Goal: Information Seeking & Learning: Compare options

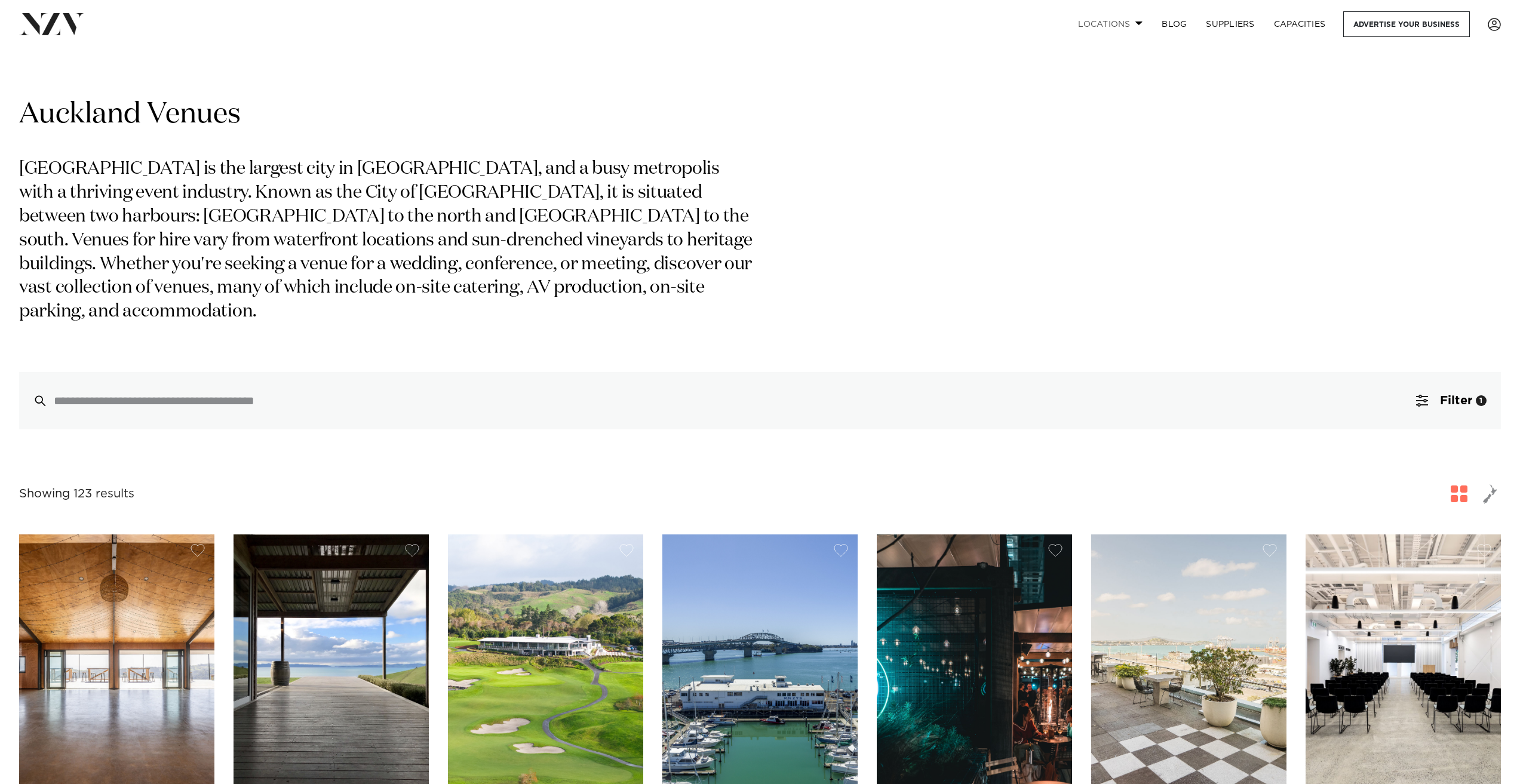
click at [1136, 25] on span at bounding box center [1138, 23] width 8 height 4
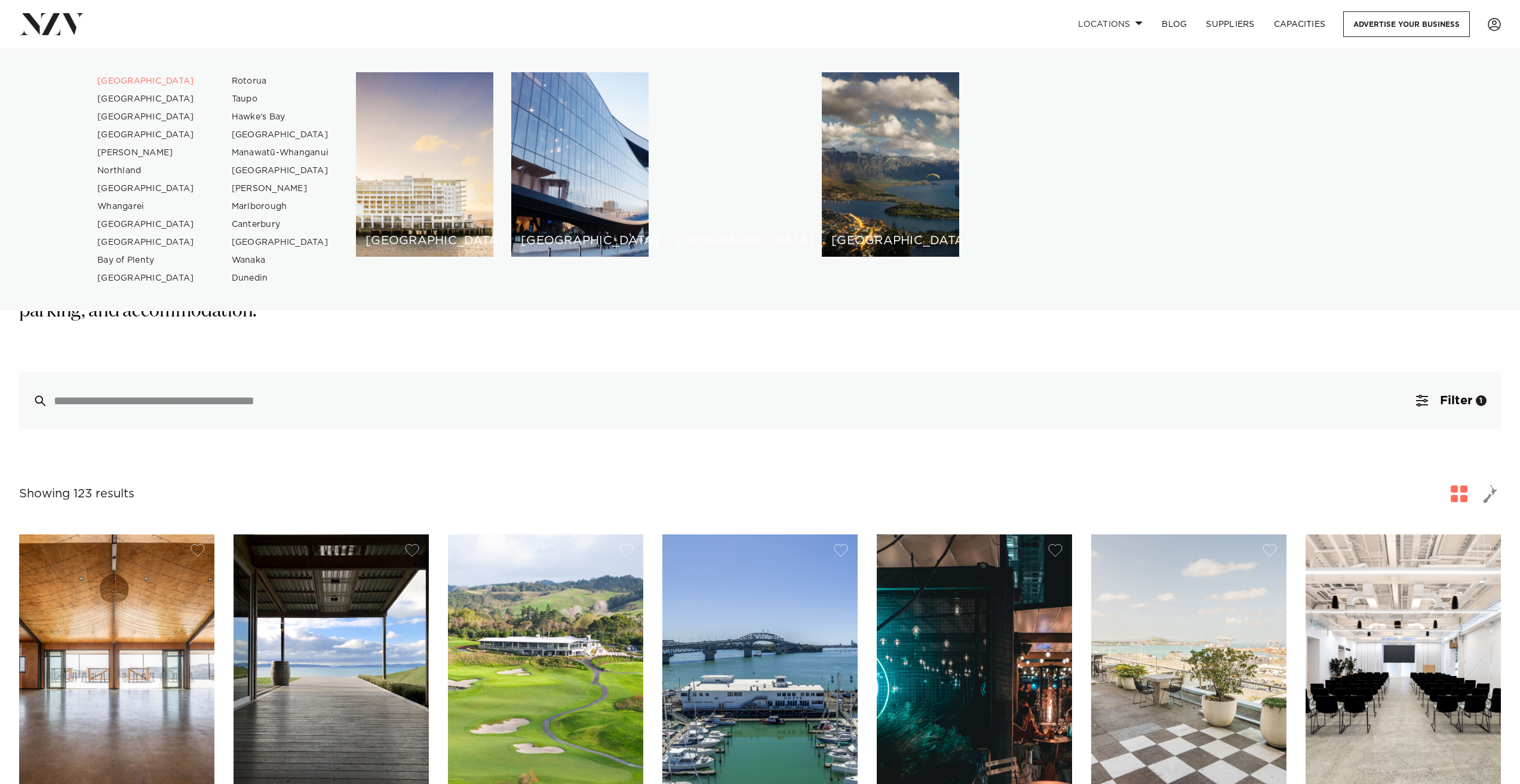
click at [296, 323] on div "Auckland Venues Auckland is the largest city in New Zealand, and a busy metropo…" at bounding box center [760, 262] width 1482 height 333
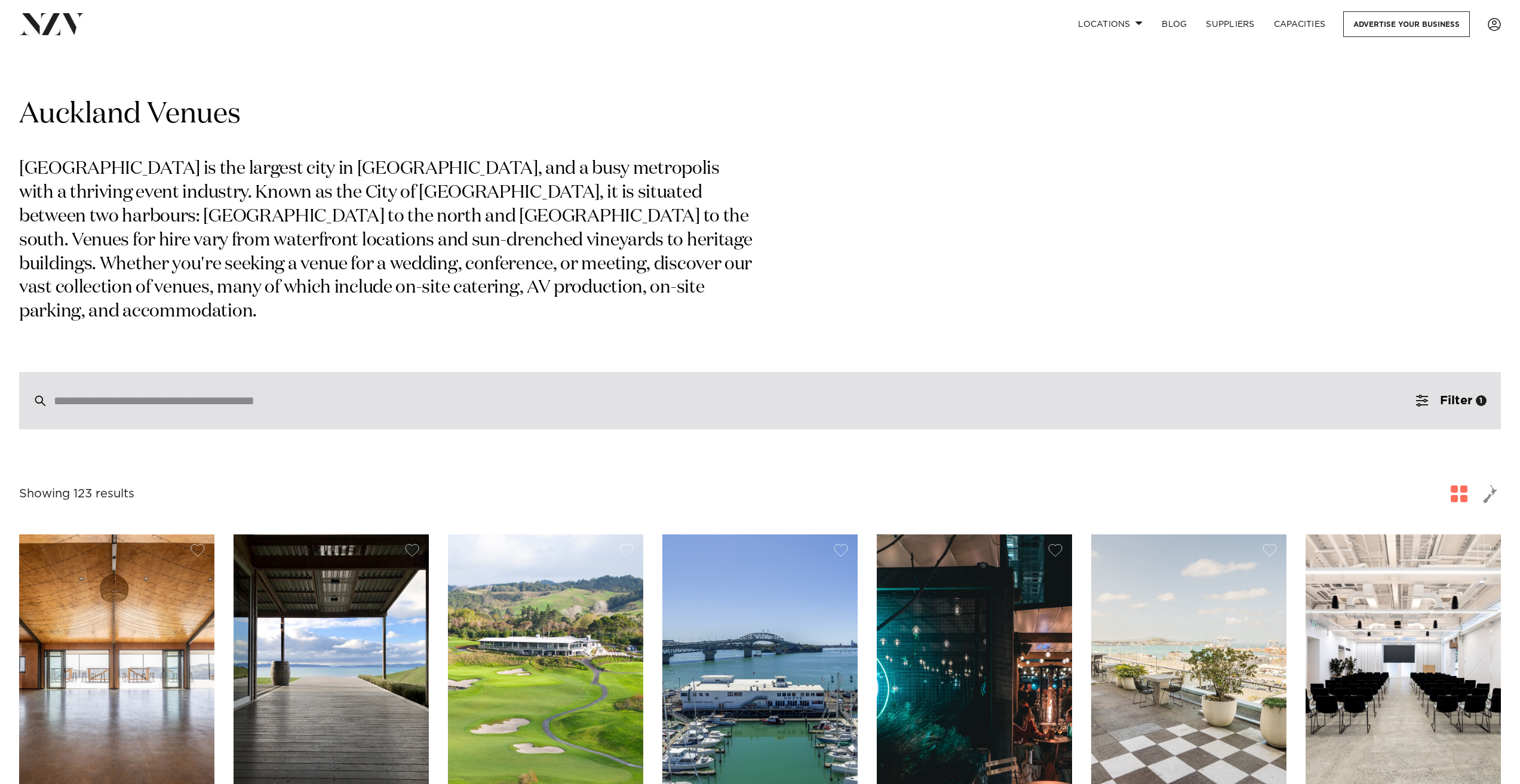
click at [220, 389] on div at bounding box center [760, 401] width 1482 height 58
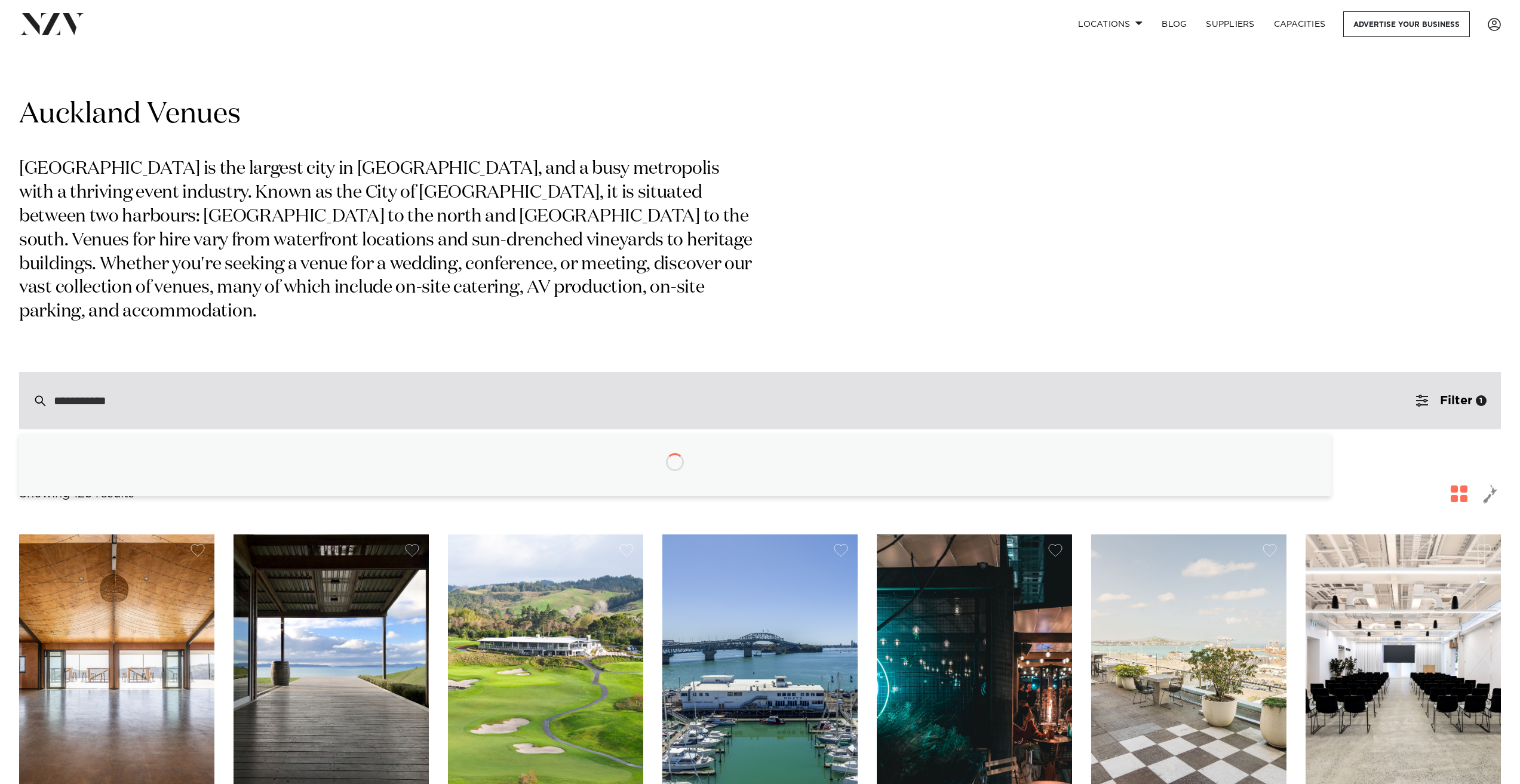
type input "**********"
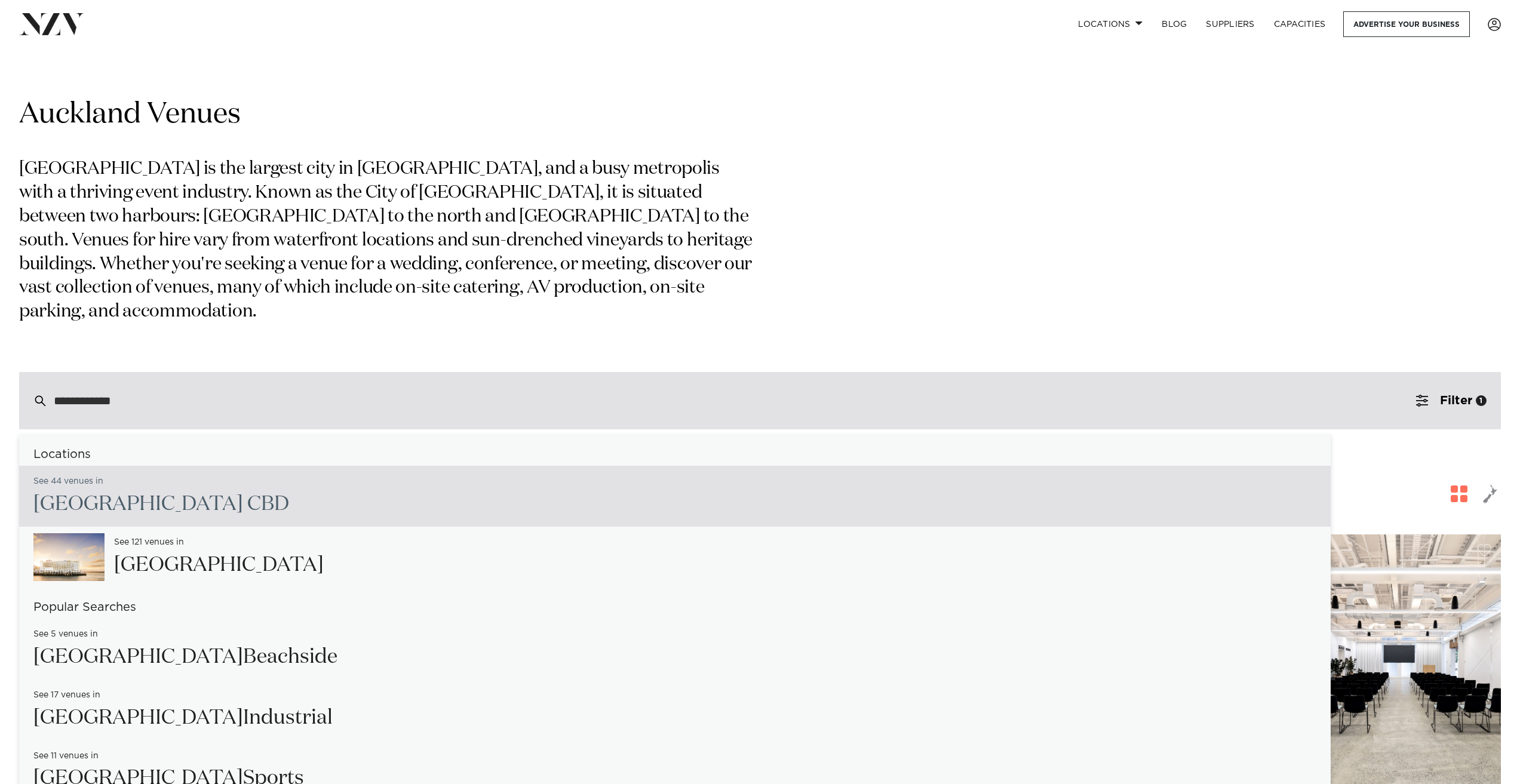
click at [247, 494] on span "CBD" at bounding box center [268, 504] width 42 height 21
type input "**********"
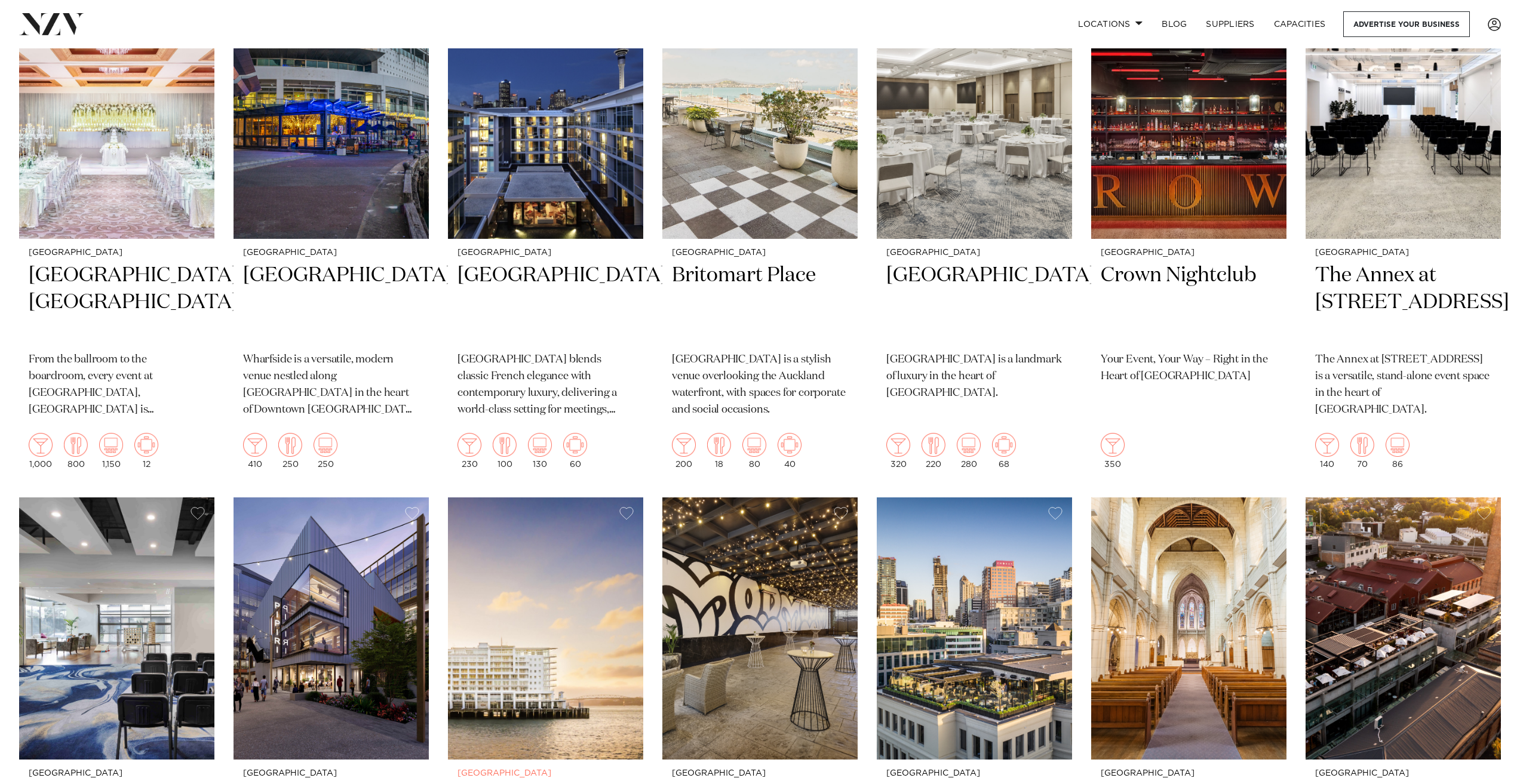
scroll to position [584, 0]
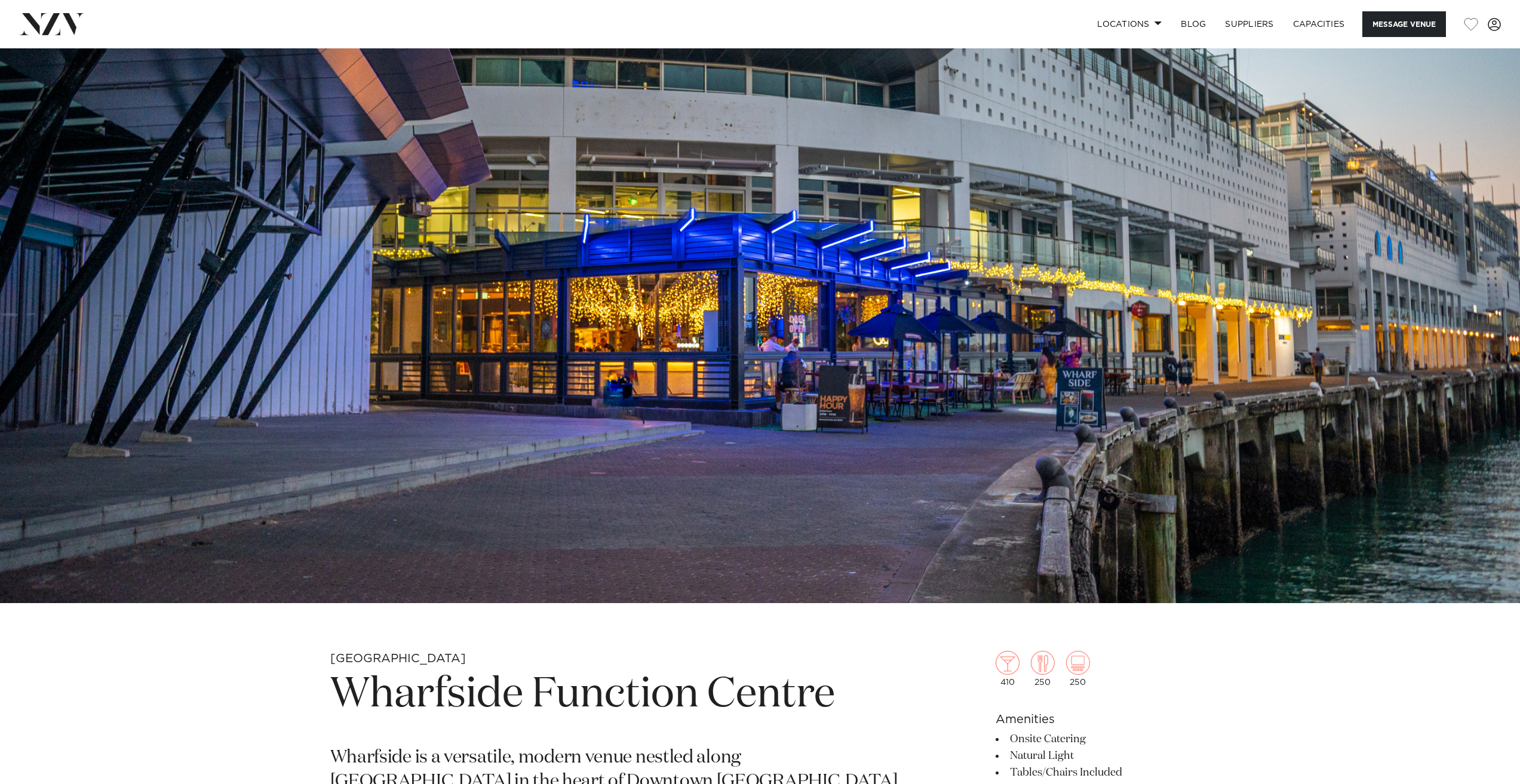
scroll to position [418, 0]
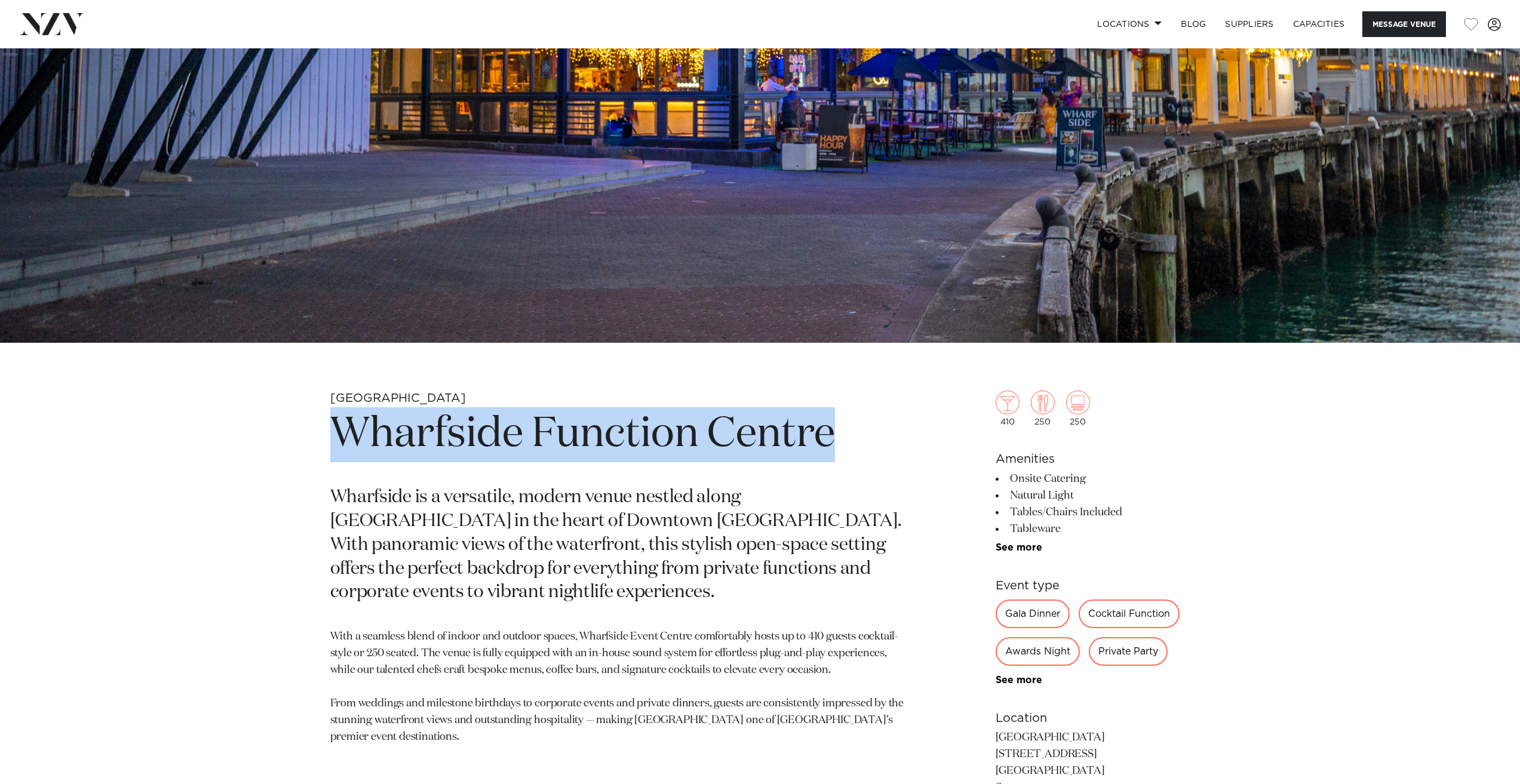
drag, startPoint x: 335, startPoint y: 431, endPoint x: 864, endPoint y: 442, distance: 529.1
click at [864, 442] on h1 "Wharfside Function Centre" at bounding box center [620, 435] width 580 height 55
copy h1 "Wharfside Function Centre"
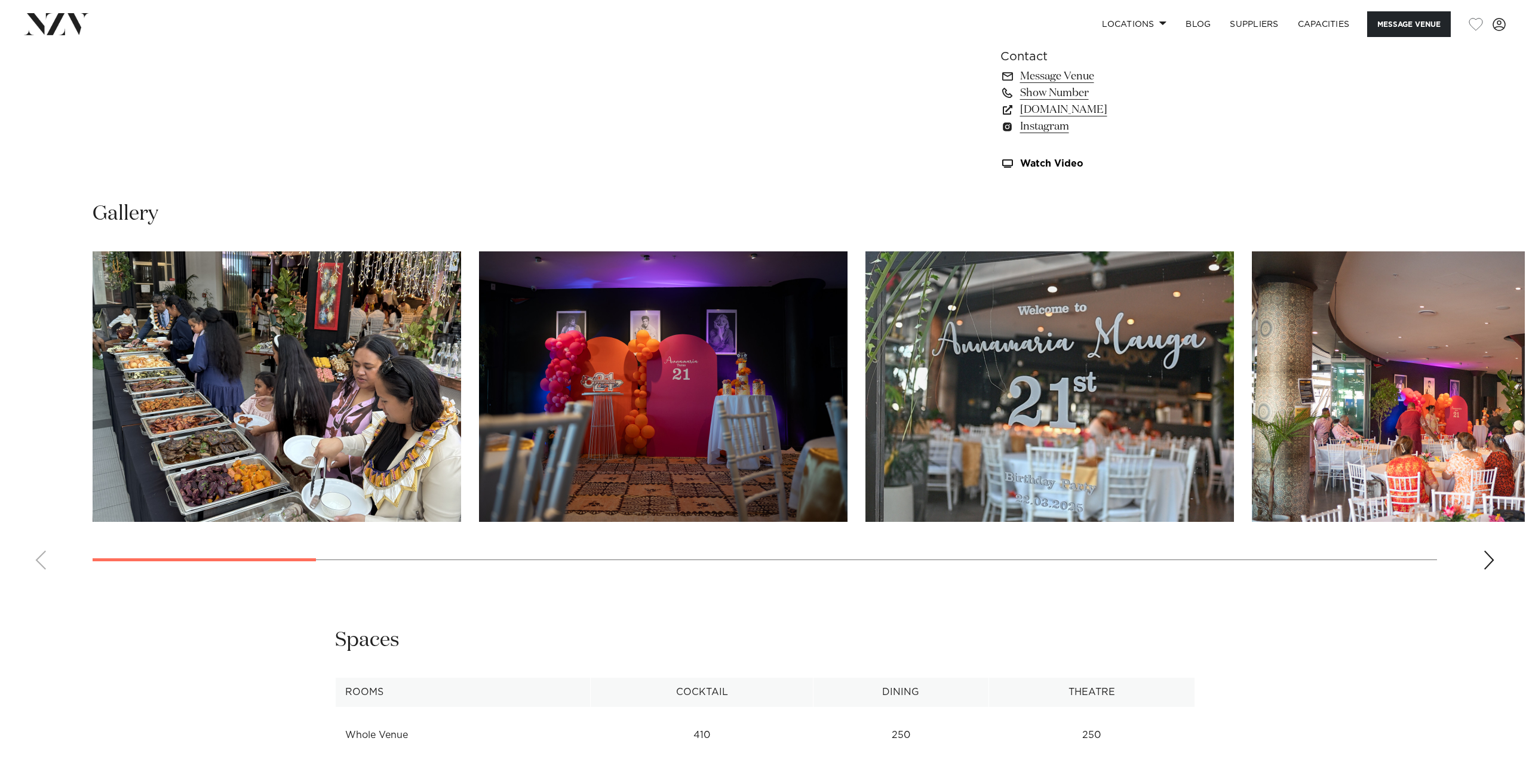
scroll to position [1194, 0]
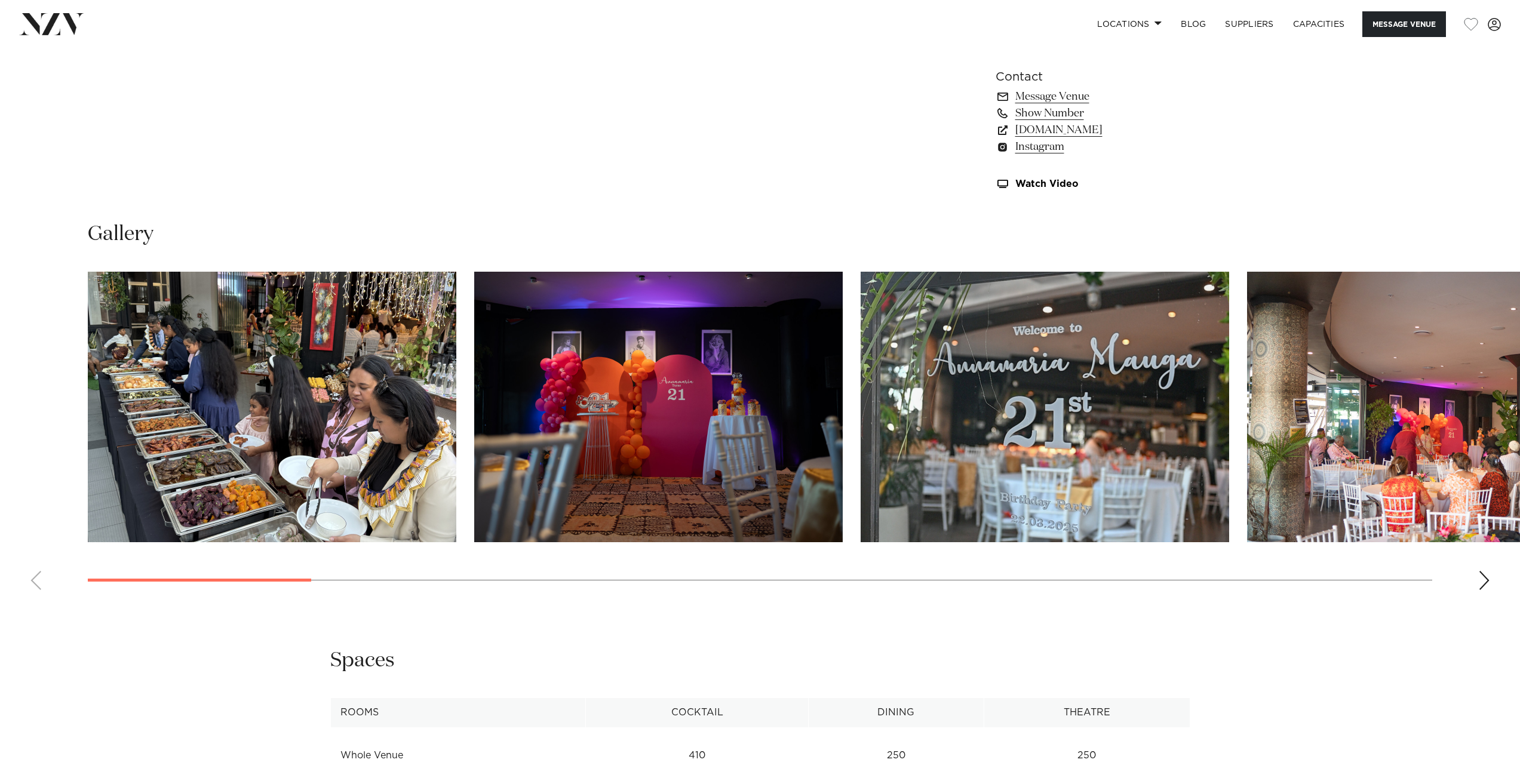
click at [122, 245] on h2 "Gallery" at bounding box center [121, 234] width 66 height 27
click at [1486, 581] on div "Next slide" at bounding box center [1484, 580] width 12 height 19
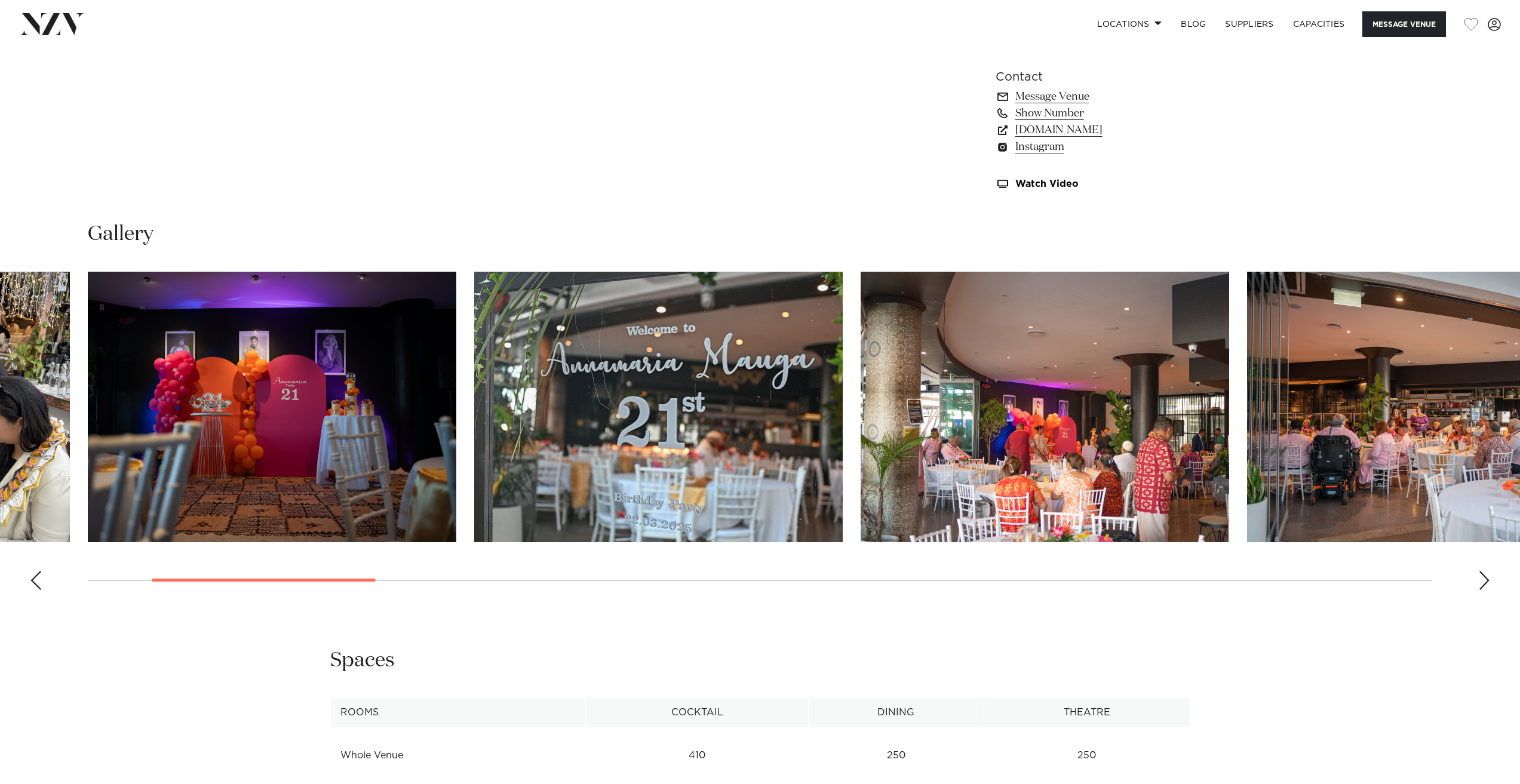
click at [1486, 581] on div "Next slide" at bounding box center [1484, 580] width 12 height 19
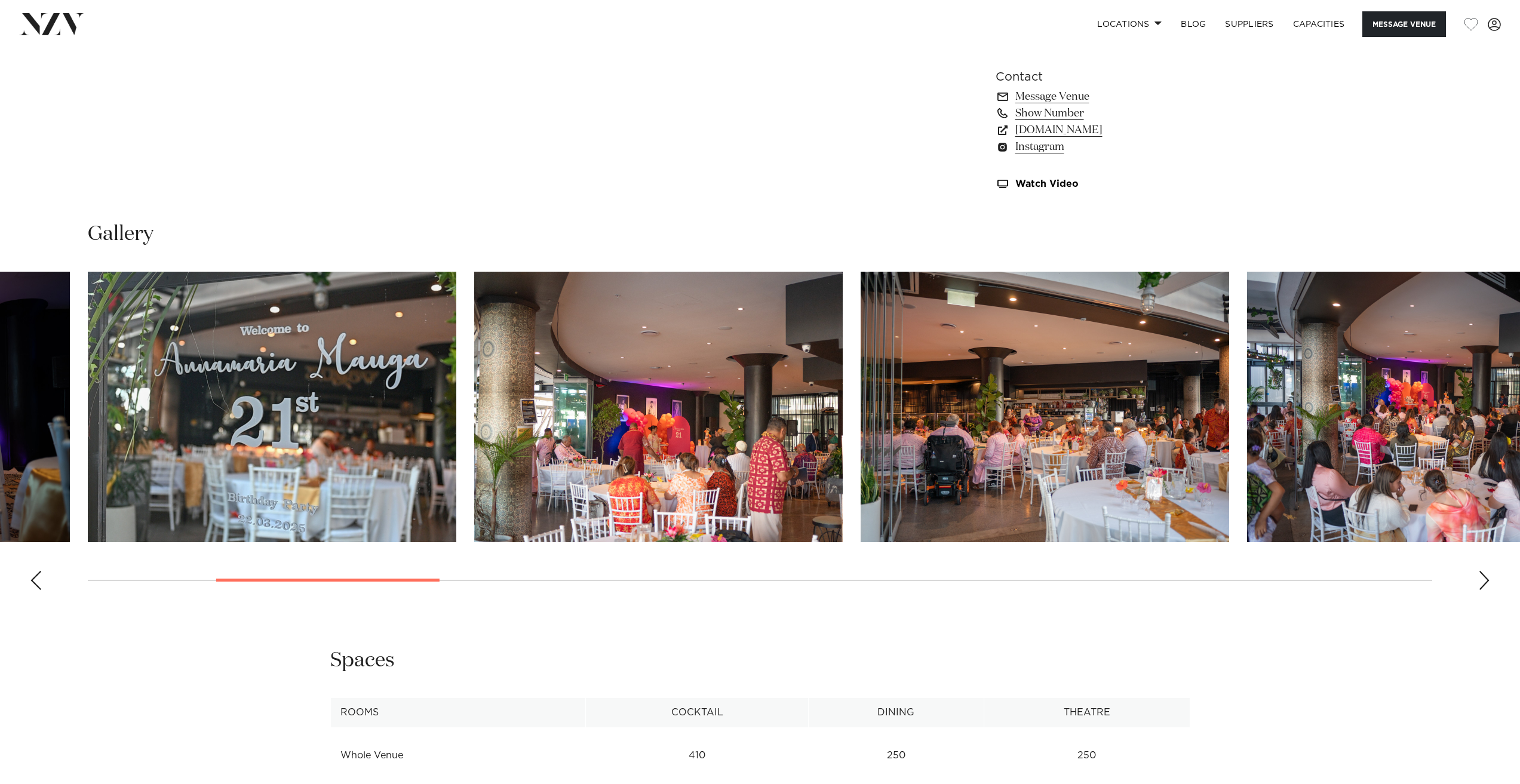
click at [1486, 581] on div "Next slide" at bounding box center [1484, 580] width 12 height 19
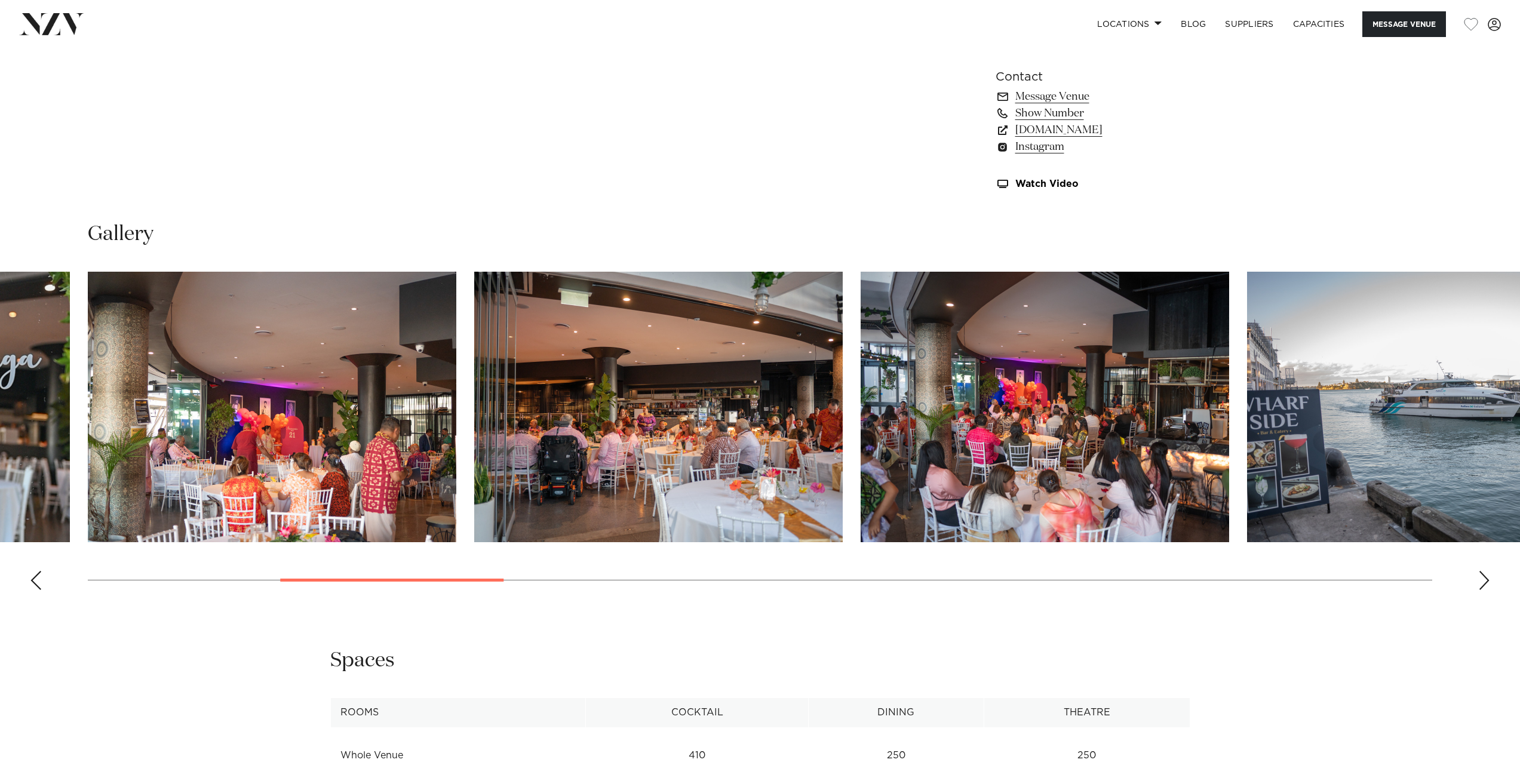
click at [1486, 581] on div "Next slide" at bounding box center [1484, 580] width 12 height 19
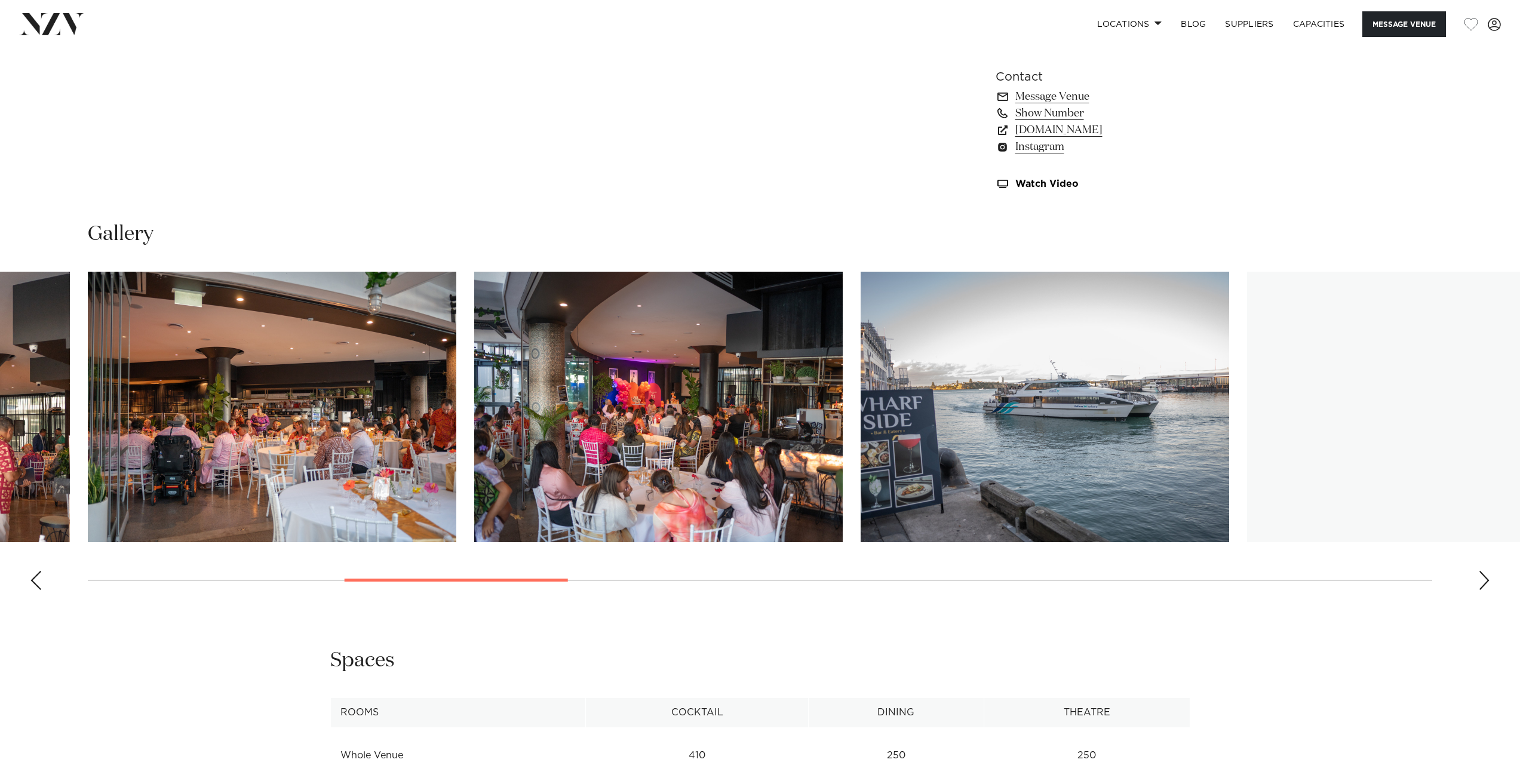
click at [664, 428] on img "6 / 21" at bounding box center [658, 407] width 369 height 270
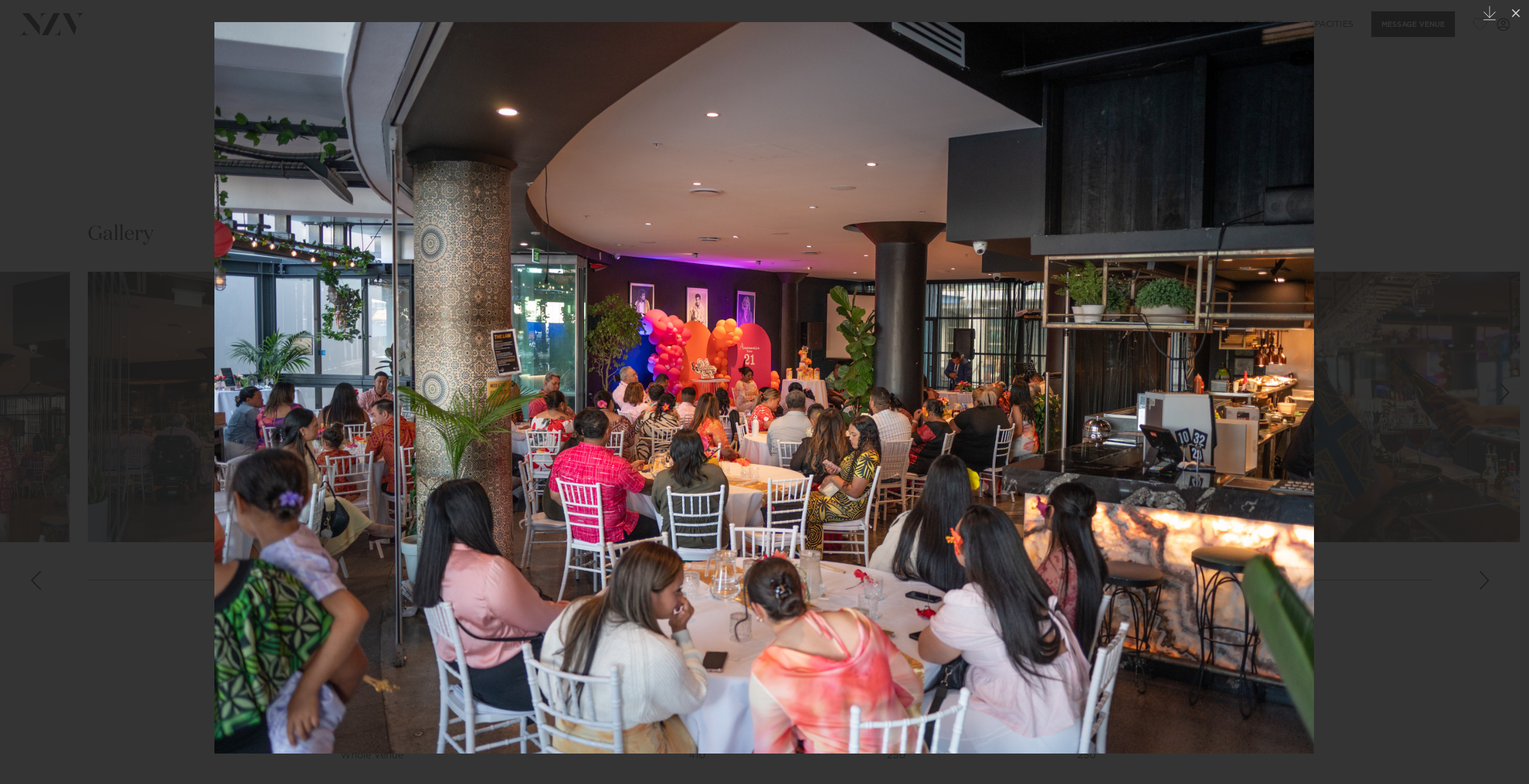
drag, startPoint x: 804, startPoint y: 400, endPoint x: 748, endPoint y: 431, distance: 64.0
click at [748, 431] on img at bounding box center [764, 388] width 1099 height 731
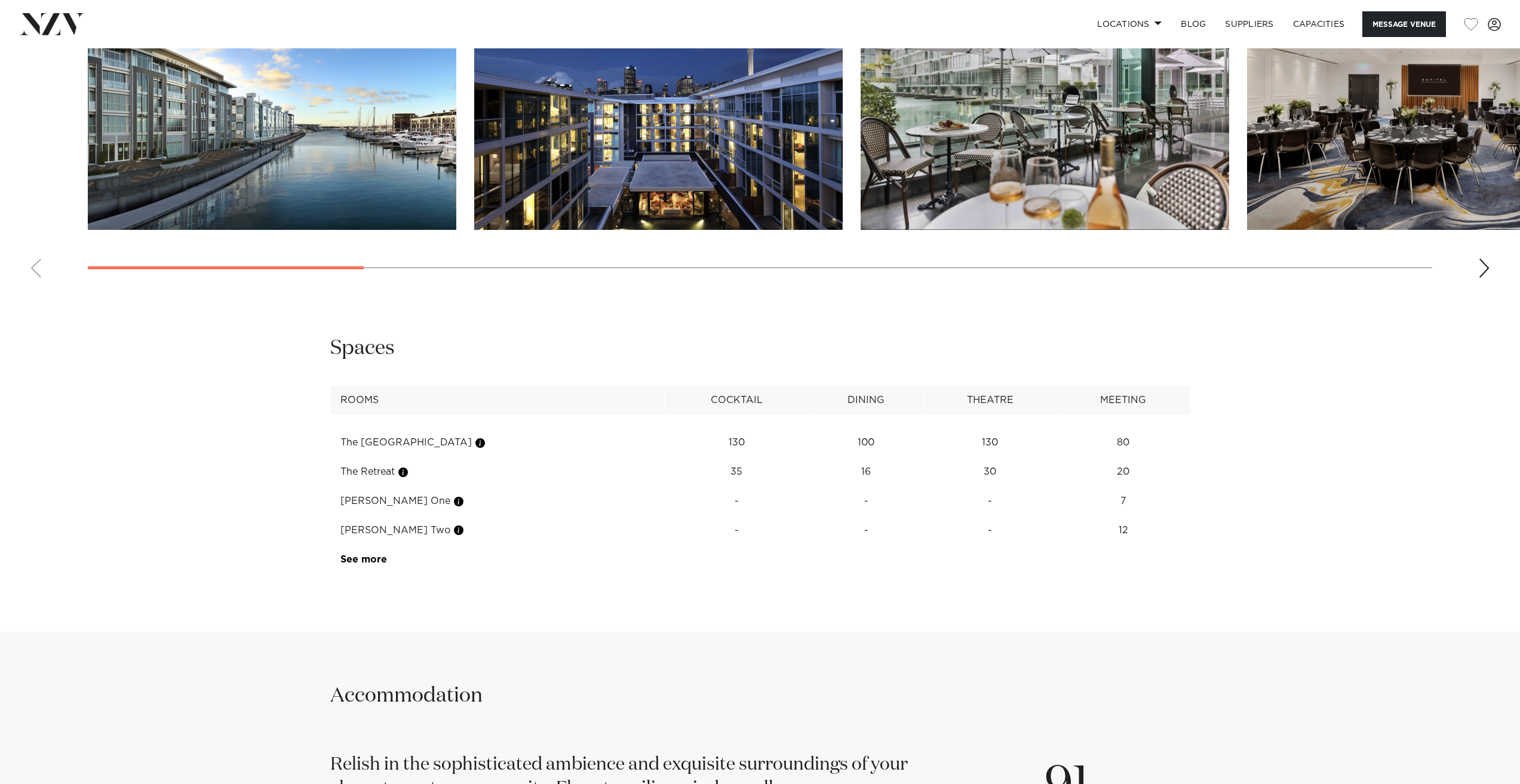
scroll to position [1612, 0]
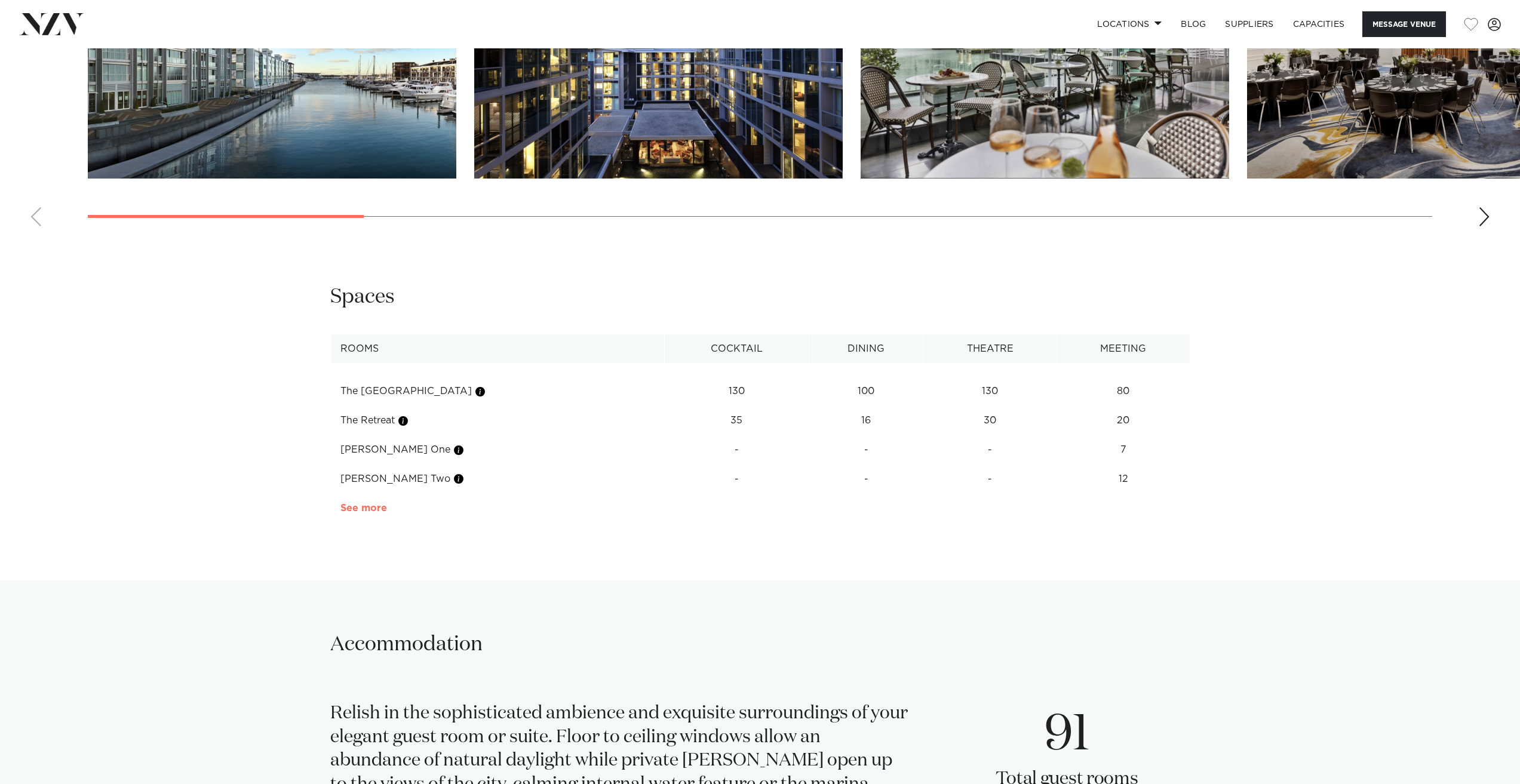
click at [362, 513] on link "See more" at bounding box center [387, 508] width 93 height 10
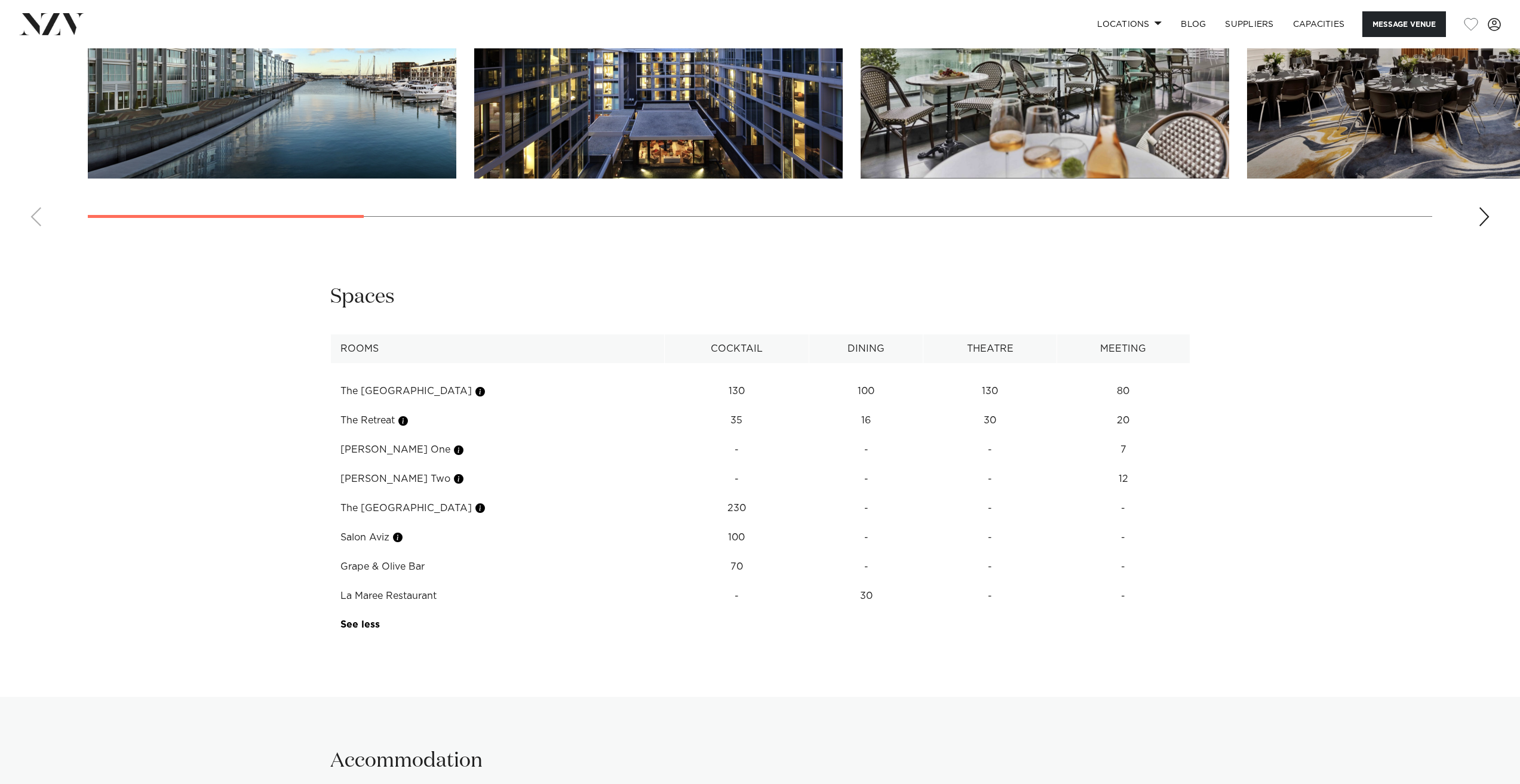
click at [477, 527] on body "Locations [GEOGRAPHIC_DATA] [GEOGRAPHIC_DATA] [GEOGRAPHIC_DATA] [GEOGRAPHIC_DAT…" at bounding box center [760, 89] width 1520 height 3402
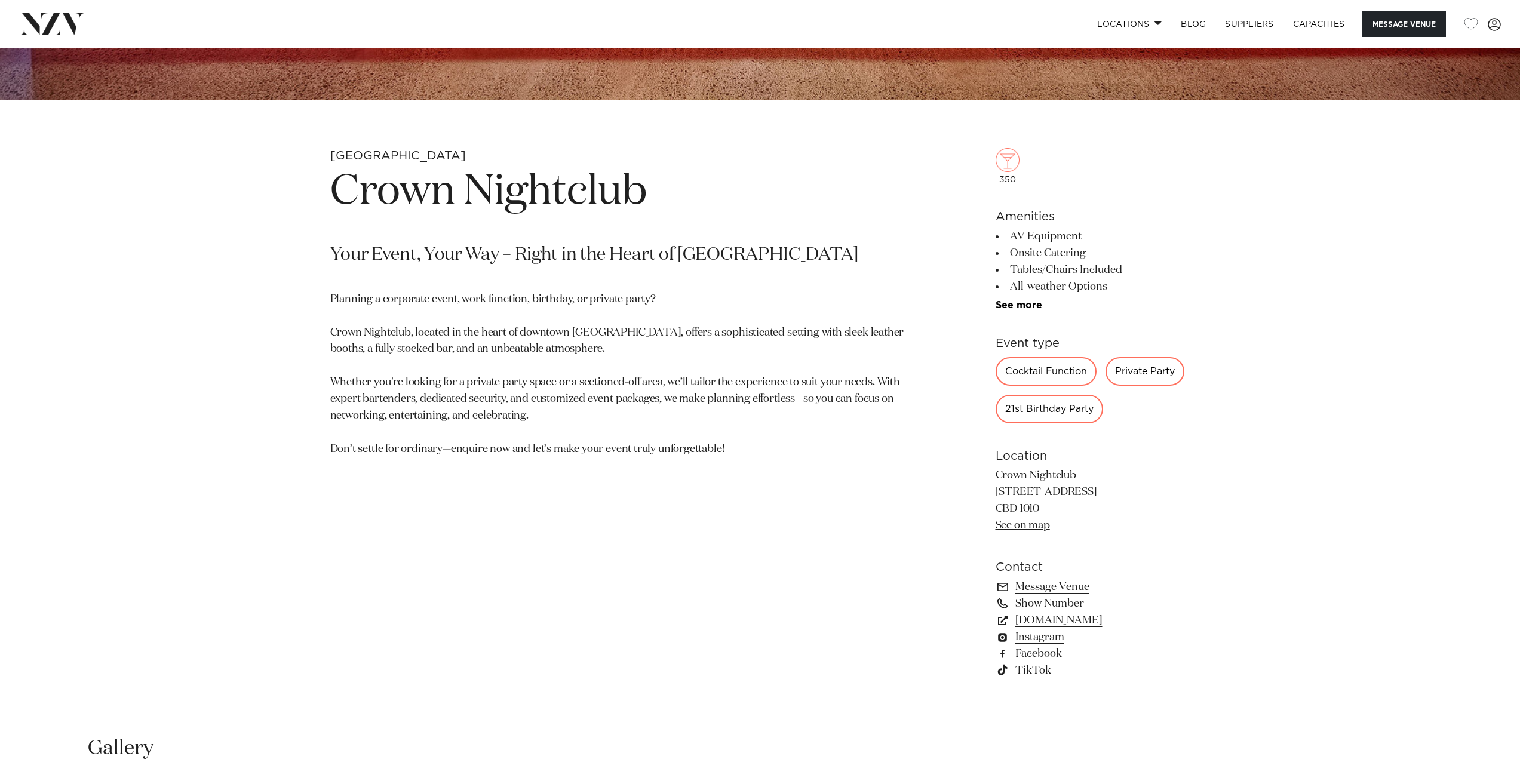
scroll to position [657, 0]
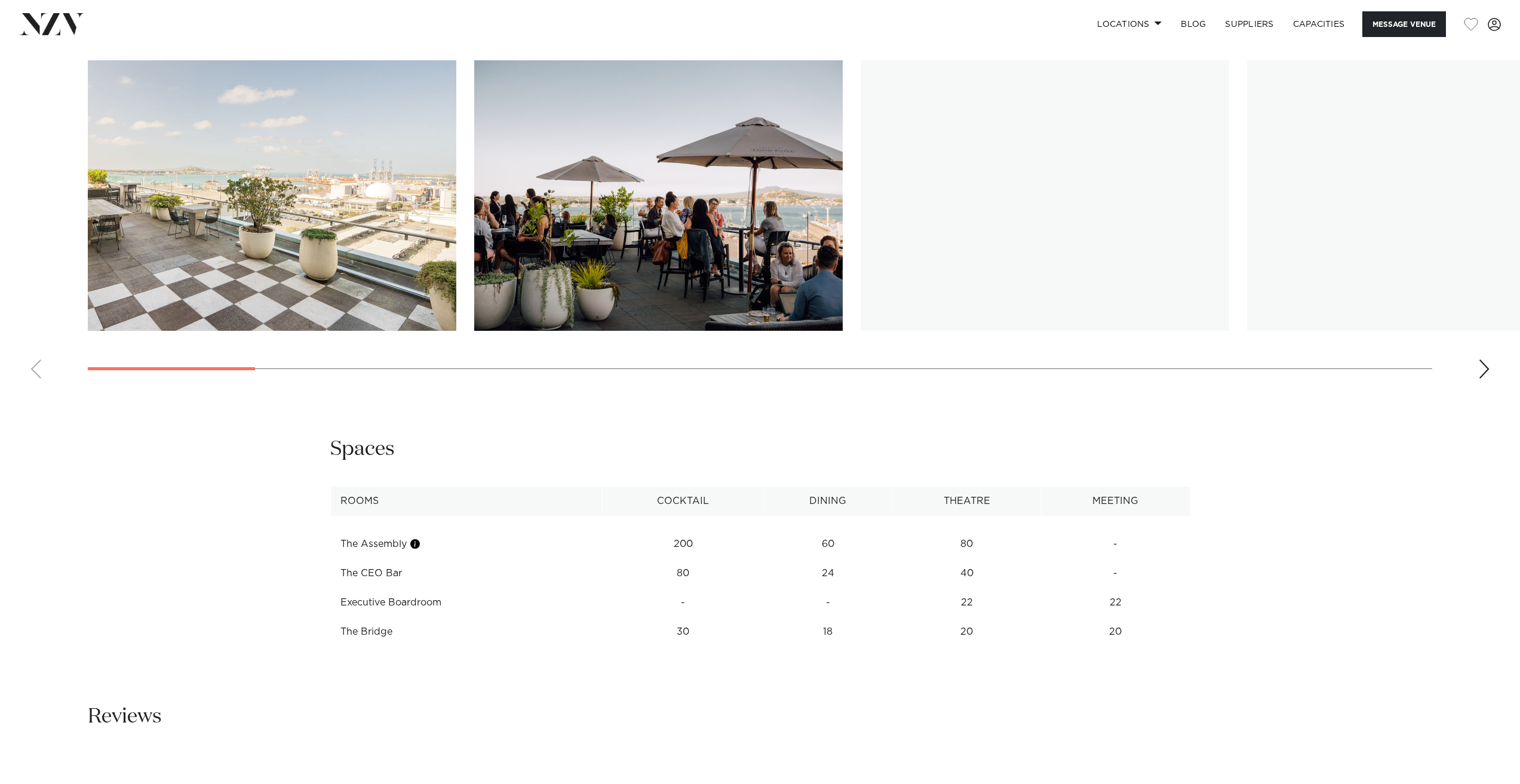
scroll to position [1432, 0]
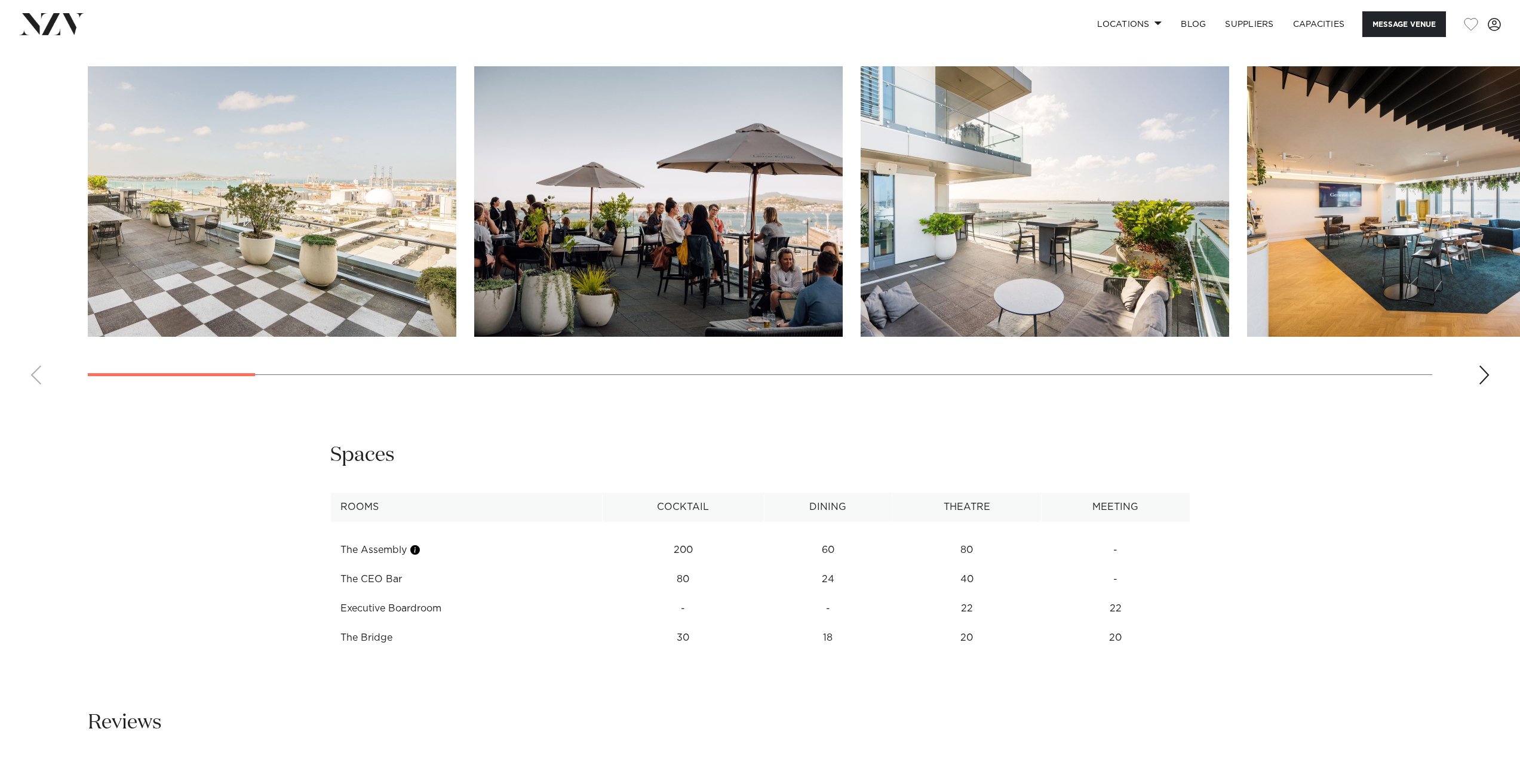
click at [682, 561] on td "200" at bounding box center [684, 550] width 162 height 29
click at [687, 549] on td "200" at bounding box center [684, 550] width 162 height 29
copy td "200"
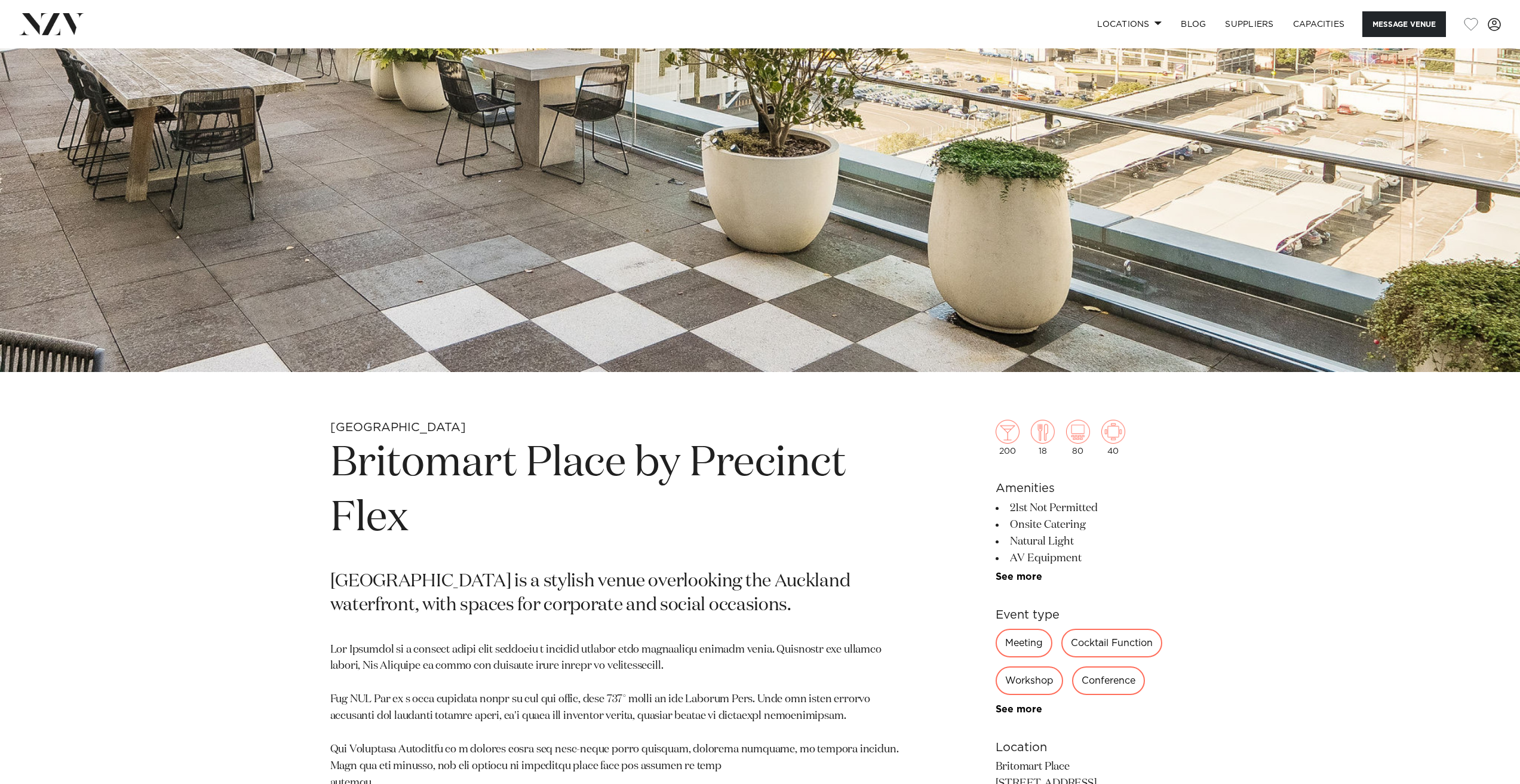
scroll to position [358, 0]
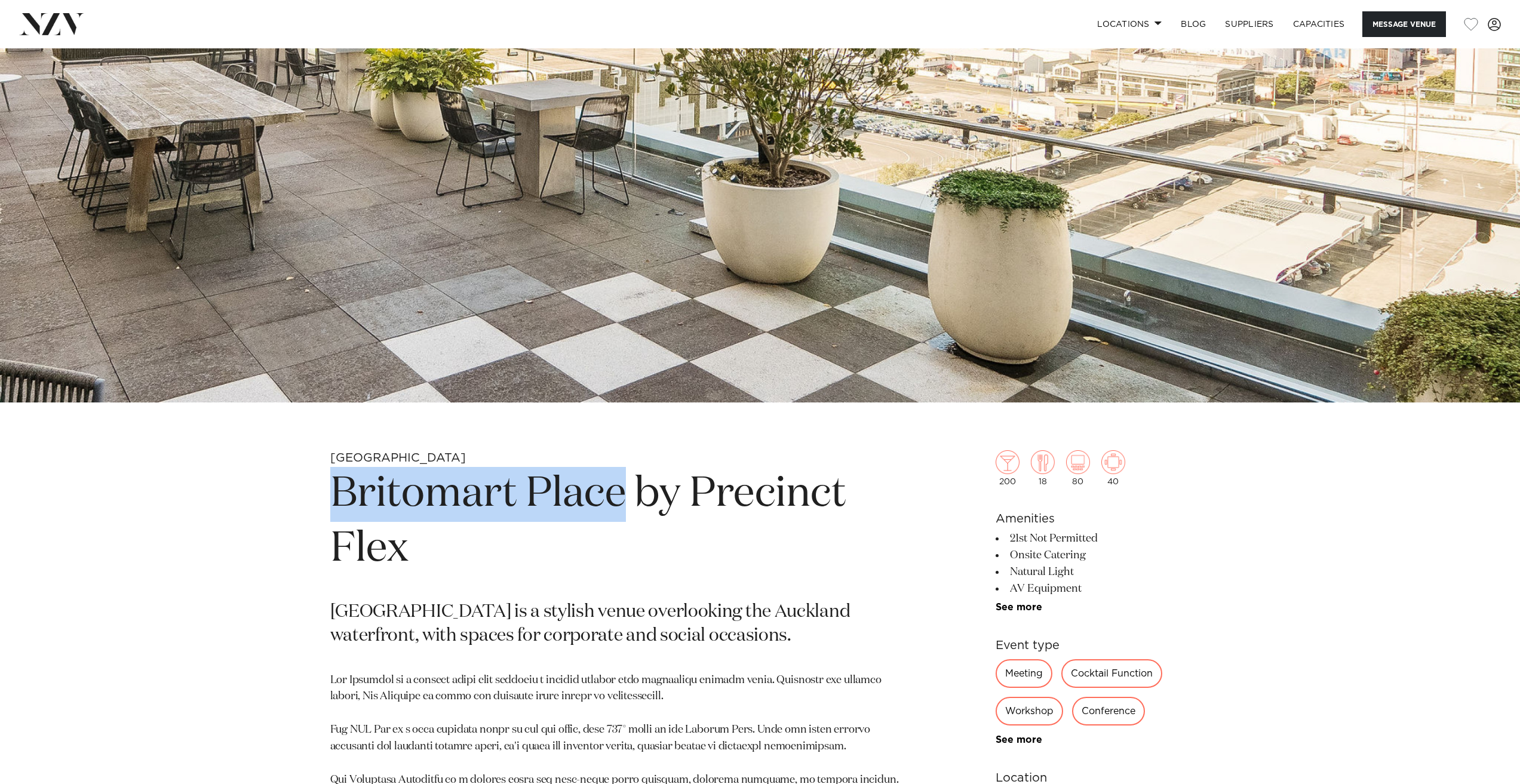
drag, startPoint x: 338, startPoint y: 498, endPoint x: 623, endPoint y: 490, distance: 285.1
click at [623, 490] on h1 "Britomart Place by Precinct Flex" at bounding box center [620, 522] width 580 height 110
copy h1 "Britomart Place"
drag, startPoint x: 1083, startPoint y: 587, endPoint x: 999, endPoint y: 593, distance: 84.2
click at [999, 593] on li "AV Equipment" at bounding box center [1093, 588] width 195 height 16
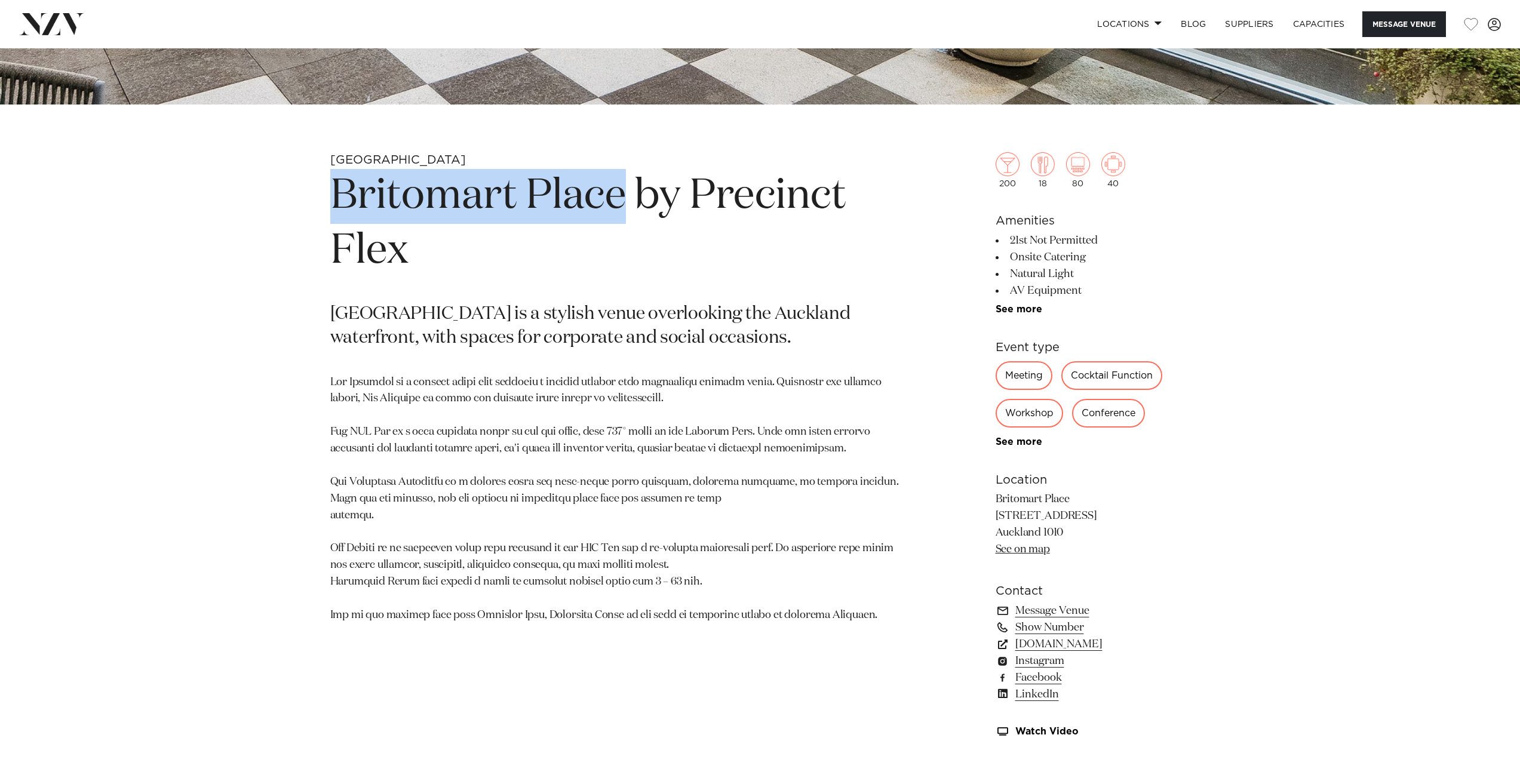
scroll to position [657, 0]
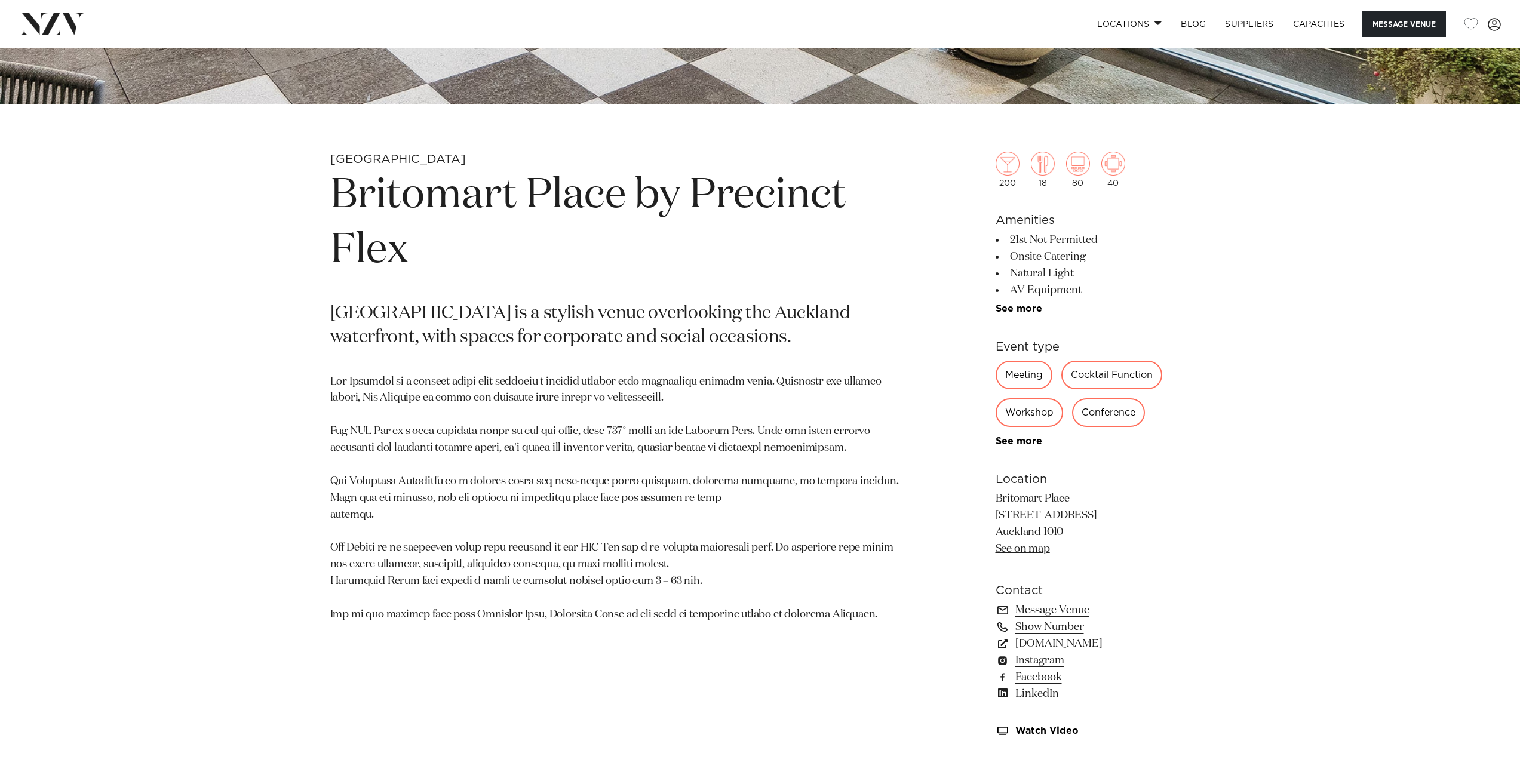
click at [334, 379] on p at bounding box center [620, 498] width 580 height 249
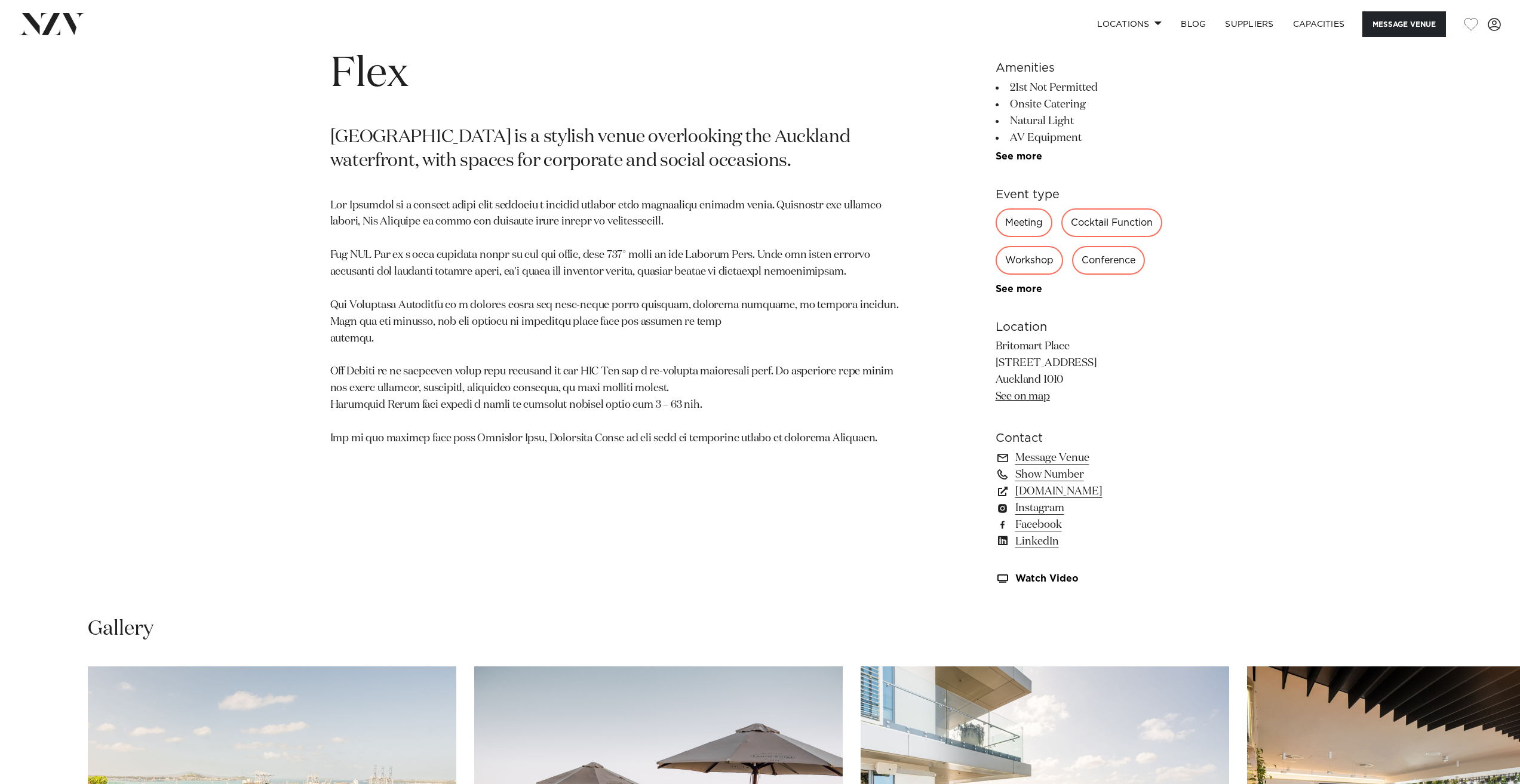
scroll to position [836, 0]
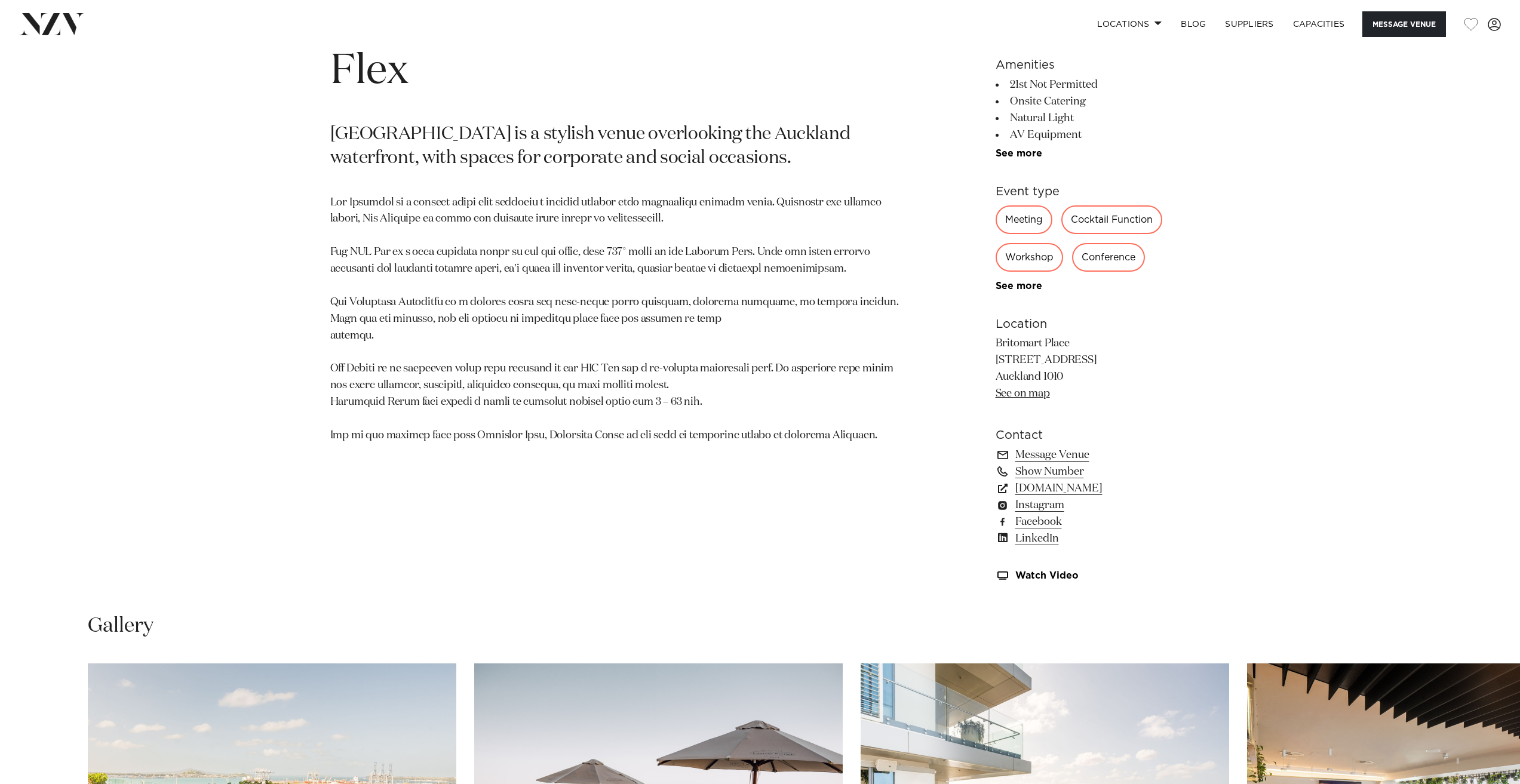
drag, startPoint x: 999, startPoint y: 360, endPoint x: 1079, endPoint y: 382, distance: 83.0
click at [1079, 382] on p "Britomart Place 11 Britomart Place Auckland 1010 See on map" at bounding box center [1093, 369] width 195 height 67
click at [1073, 379] on p "Britomart Place 11 Britomart Place Auckland 1010 See on map" at bounding box center [1093, 369] width 195 height 67
drag, startPoint x: 1071, startPoint y: 379, endPoint x: 996, endPoint y: 361, distance: 77.1
click at [996, 361] on p "Britomart Place 11 Britomart Place Auckland 1010 See on map" at bounding box center [1093, 369] width 195 height 67
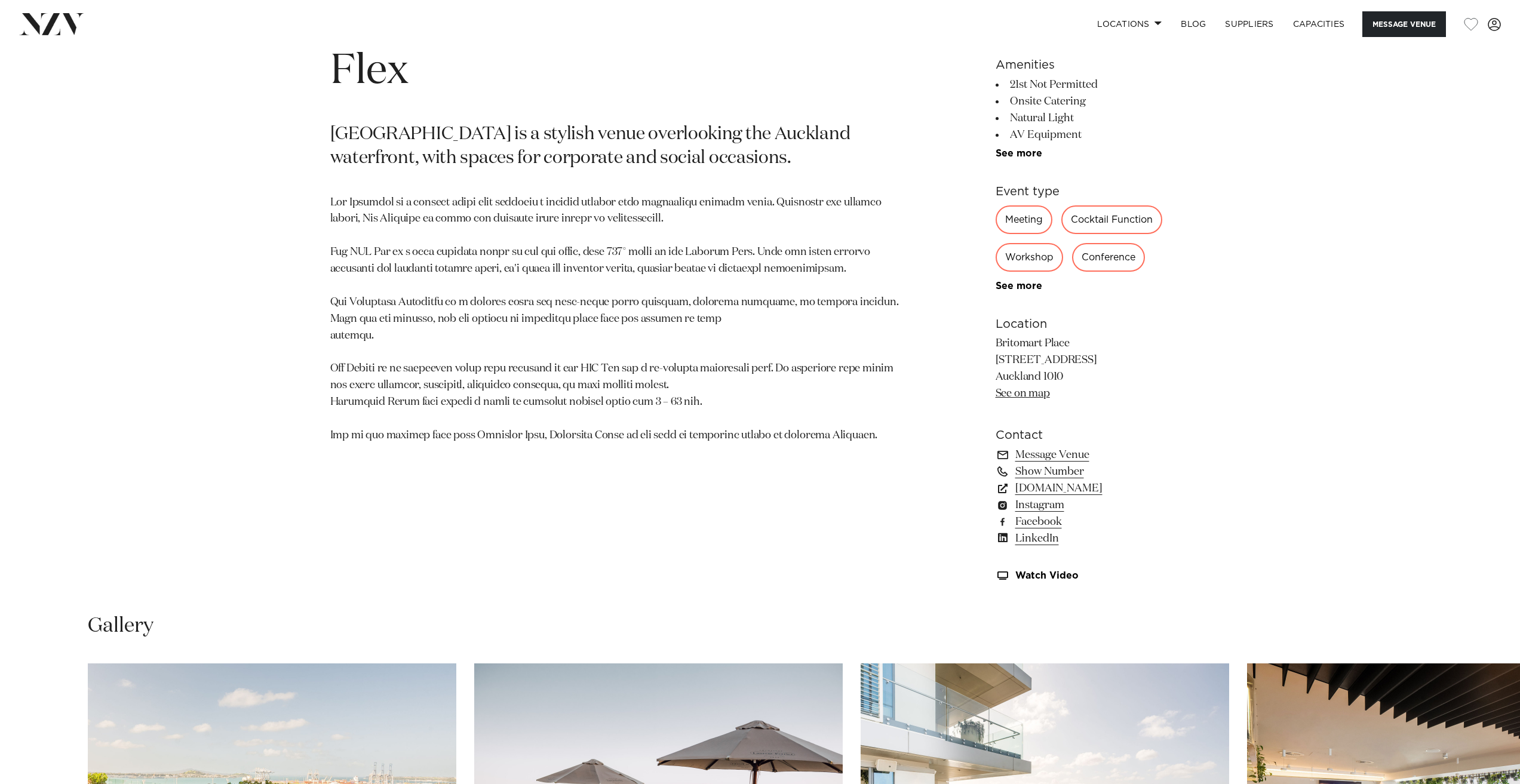
copy p "11 Britomart Place Auckland 1010"
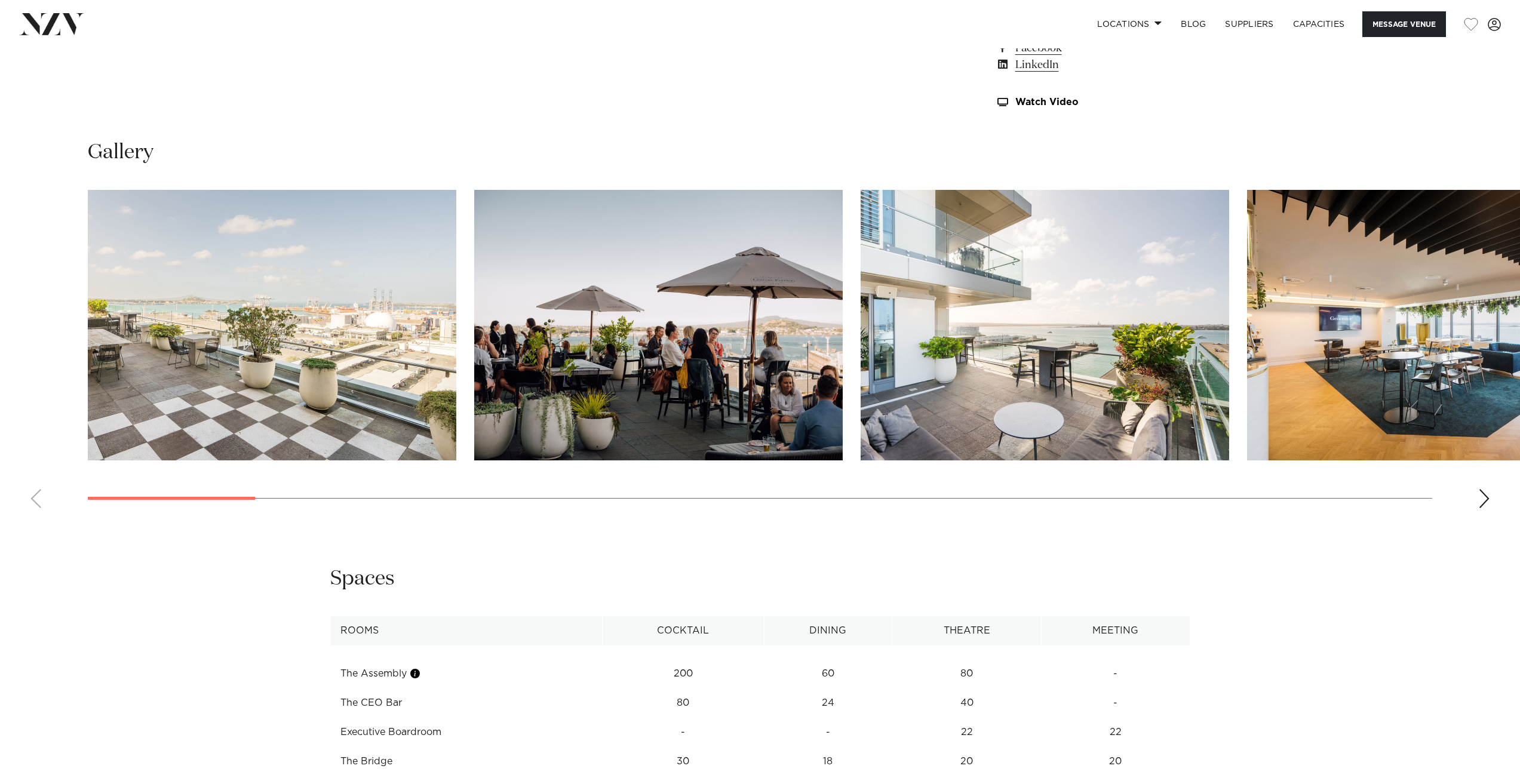
scroll to position [1313, 0]
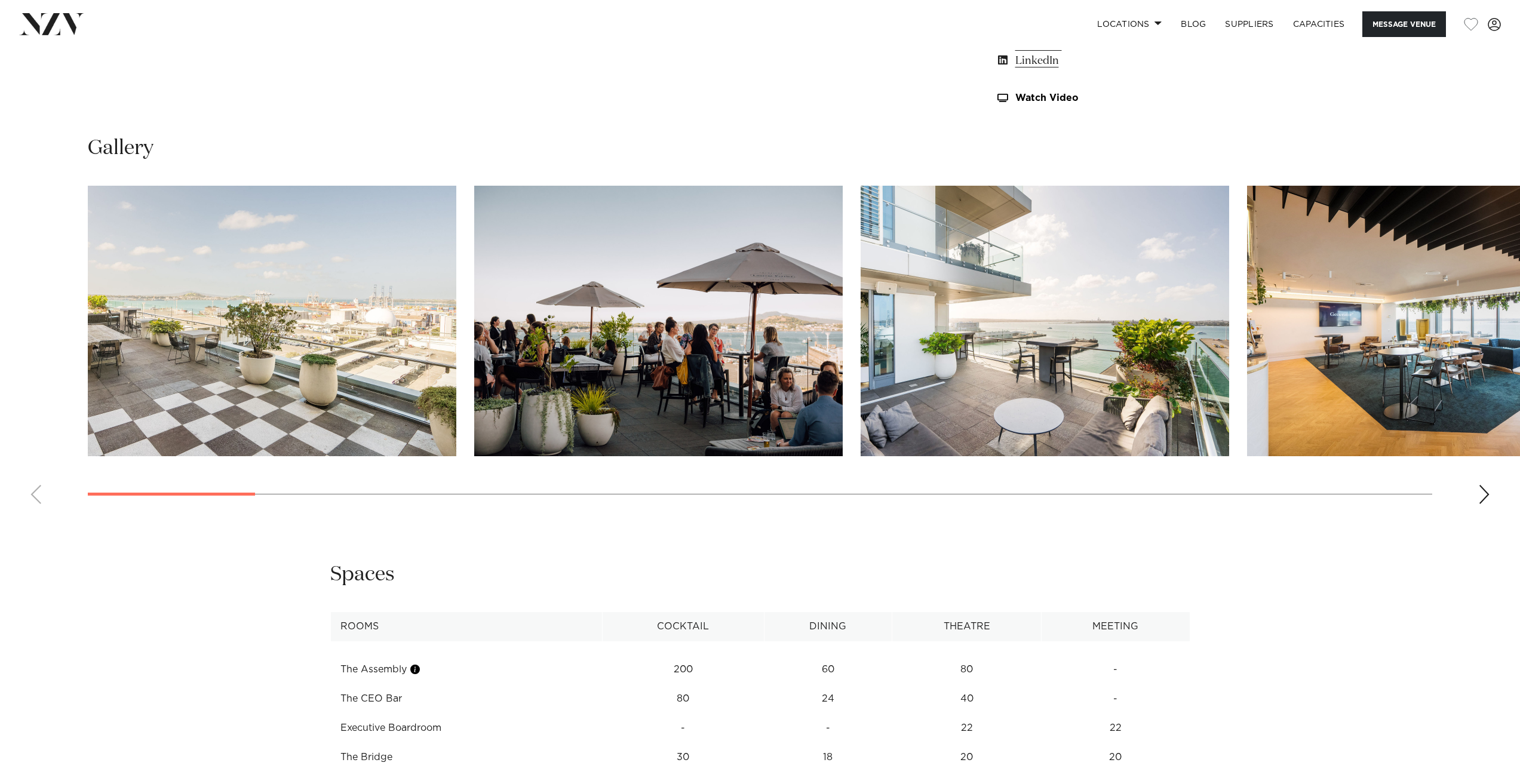
click at [649, 371] on img "2 / 28" at bounding box center [658, 320] width 369 height 270
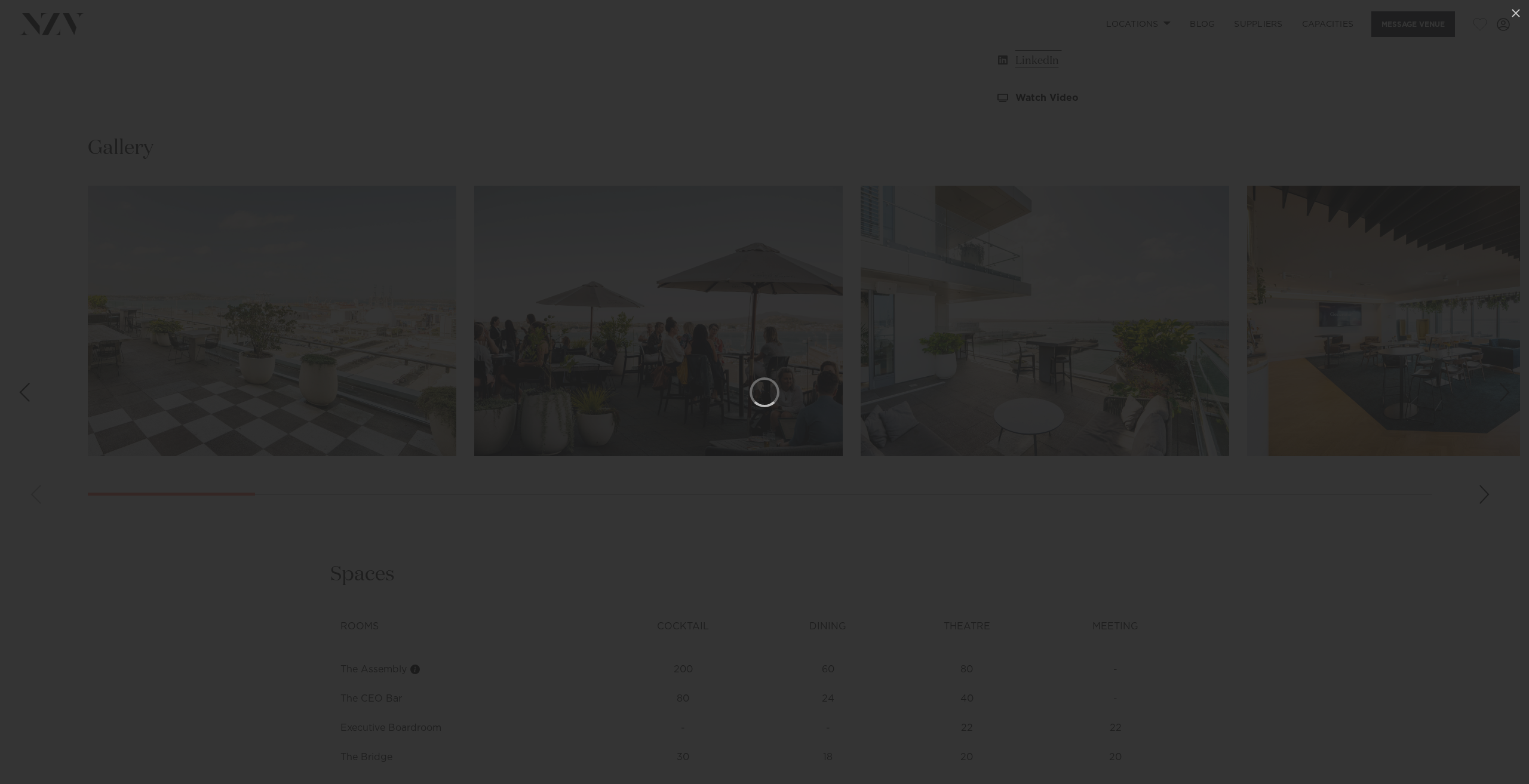
click at [529, 505] on div at bounding box center [764, 392] width 1529 height 784
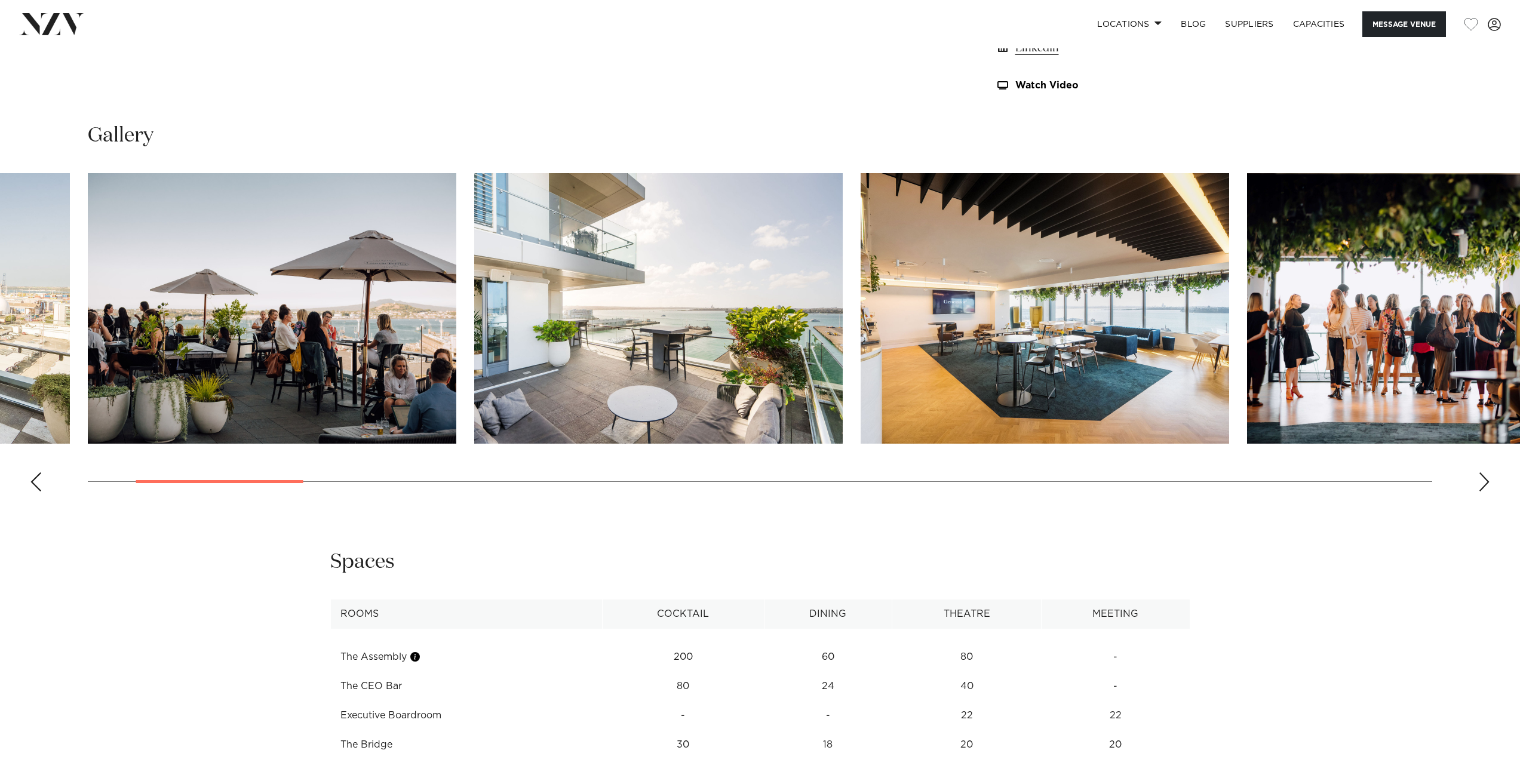
scroll to position [1313, 0]
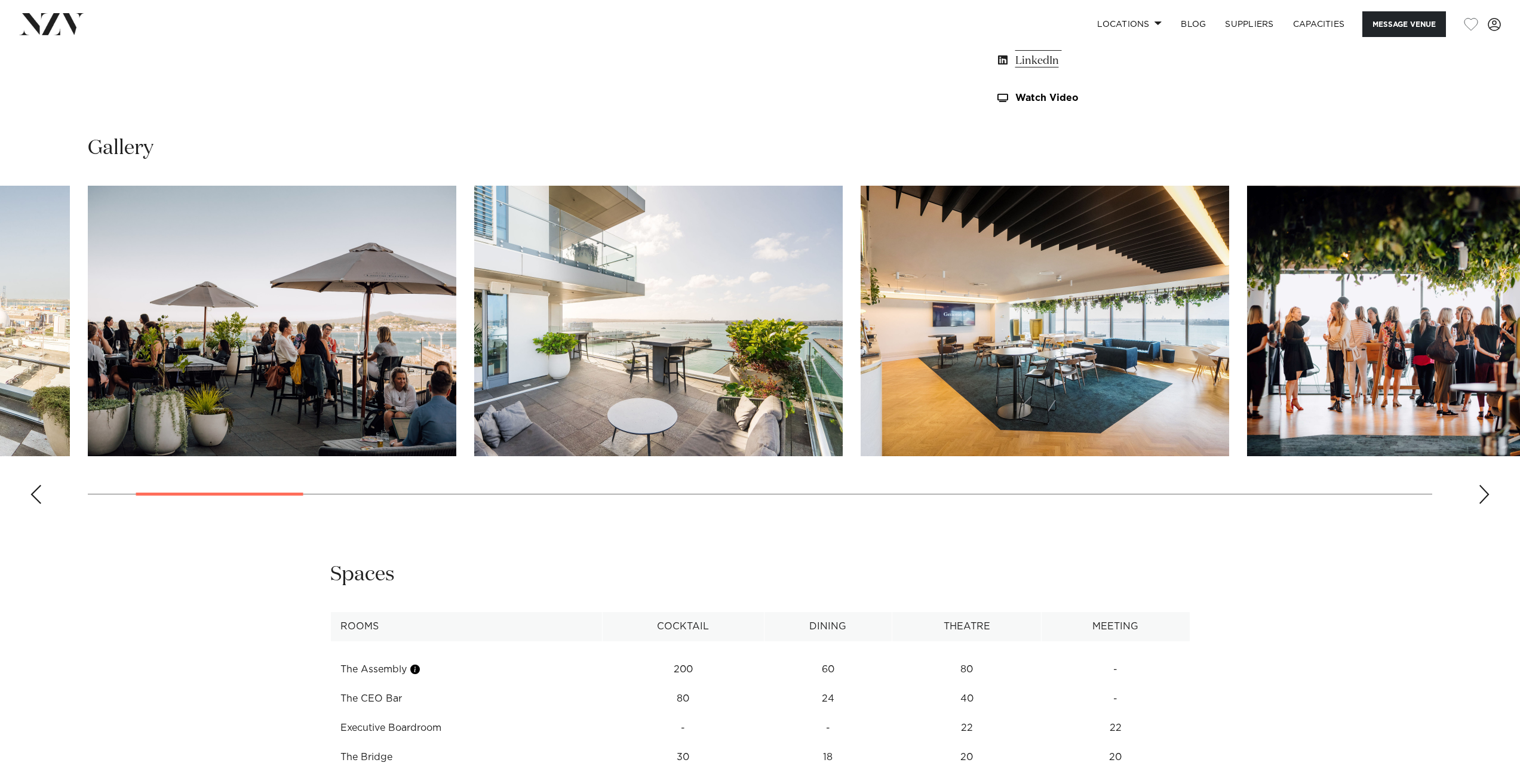
click at [1030, 344] on img "4 / 28" at bounding box center [1045, 320] width 369 height 270
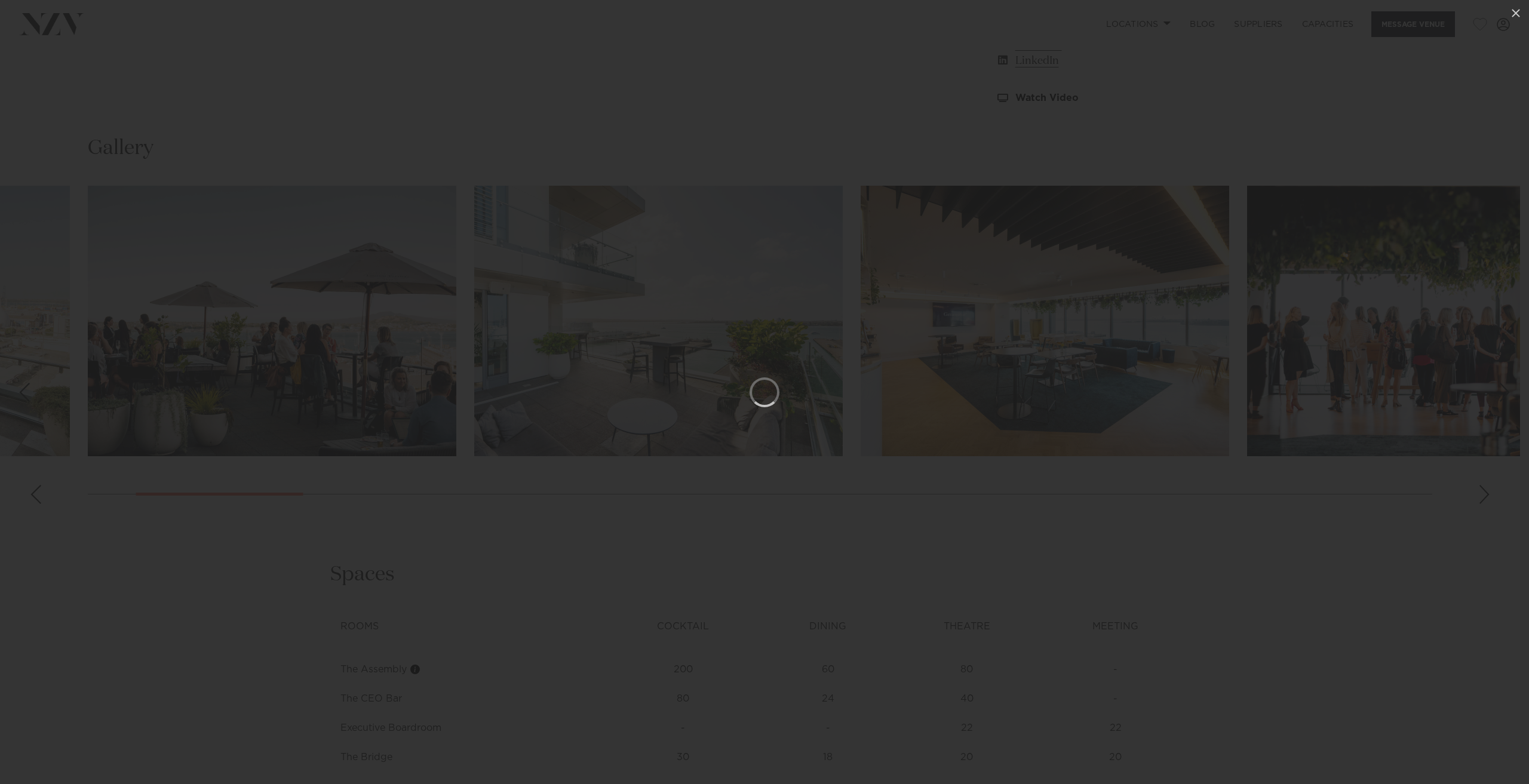
click at [519, 519] on div at bounding box center [764, 392] width 1529 height 784
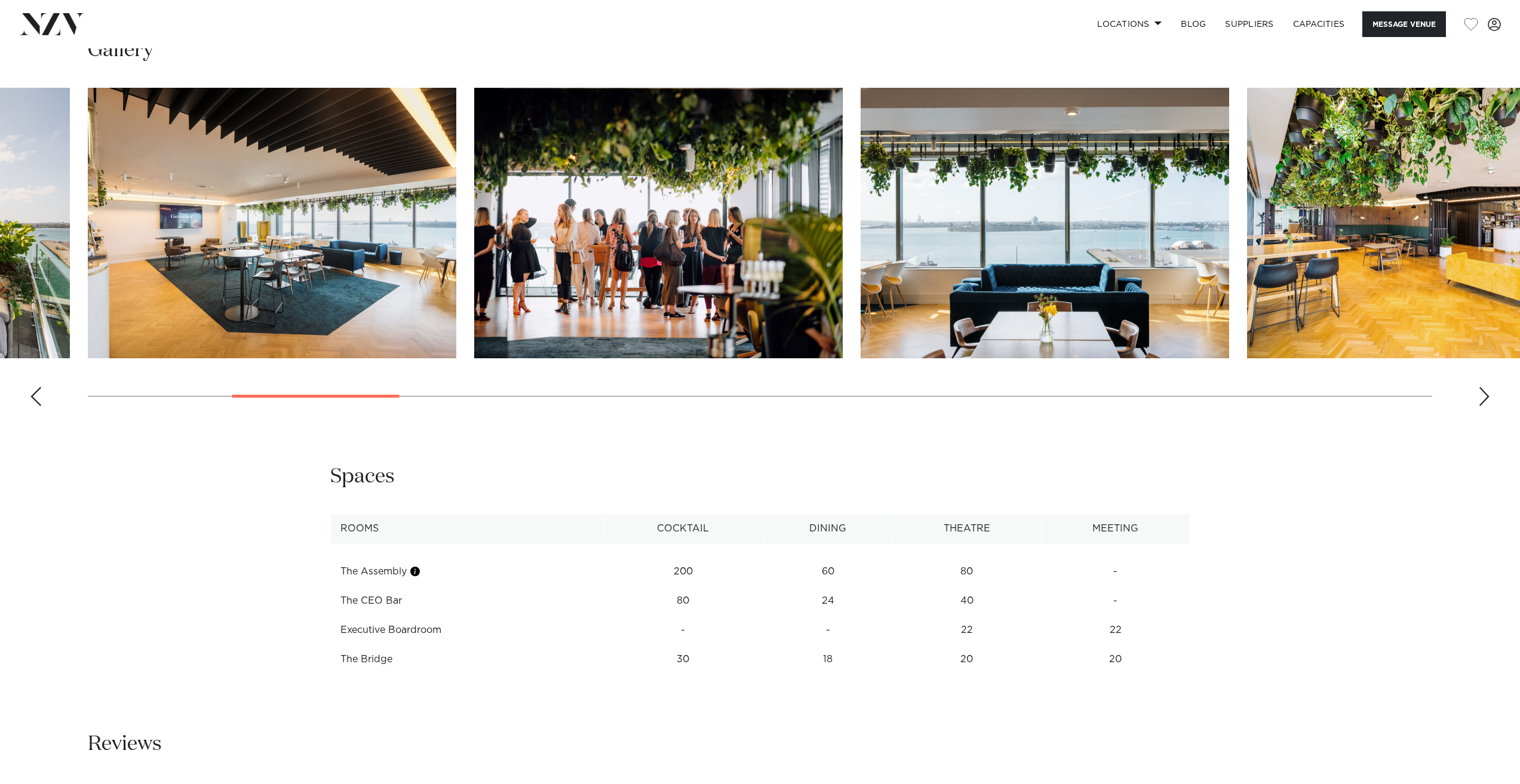
scroll to position [1373, 0]
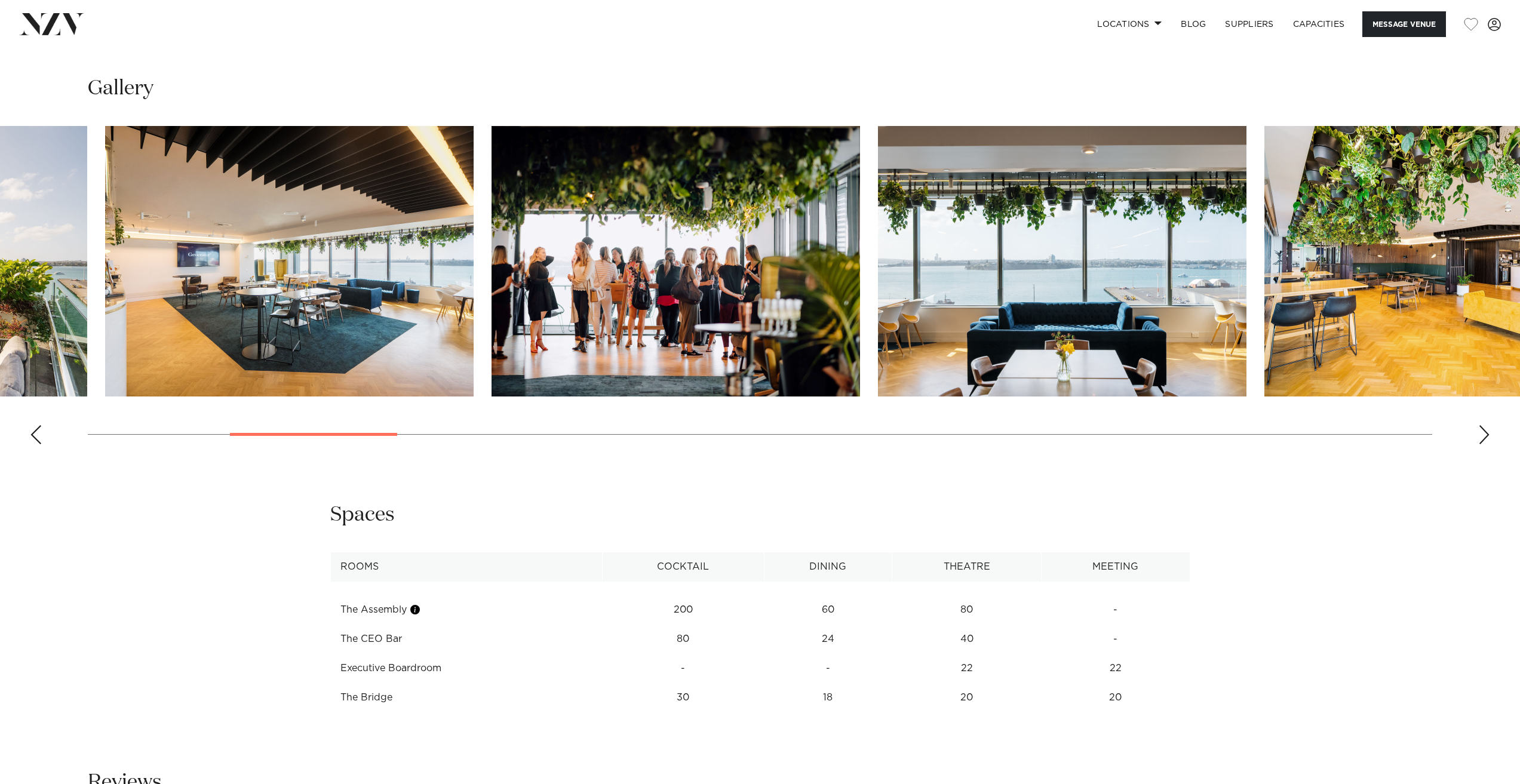
click at [948, 390] on img "6 / 28" at bounding box center [1062, 261] width 369 height 270
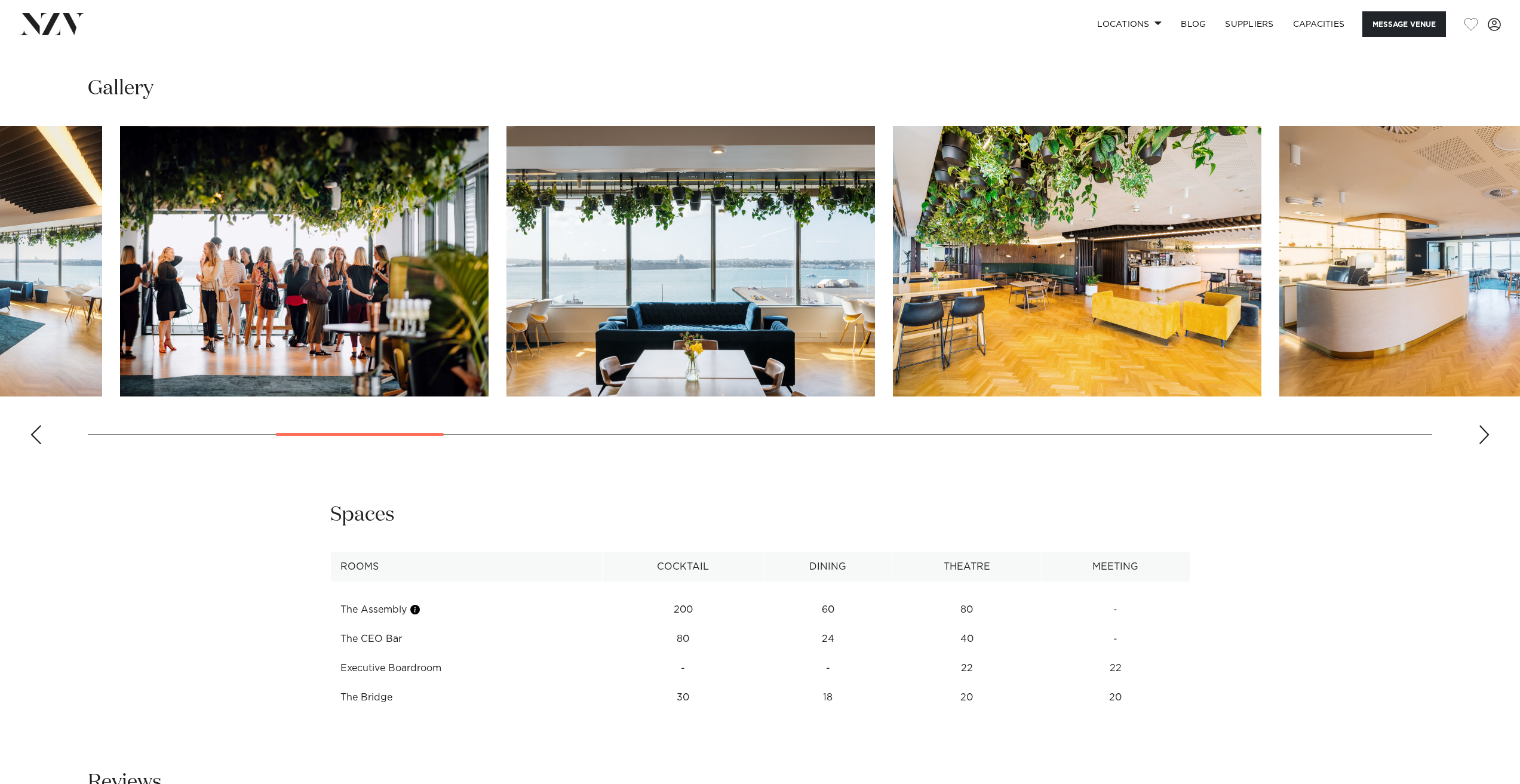
click at [542, 277] on img "6 / 28" at bounding box center [690, 261] width 369 height 270
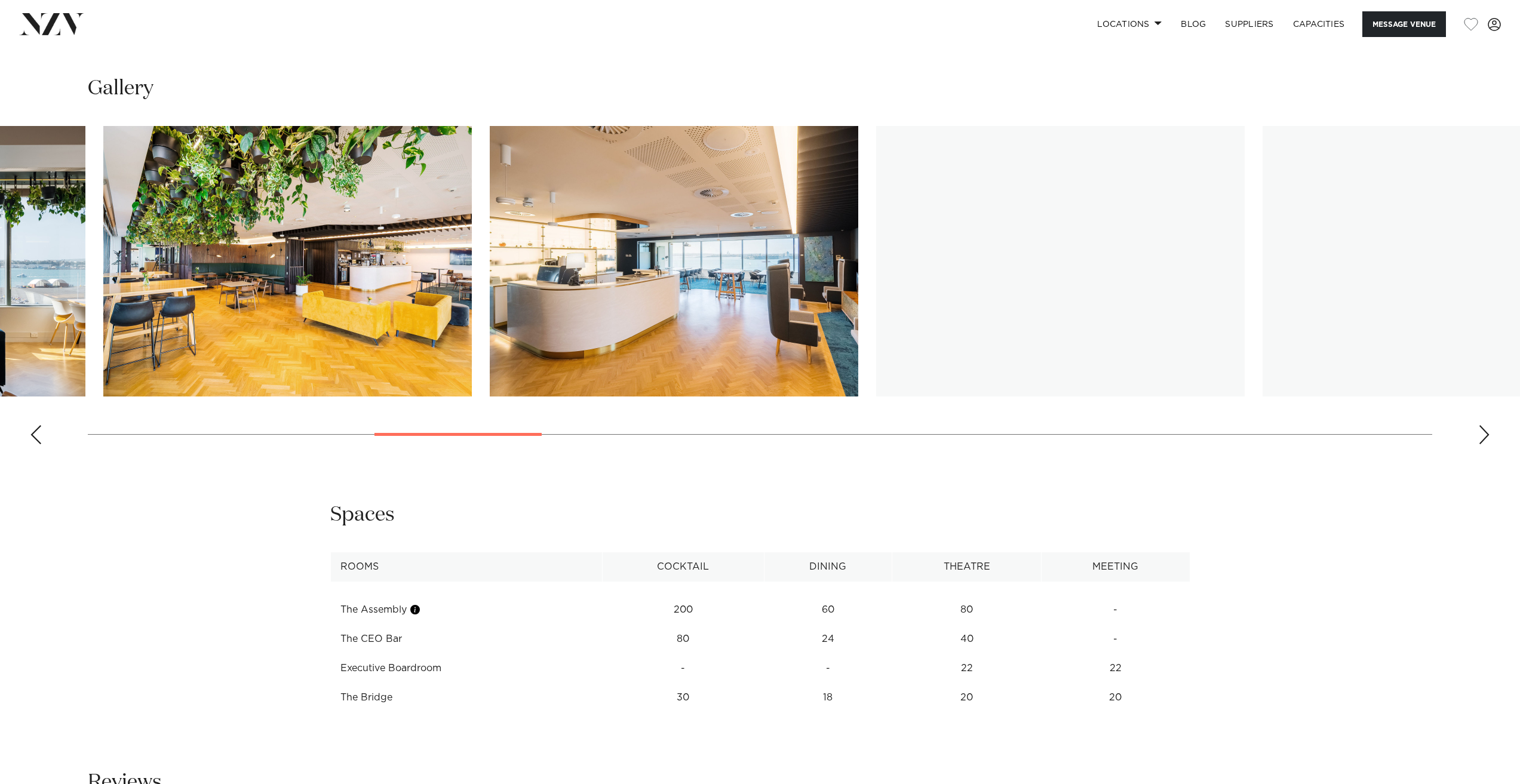
click at [442, 275] on img "7 / 28" at bounding box center [288, 261] width 369 height 270
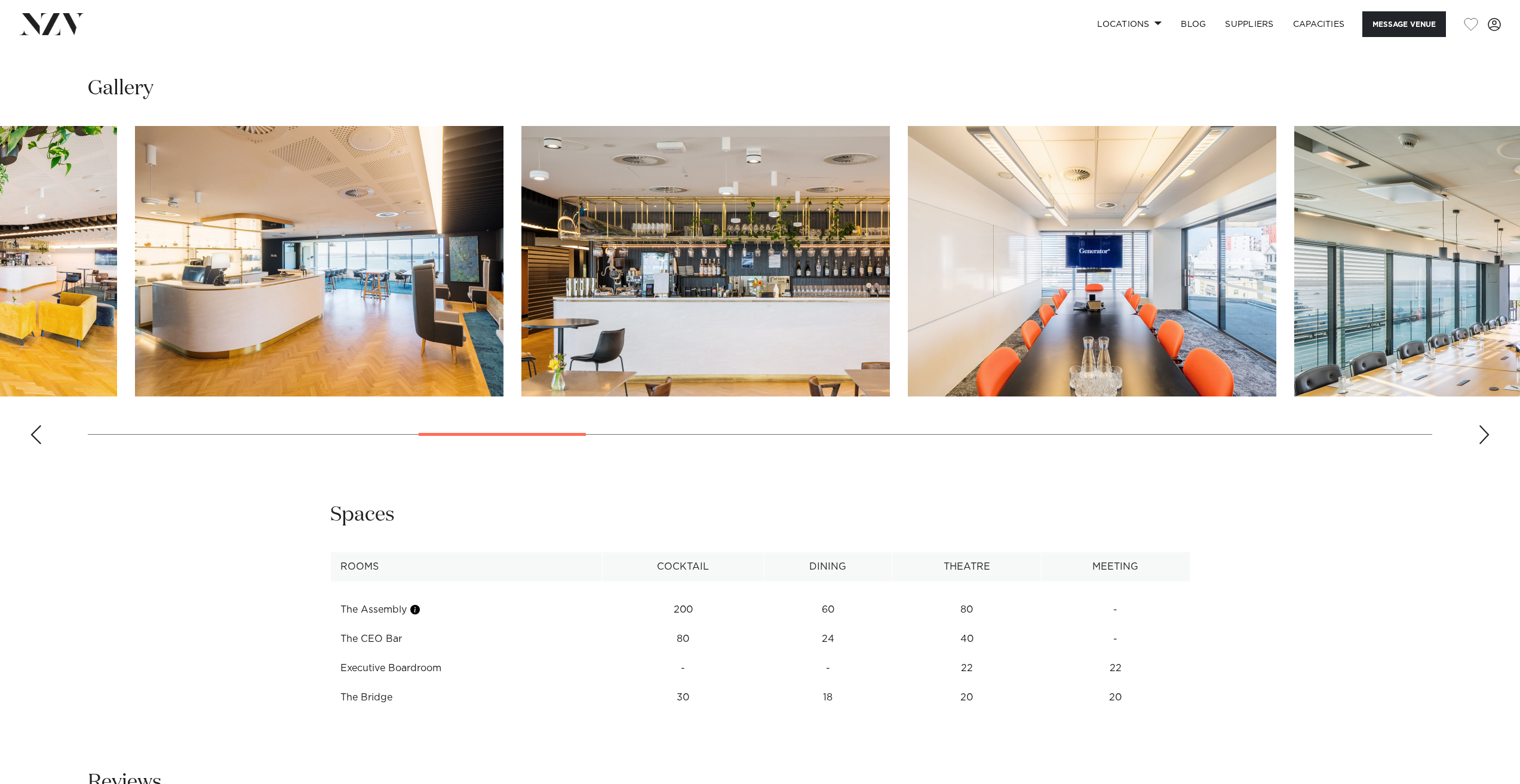
click at [521, 341] on img "9 / 28" at bounding box center [706, 261] width 369 height 270
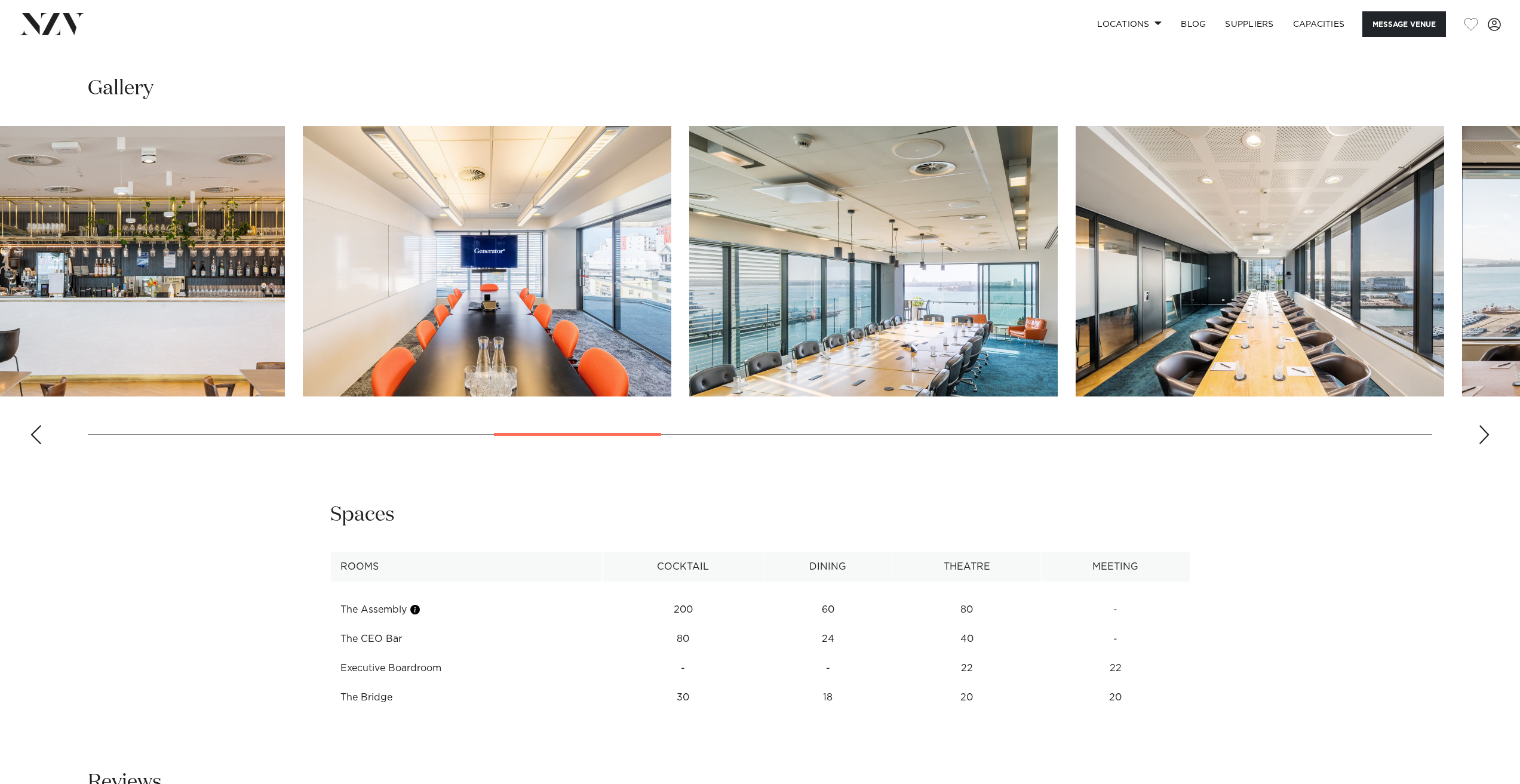
click at [303, 335] on img "10 / 28" at bounding box center [487, 261] width 369 height 270
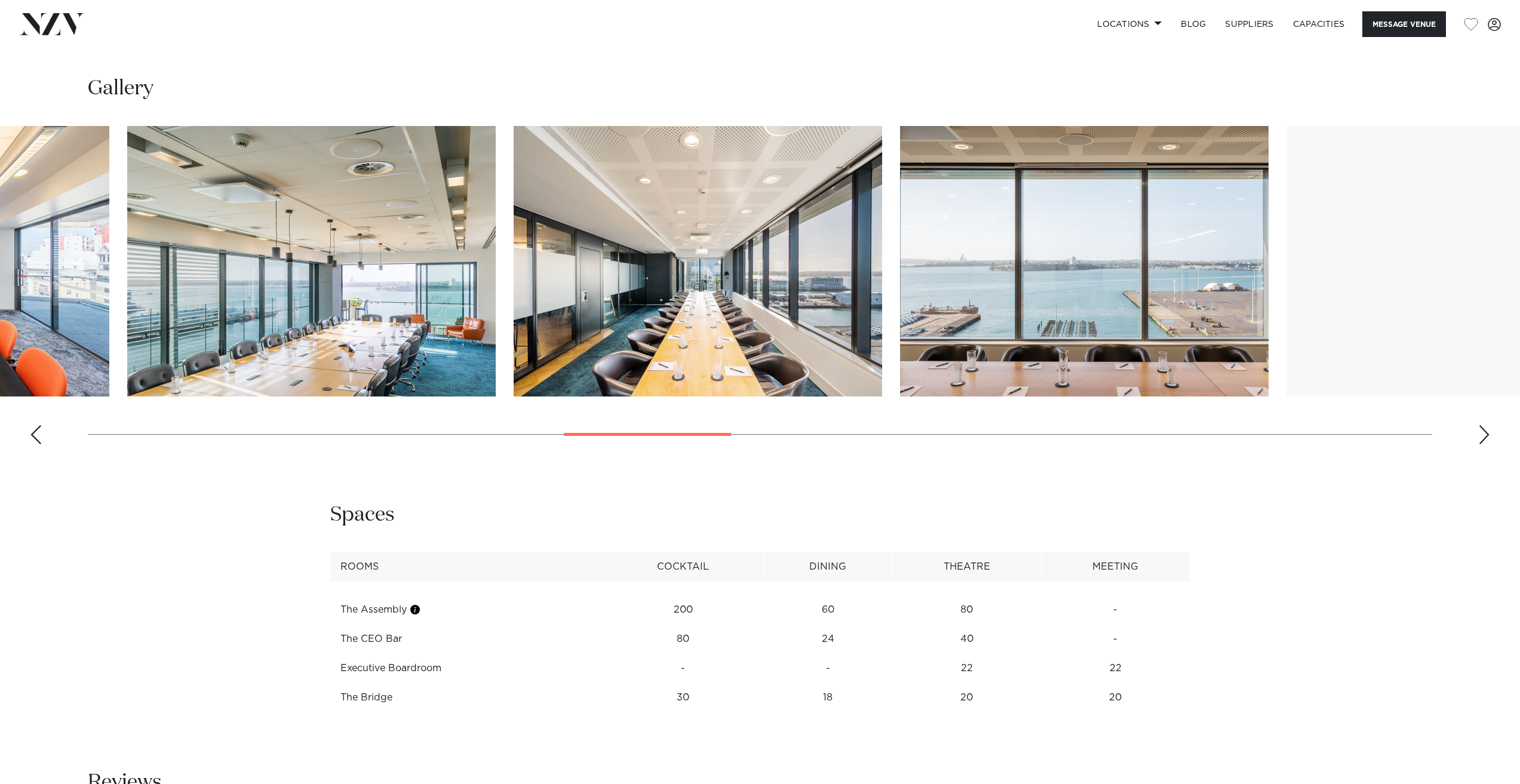
click at [538, 375] on img "12 / 28" at bounding box center [698, 261] width 369 height 270
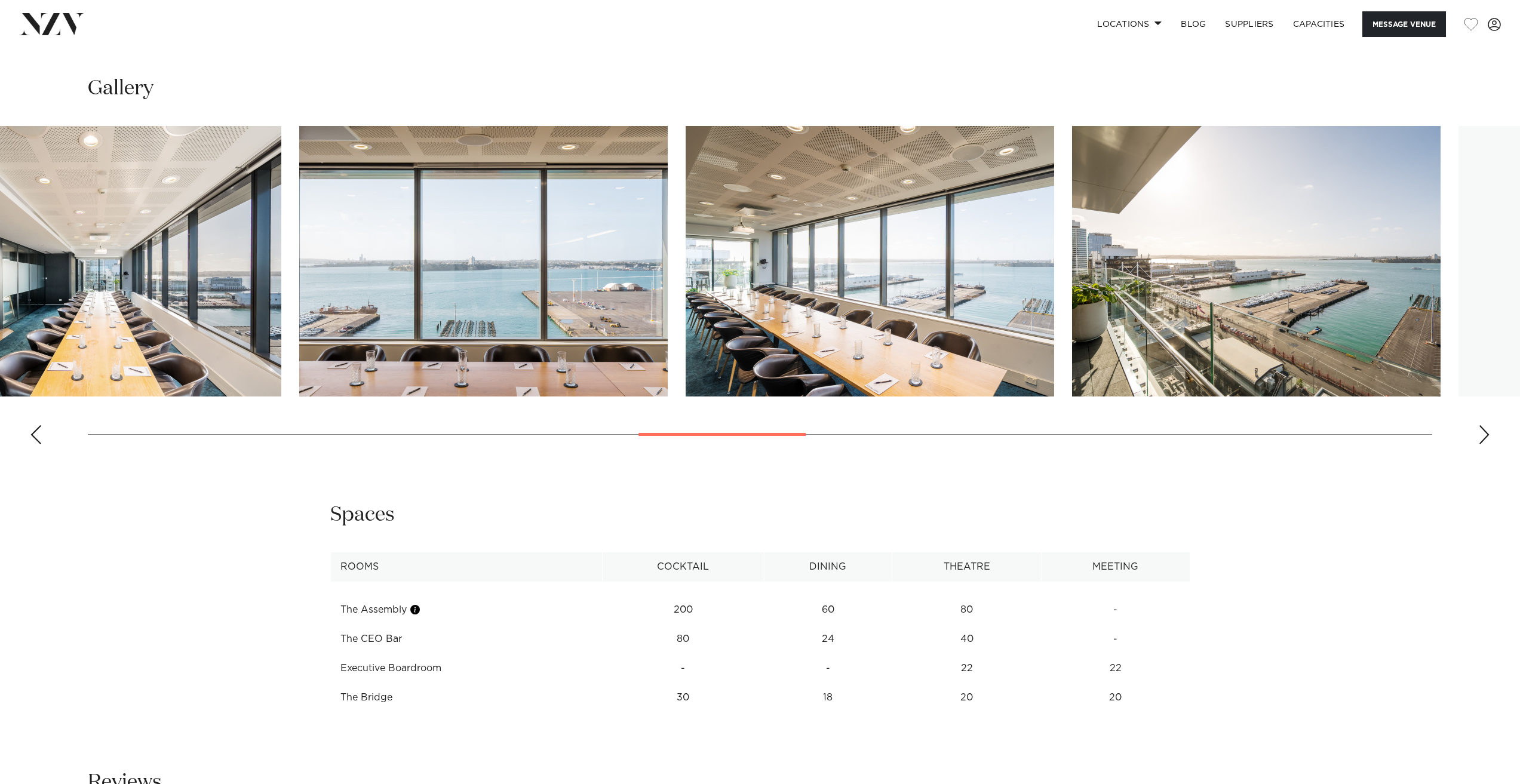
click at [378, 316] on img "13 / 28" at bounding box center [484, 261] width 369 height 270
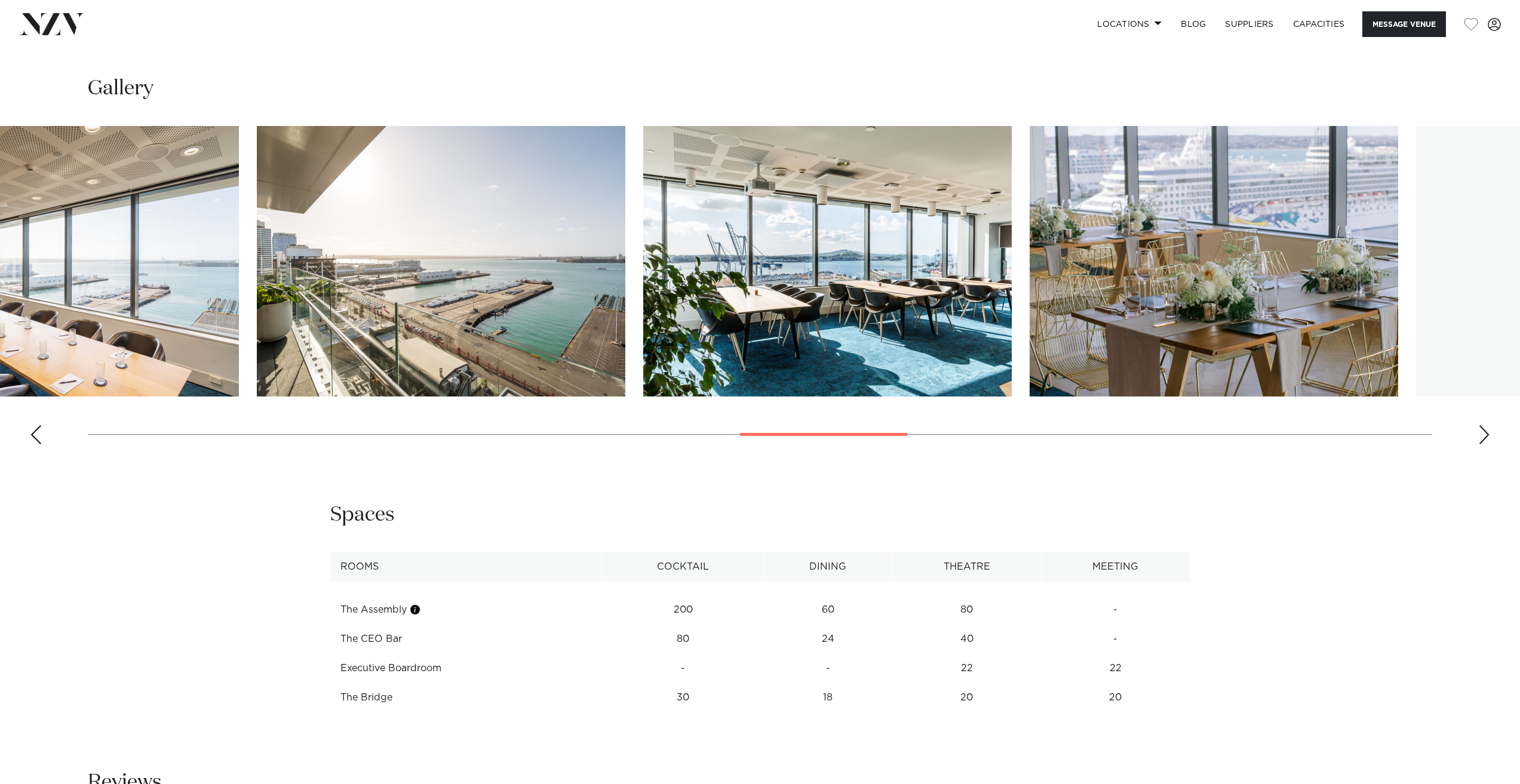
click at [440, 320] on img "15 / 28" at bounding box center [441, 261] width 369 height 270
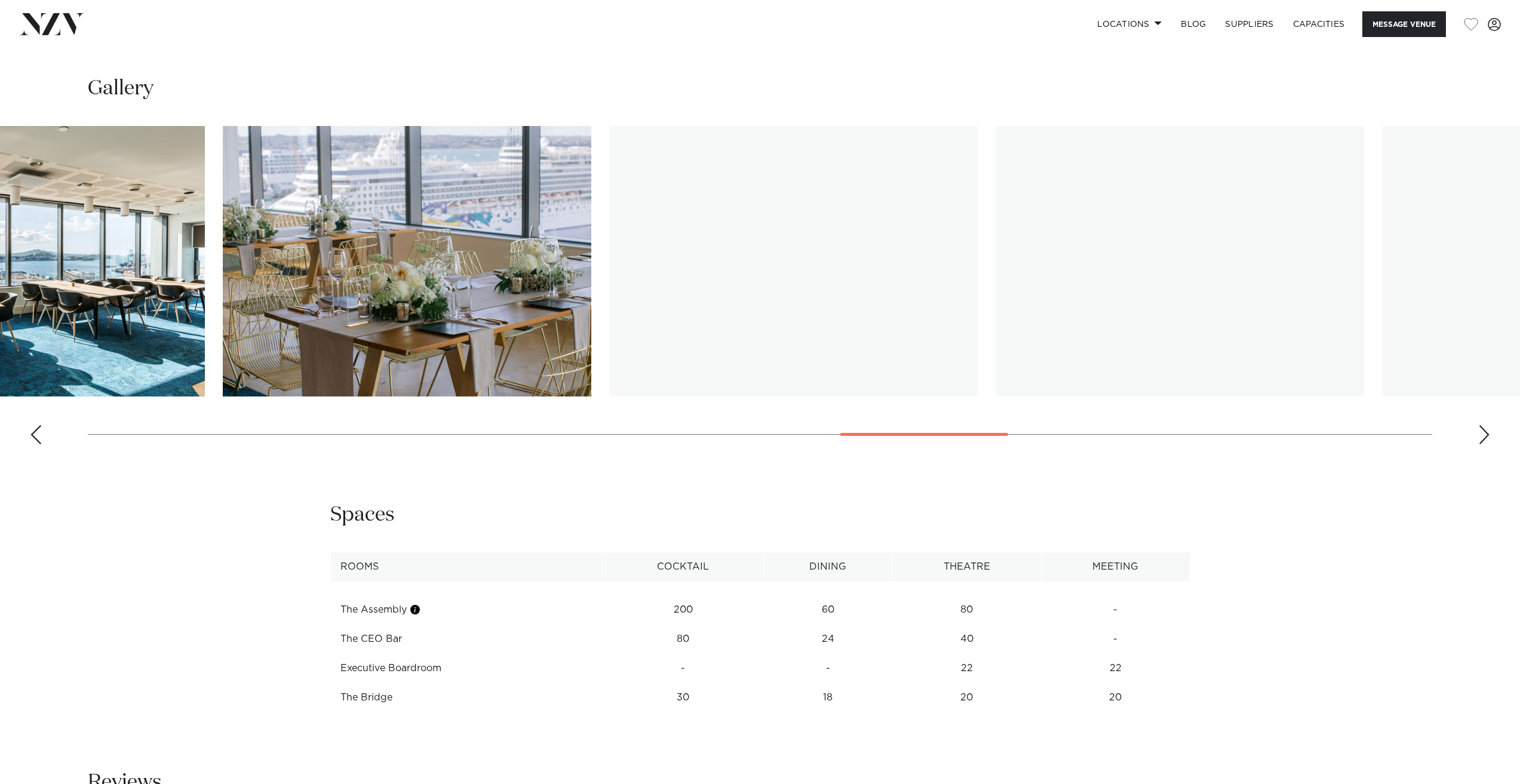
click at [429, 298] on img "17 / 28" at bounding box center [407, 261] width 369 height 270
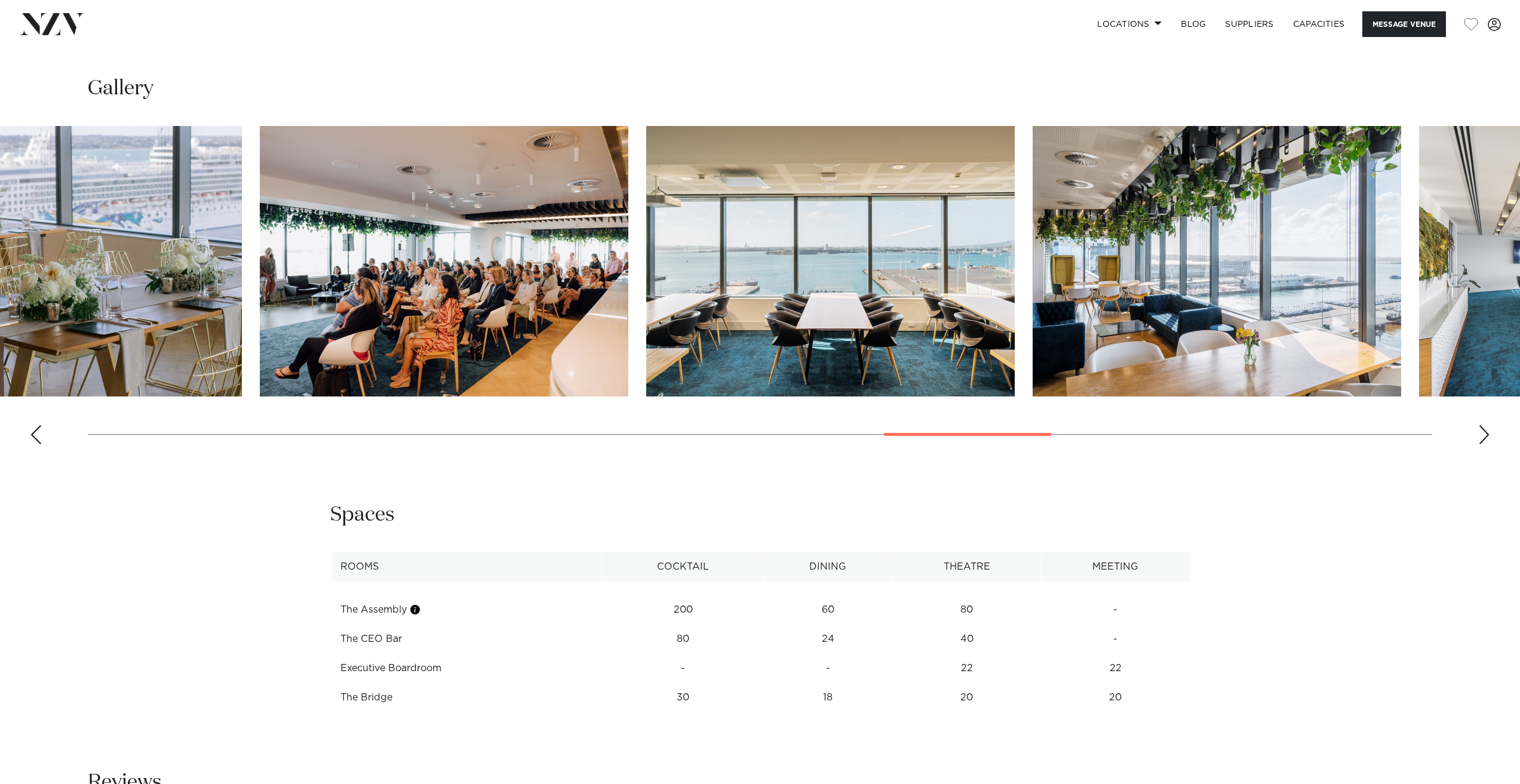
click at [0, 312] on html "Locations Auckland Wellington Christchurch Queenstown Hamilton Northland Bay of…" at bounding box center [760, 594] width 1520 height 3935
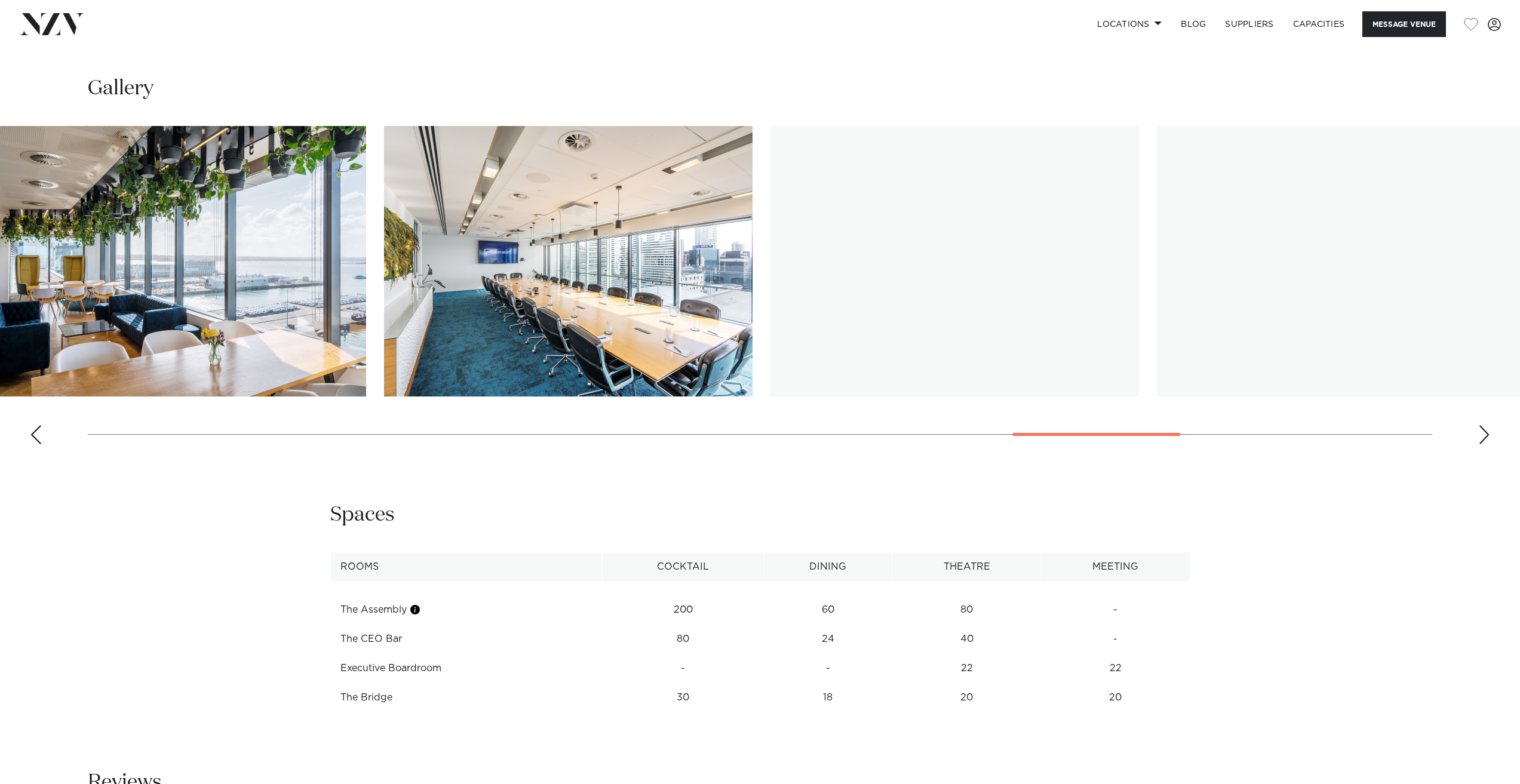
click at [242, 346] on img "20 / 28" at bounding box center [182, 261] width 369 height 270
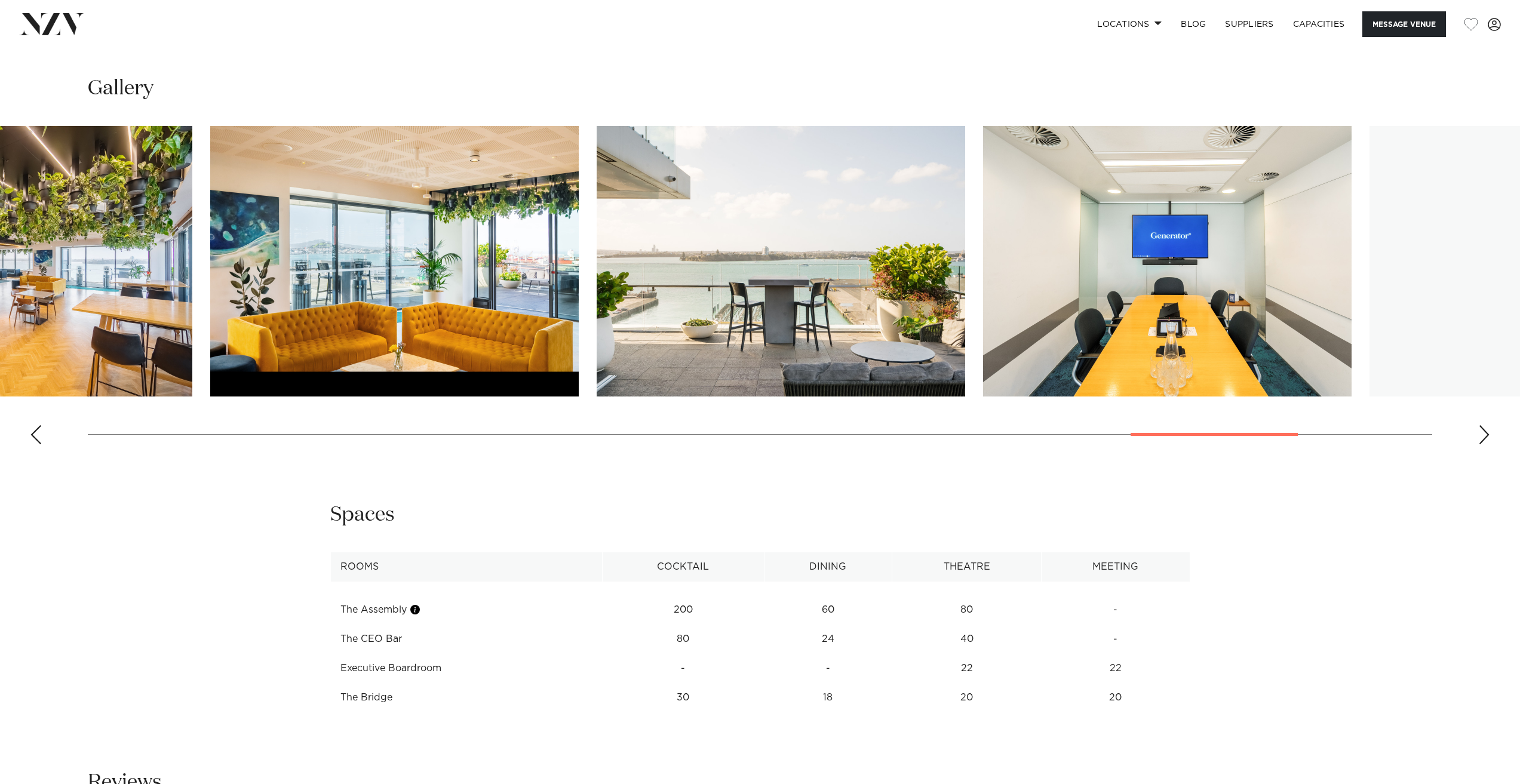
click at [95, 347] on img "22 / 28" at bounding box center [8, 261] width 369 height 270
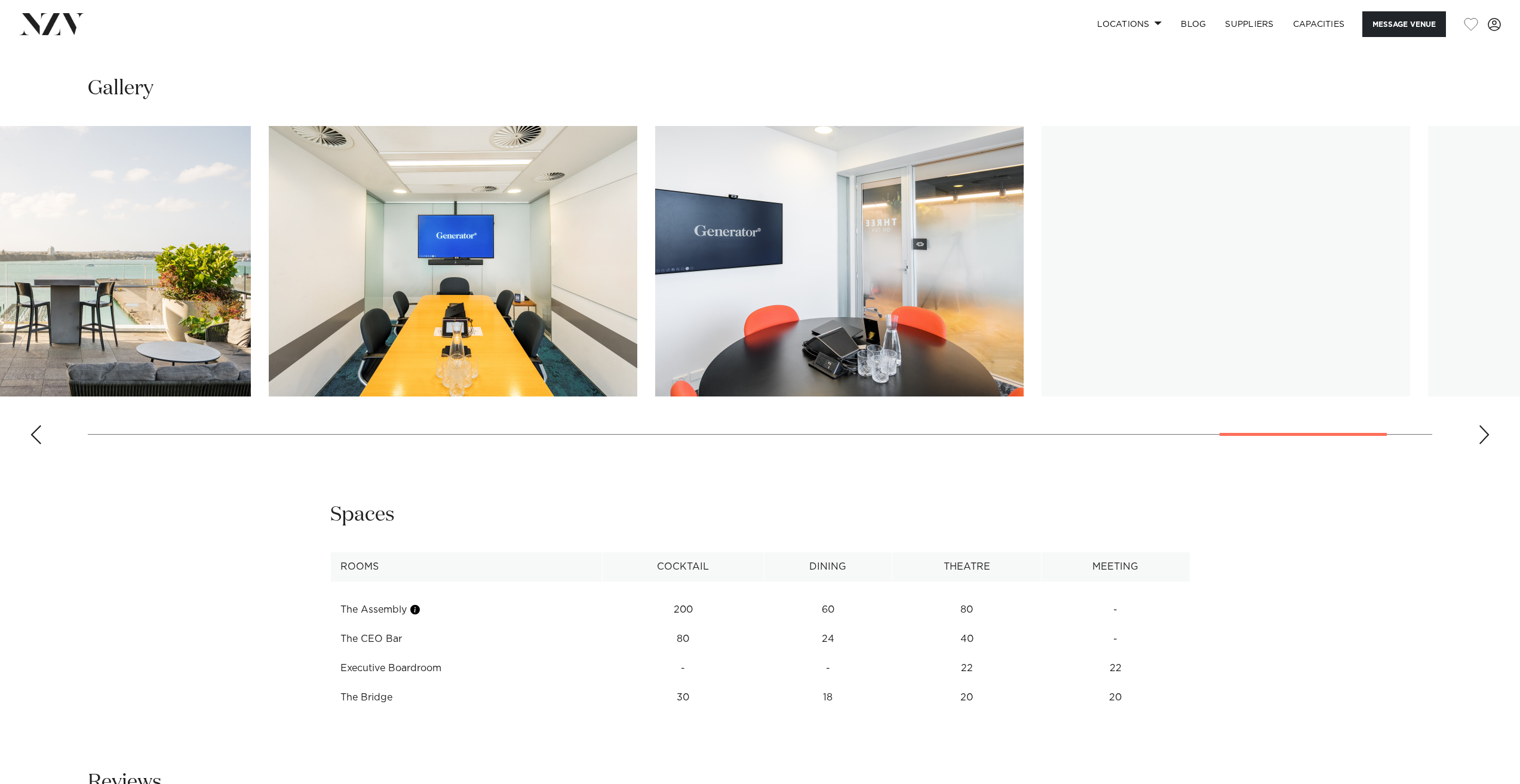
click at [121, 347] on img "24 / 28" at bounding box center [66, 261] width 369 height 270
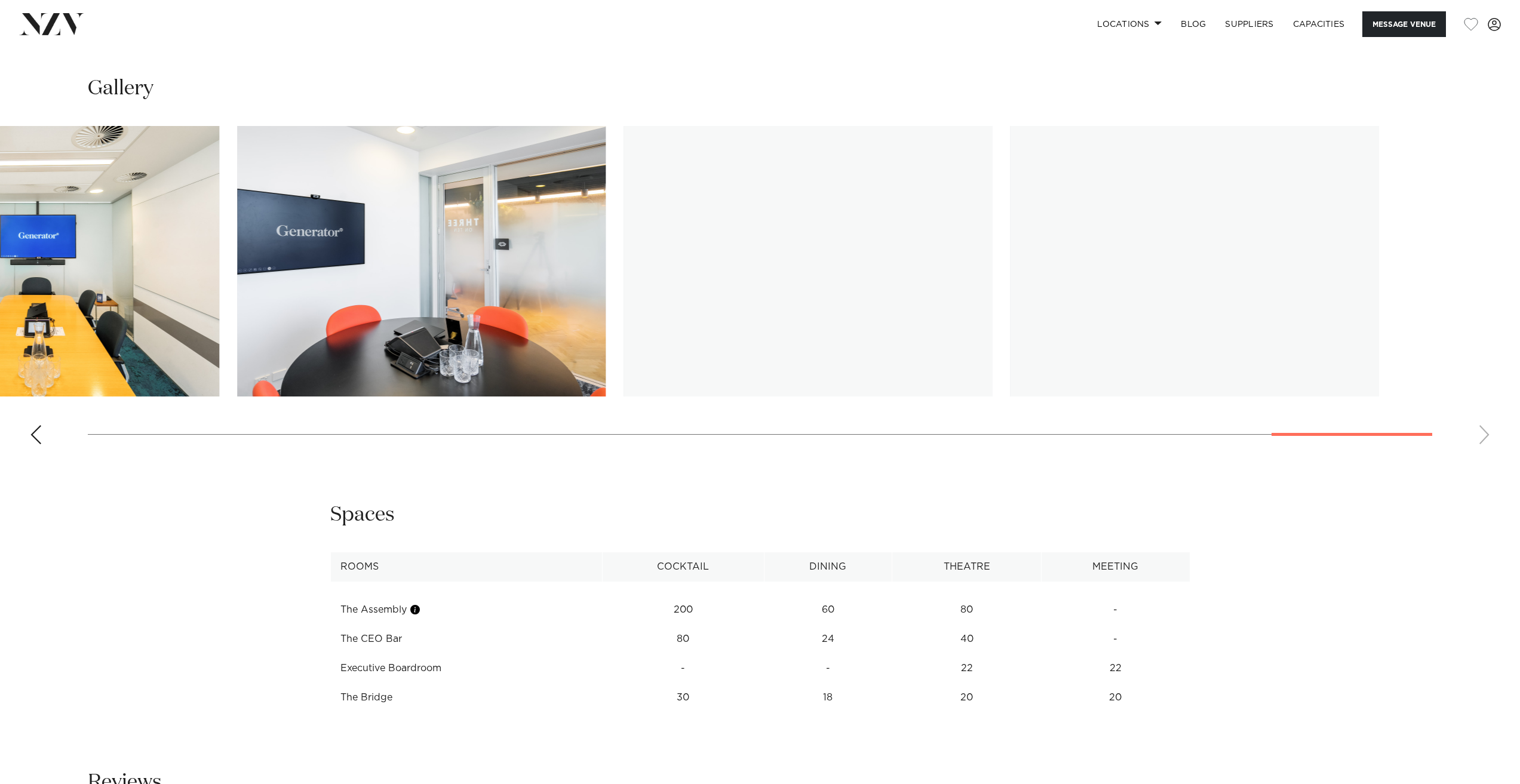
click at [237, 340] on img "26 / 28" at bounding box center [421, 261] width 369 height 270
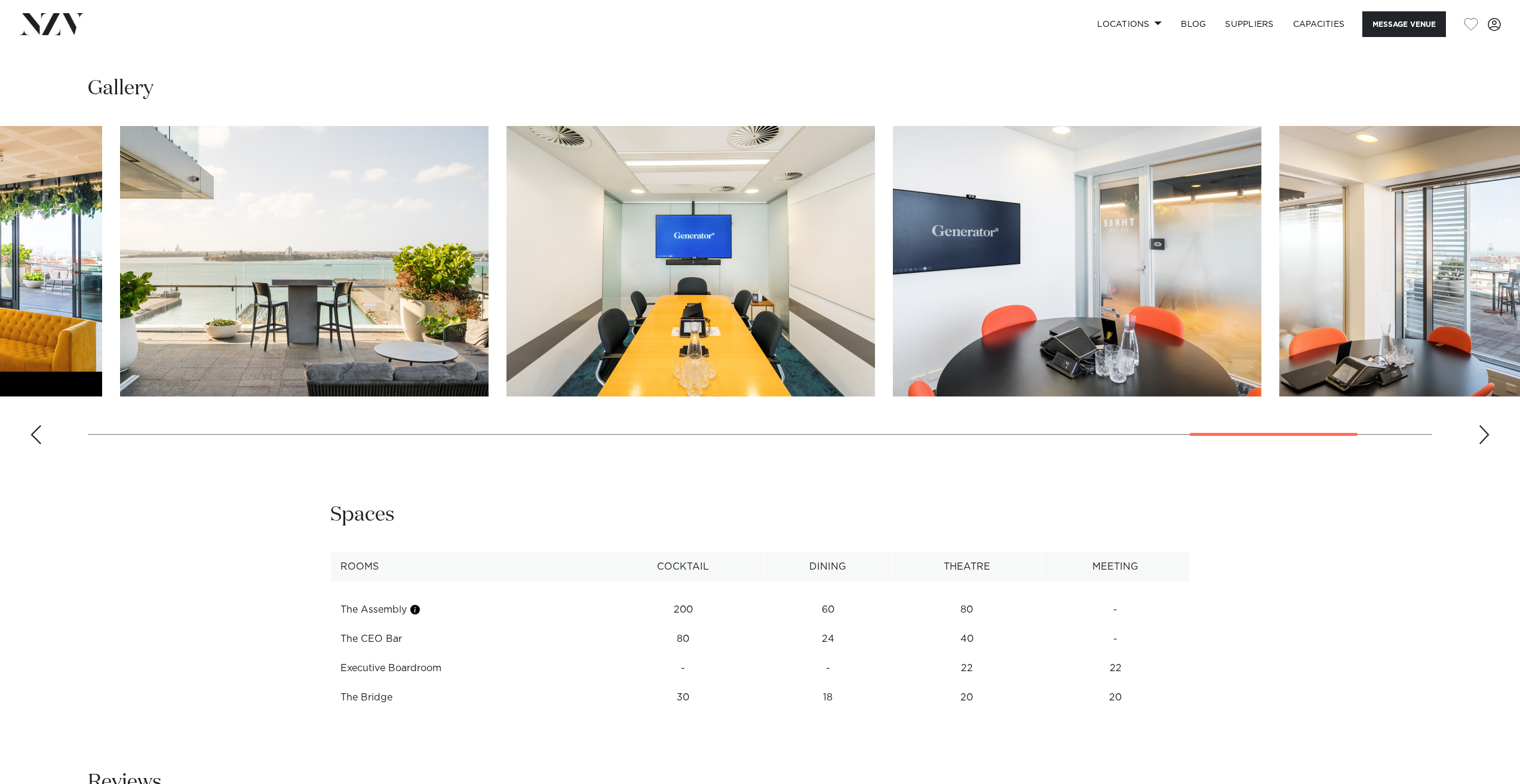
click at [1009, 320] on img "26 / 28" at bounding box center [1077, 261] width 369 height 270
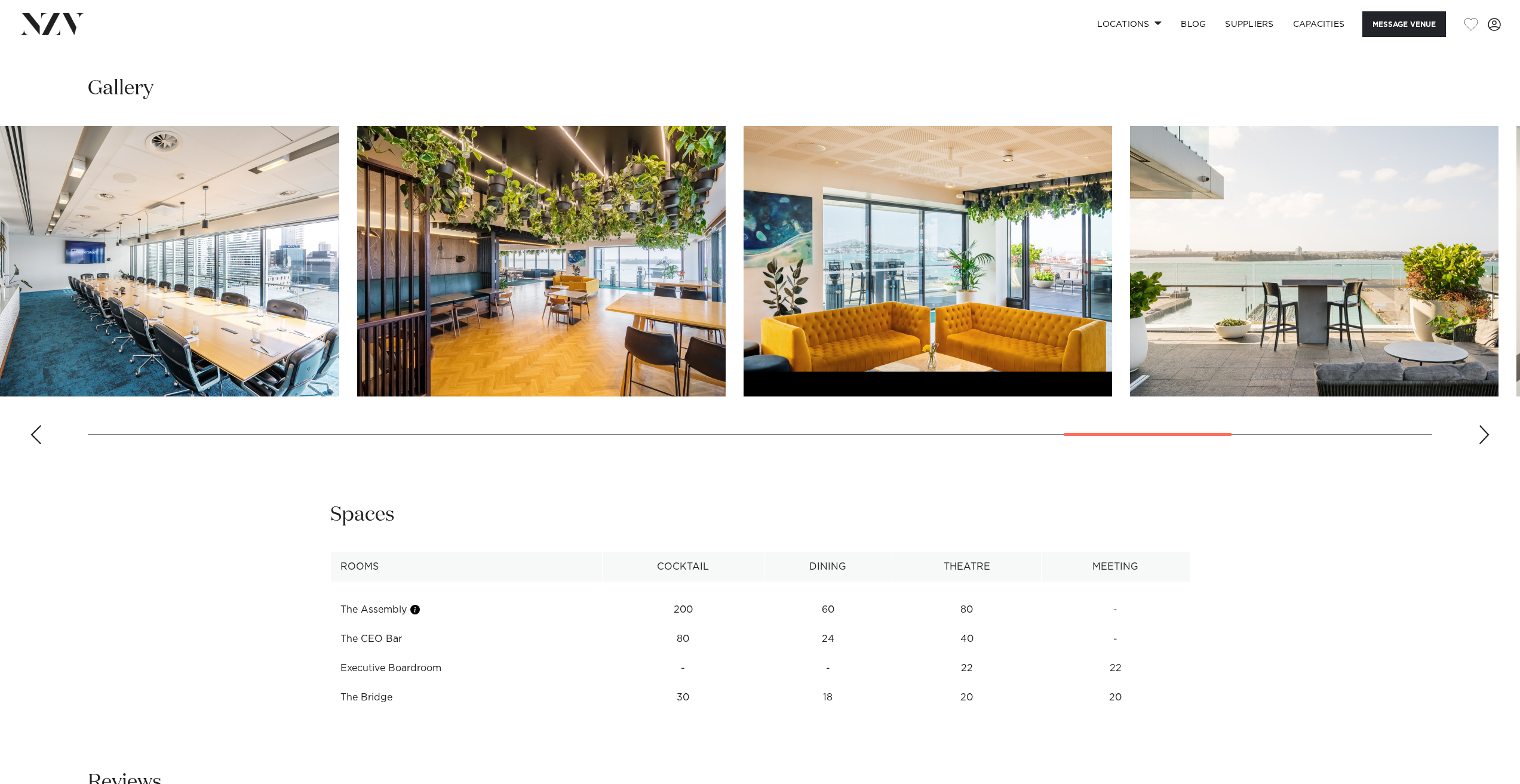
click at [1184, 321] on img "24 / 28" at bounding box center [1315, 261] width 369 height 270
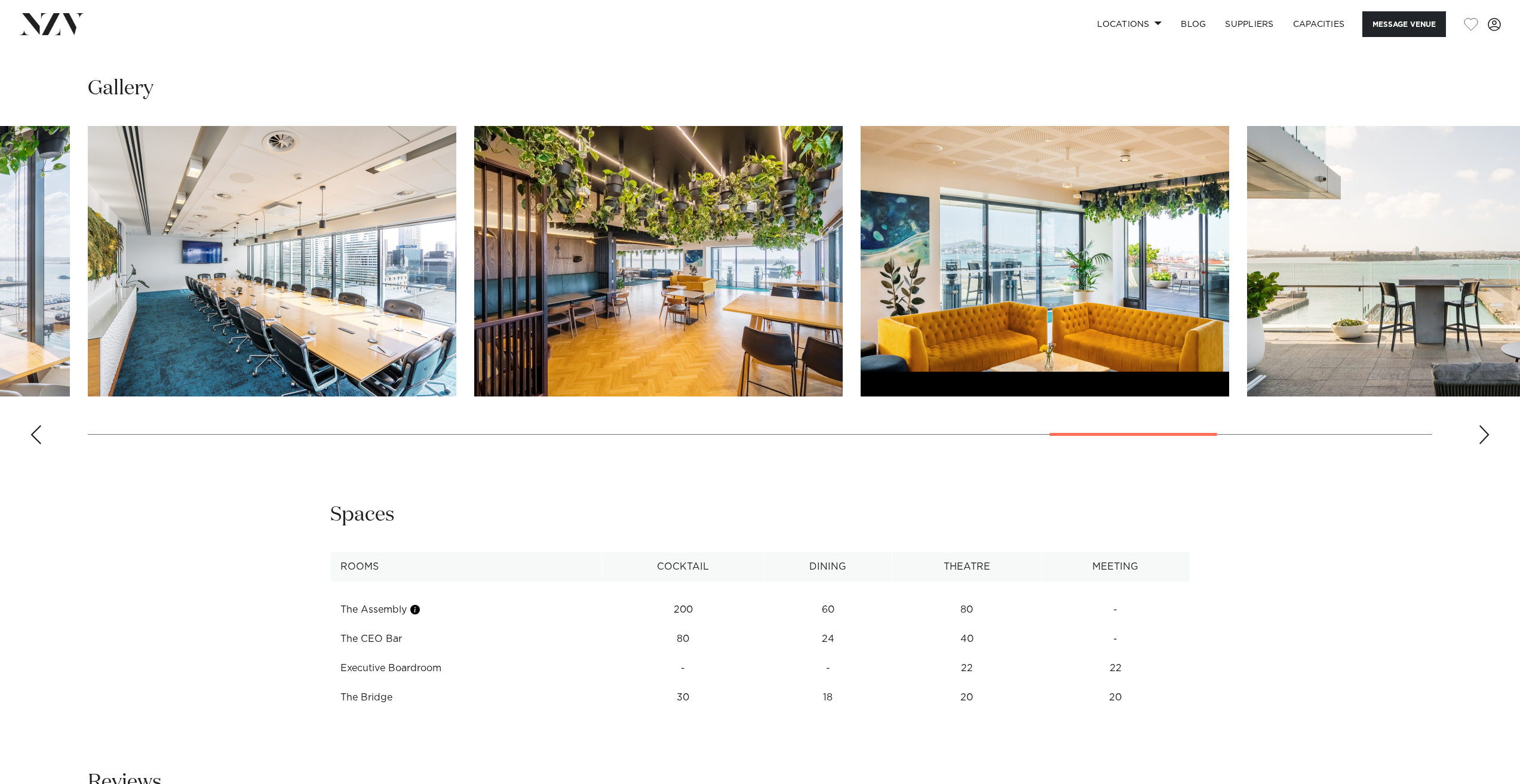
click at [1329, 409] on swiper-container at bounding box center [760, 290] width 1520 height 328
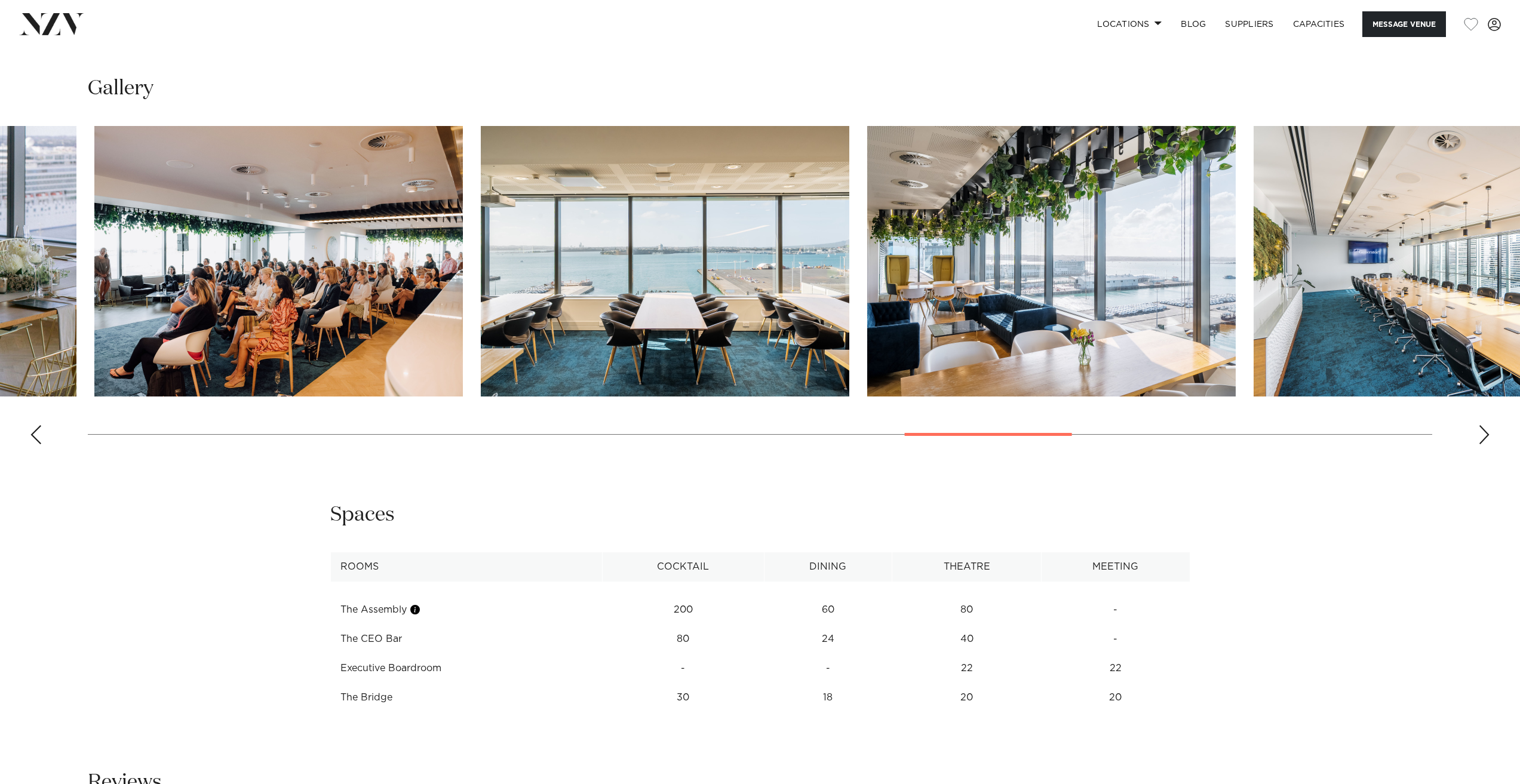
click at [1362, 419] on swiper-container at bounding box center [760, 290] width 1520 height 328
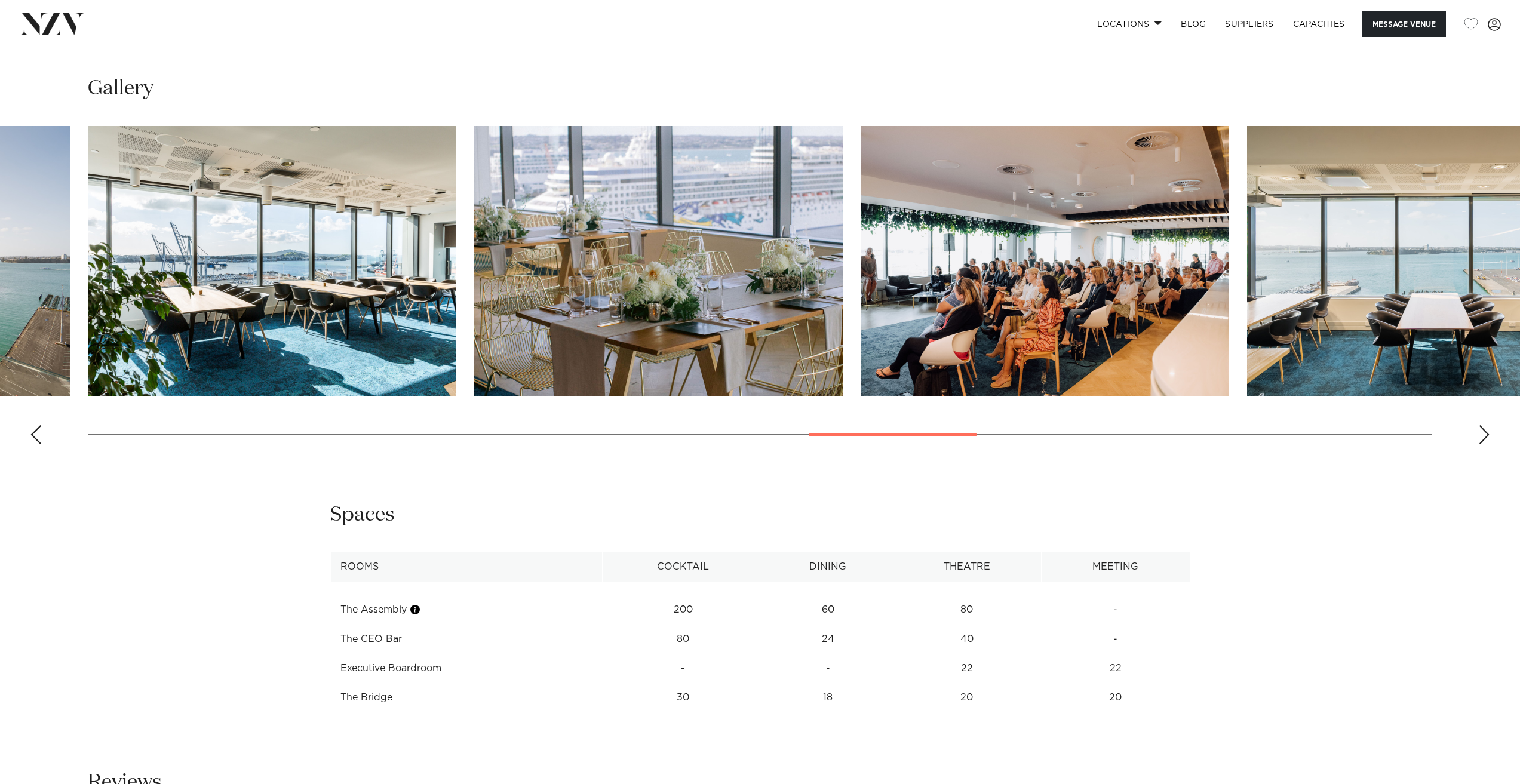
click at [1321, 451] on swiper-container at bounding box center [760, 290] width 1520 height 328
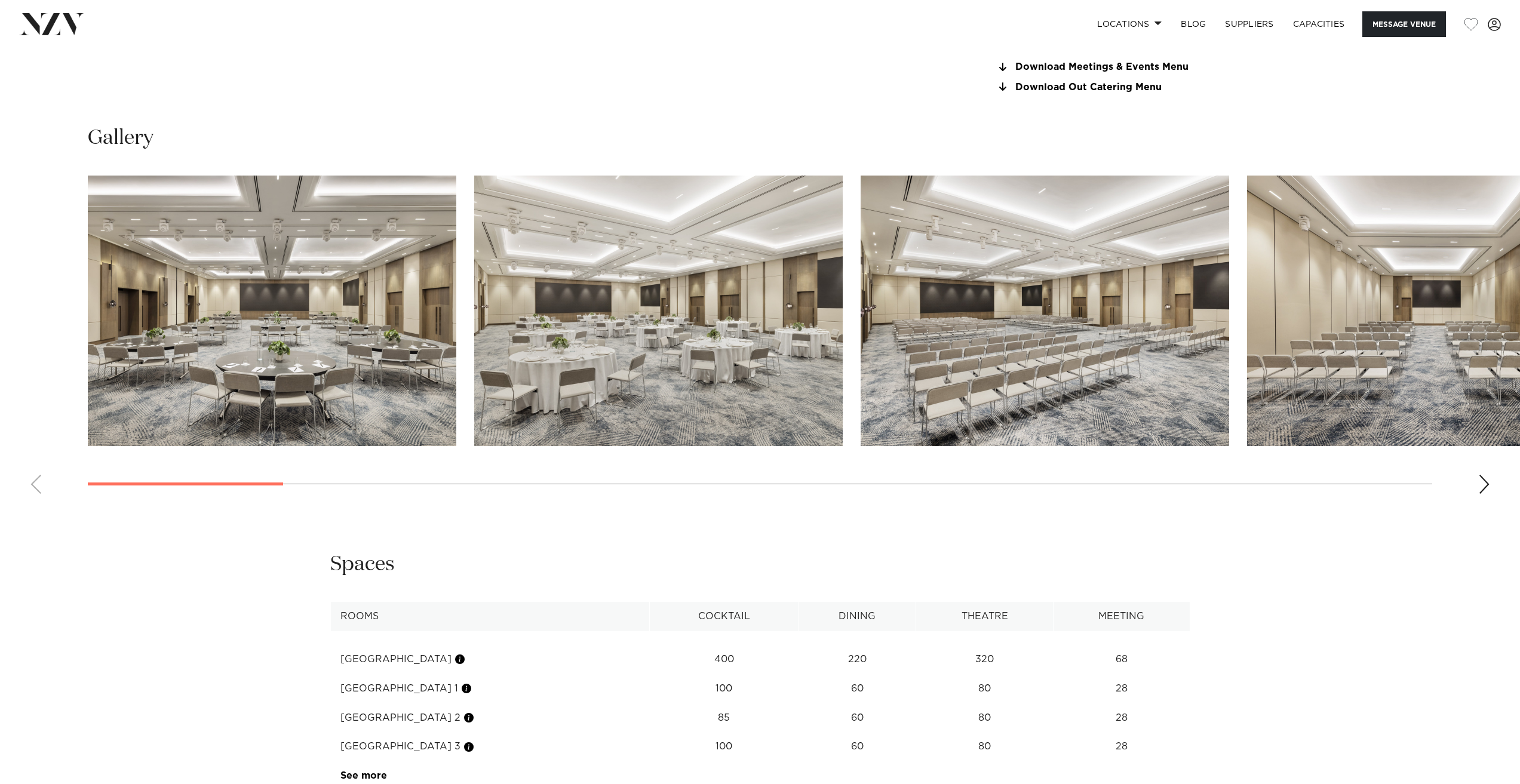
scroll to position [1313, 0]
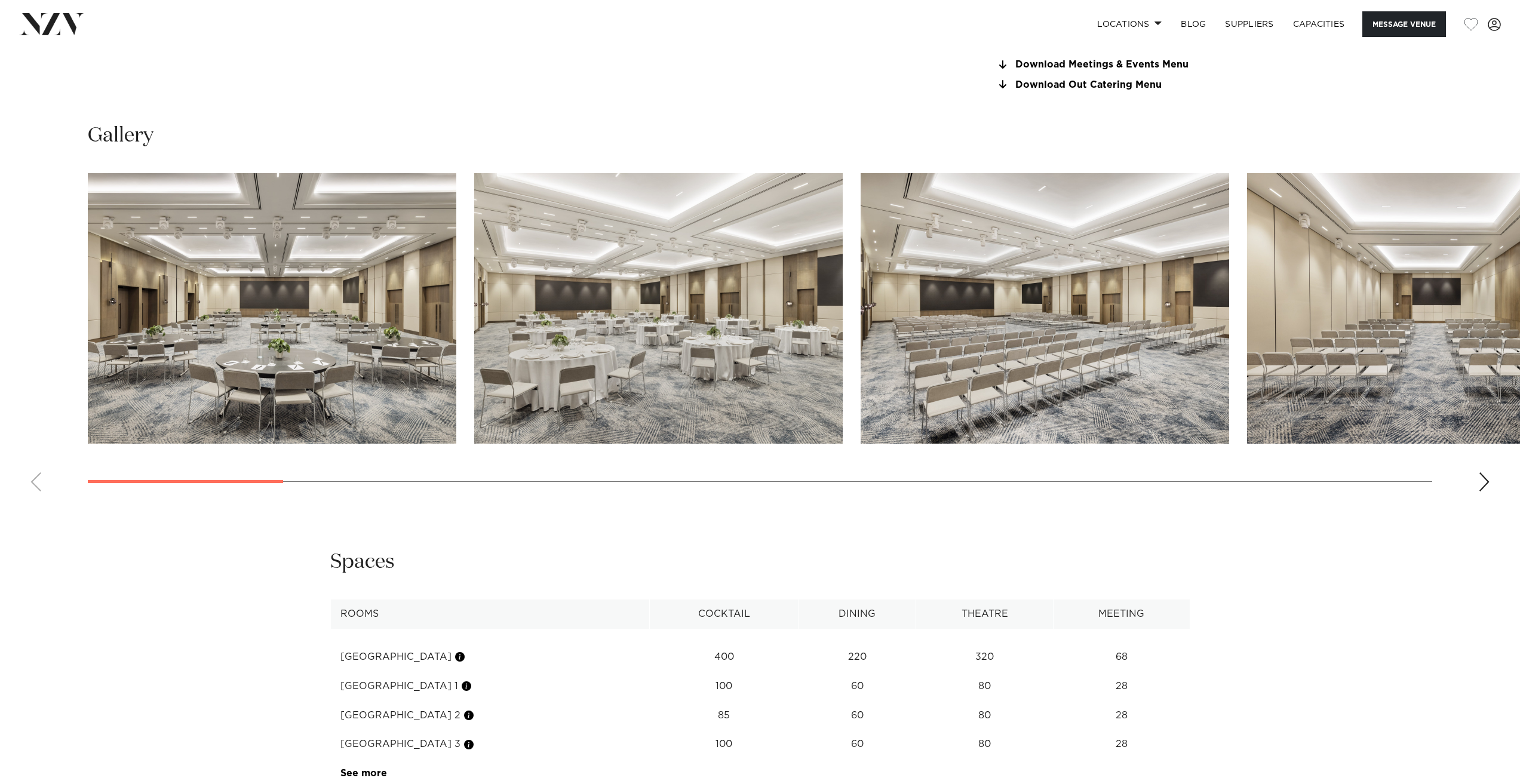
click at [1480, 472] on div "Next slide" at bounding box center [1484, 482] width 12 height 19
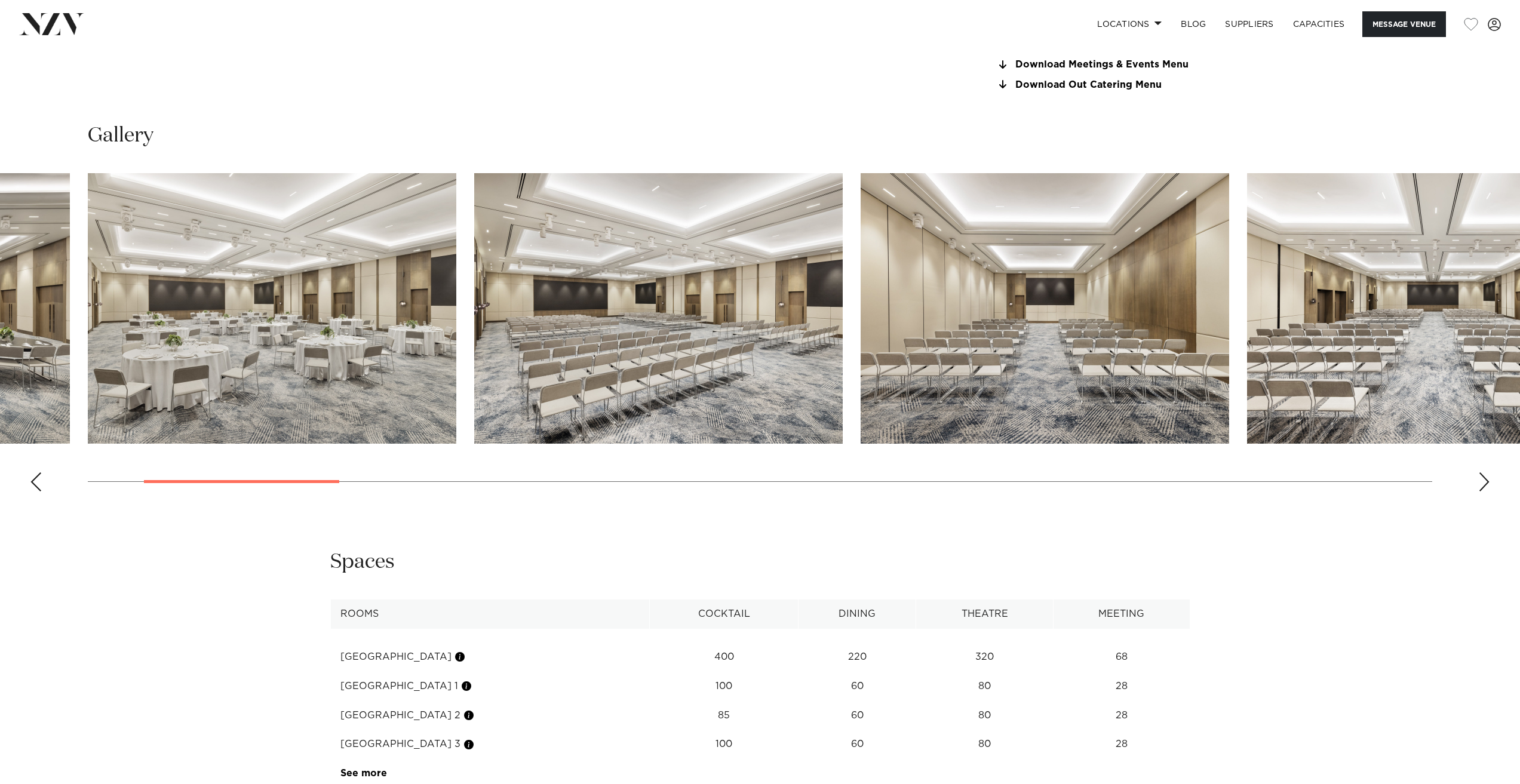
click at [1483, 476] on div "Next slide" at bounding box center [1484, 482] width 12 height 19
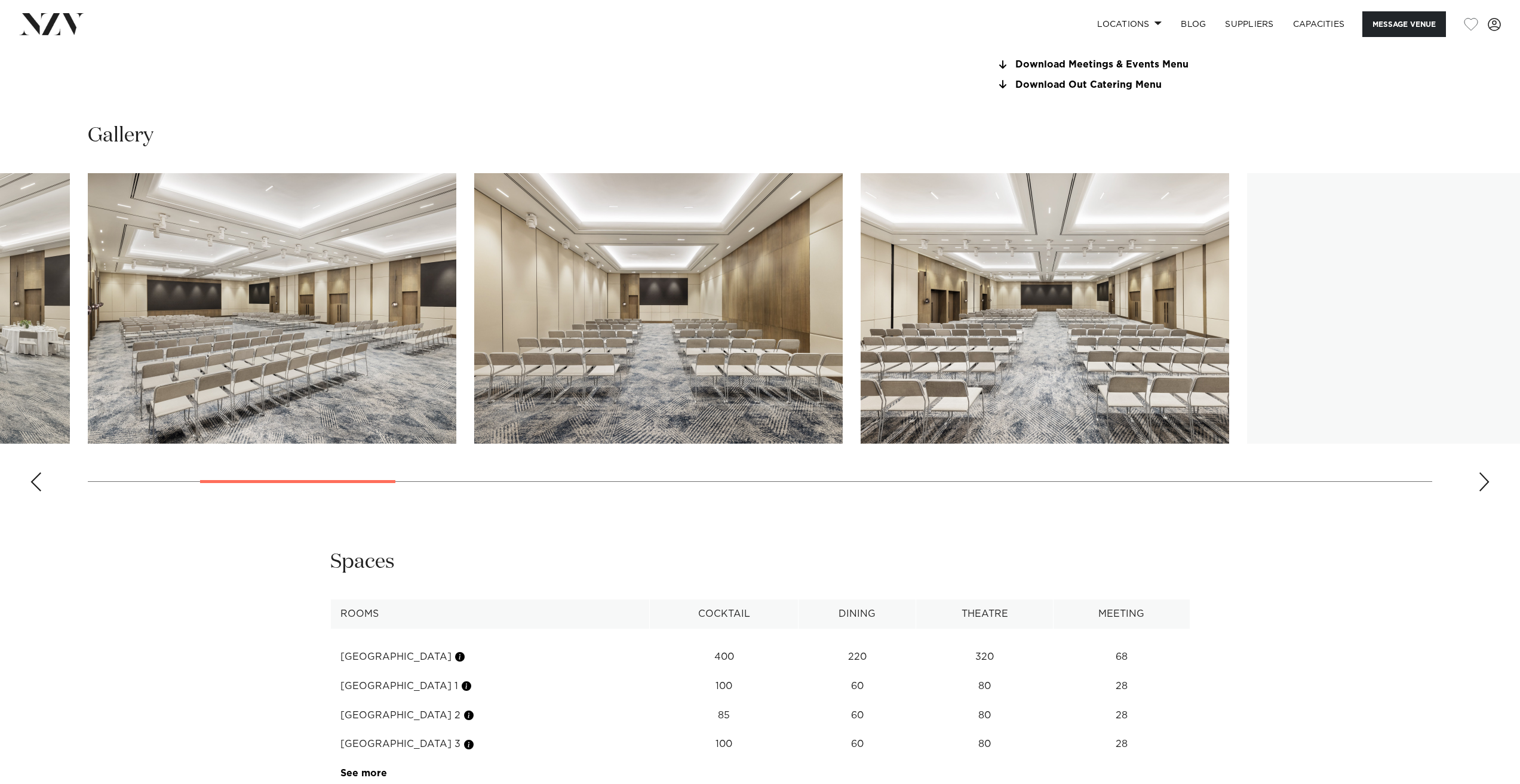
click at [1483, 476] on div "Next slide" at bounding box center [1484, 482] width 12 height 19
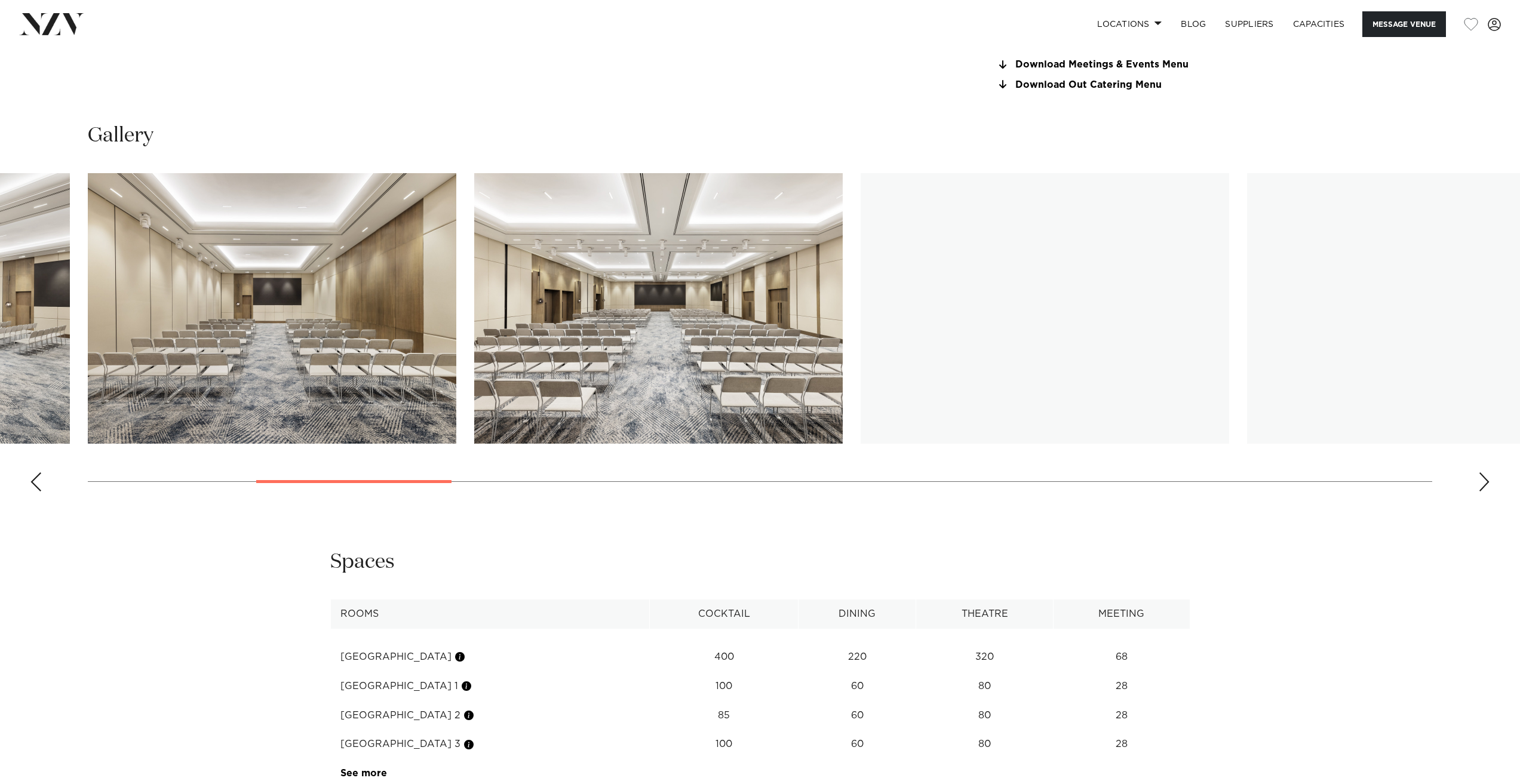
click at [1484, 476] on div "Next slide" at bounding box center [1484, 482] width 12 height 19
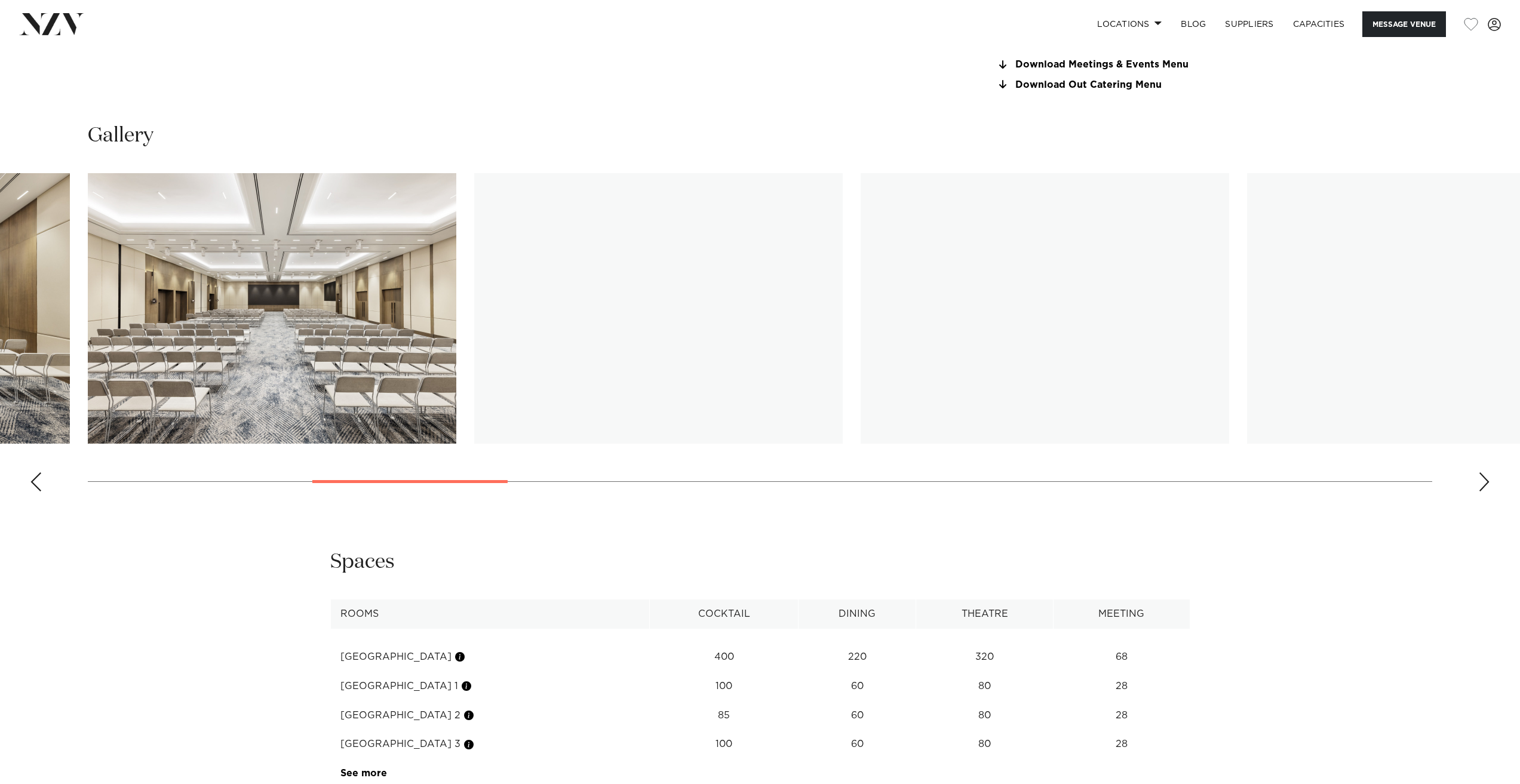
click at [1484, 476] on div "Next slide" at bounding box center [1484, 482] width 12 height 19
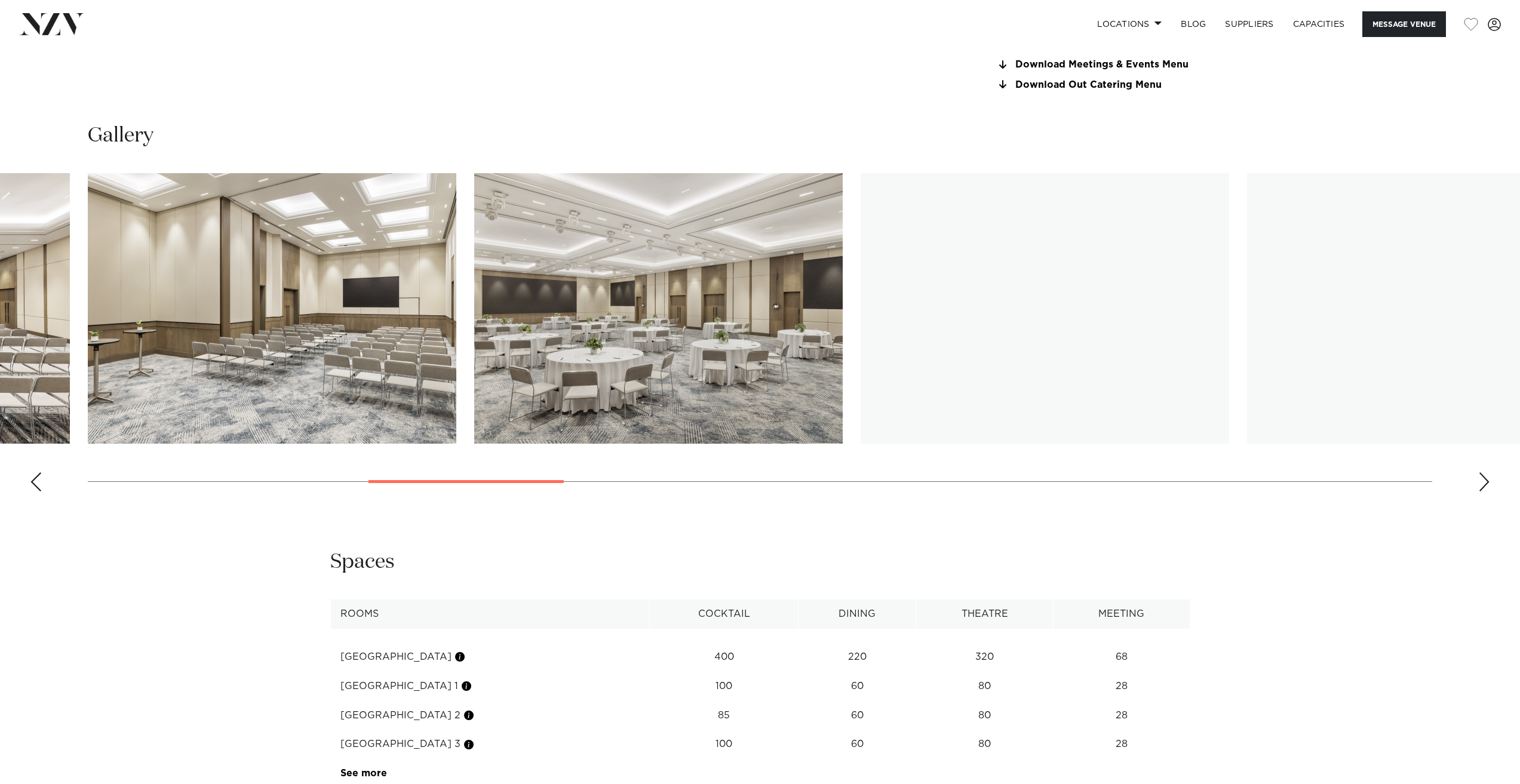
click at [1484, 476] on div "Next slide" at bounding box center [1484, 482] width 12 height 19
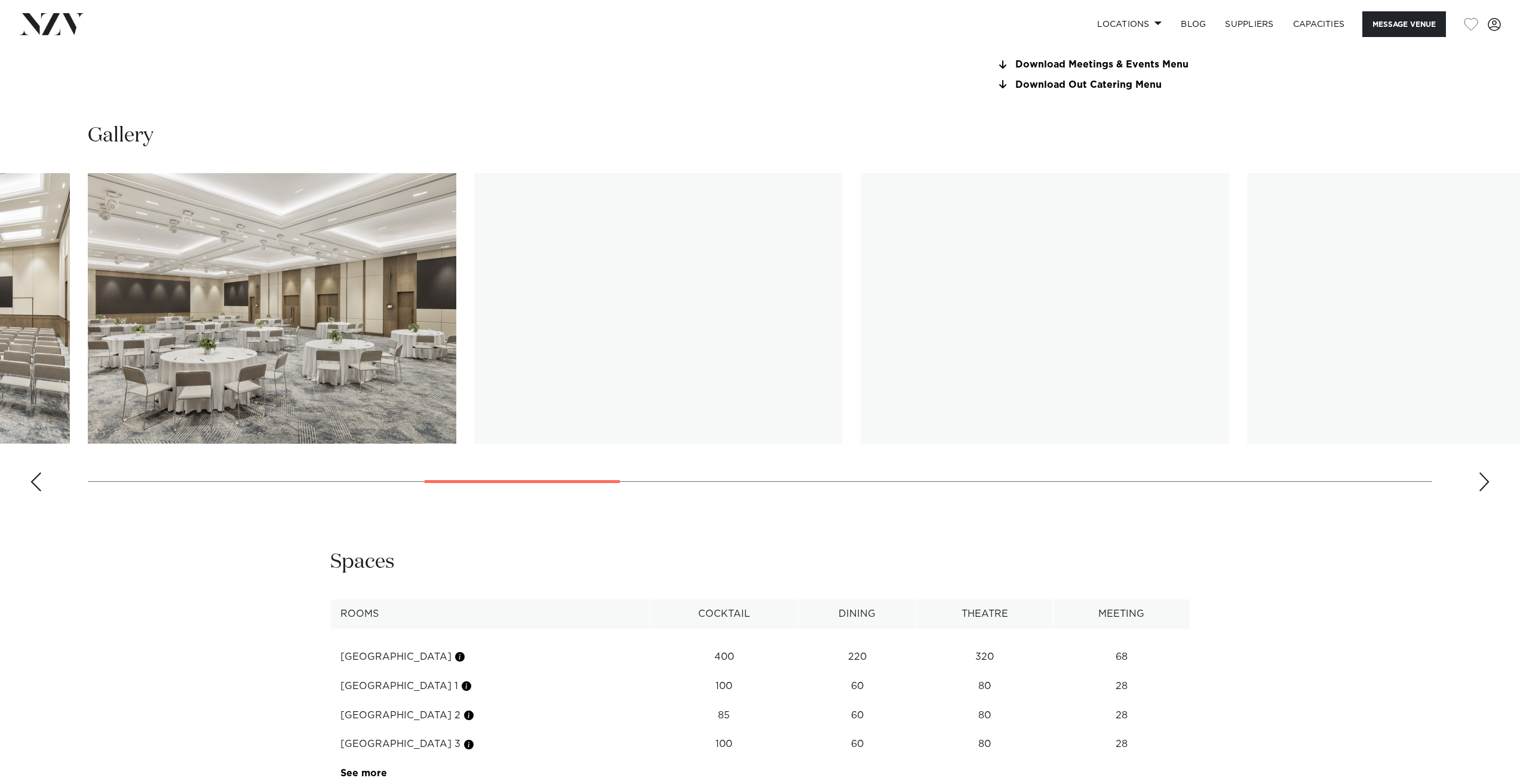
click at [1484, 476] on div "Next slide" at bounding box center [1484, 482] width 12 height 19
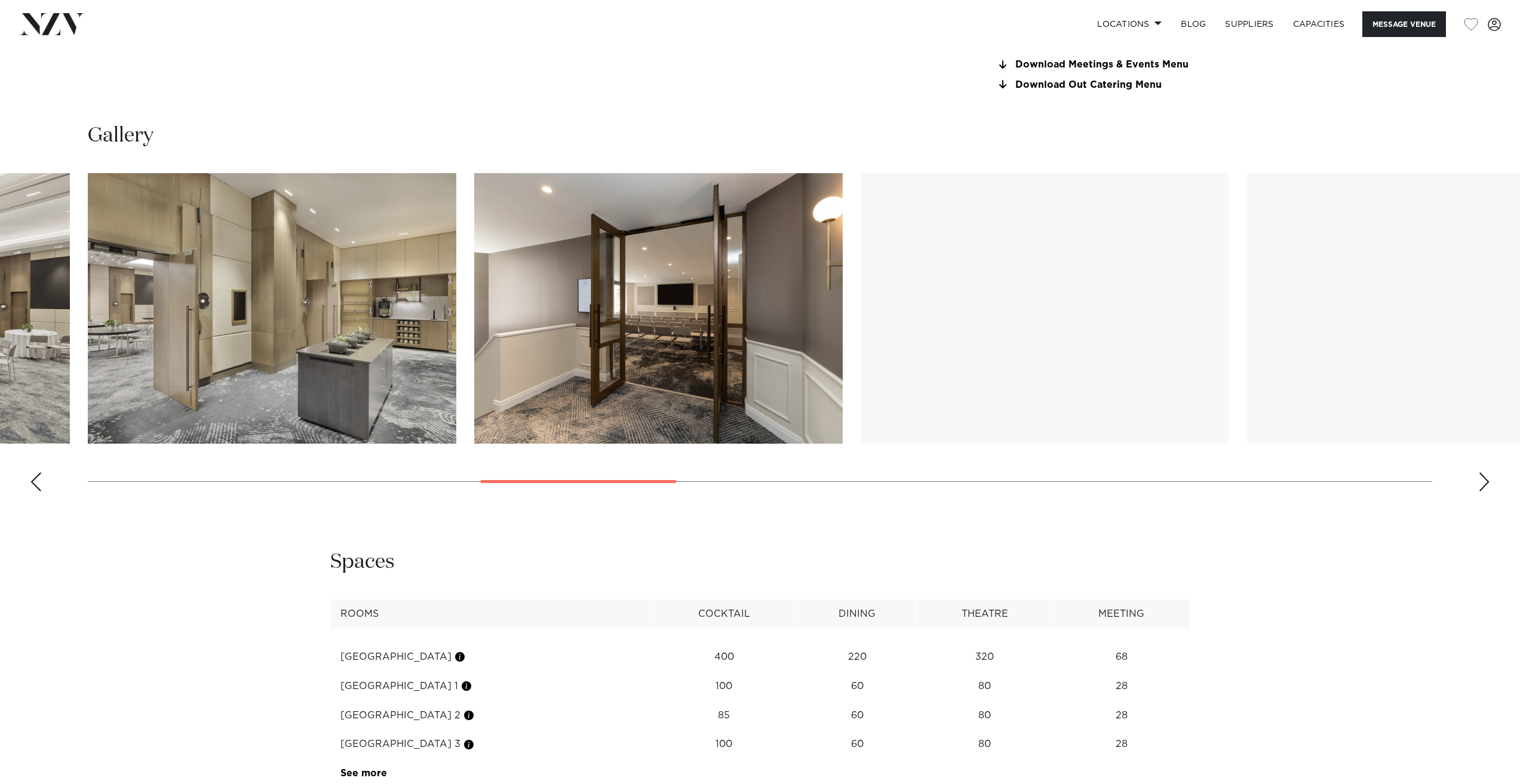
click at [1484, 476] on div "Next slide" at bounding box center [1484, 482] width 12 height 19
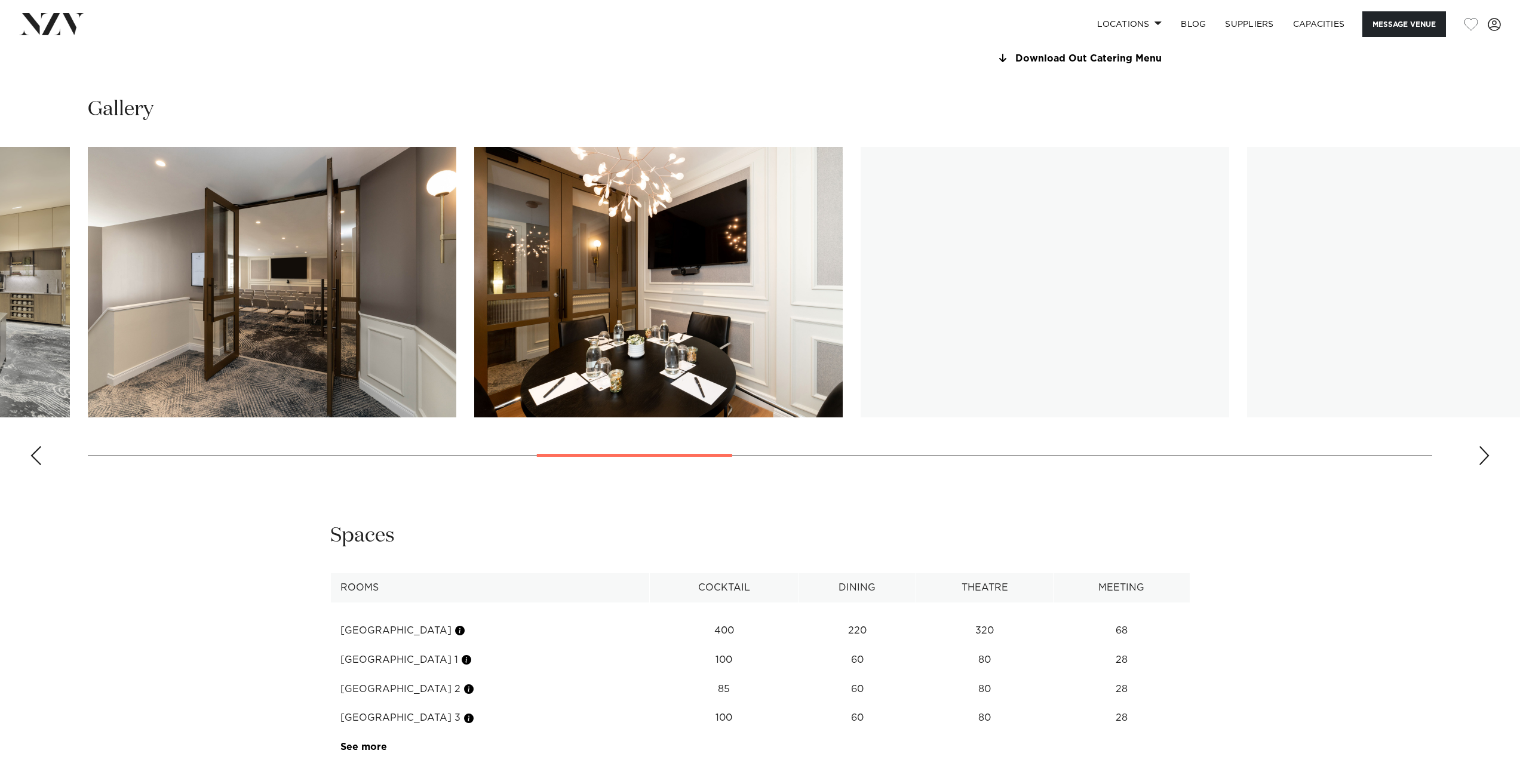
scroll to position [1552, 0]
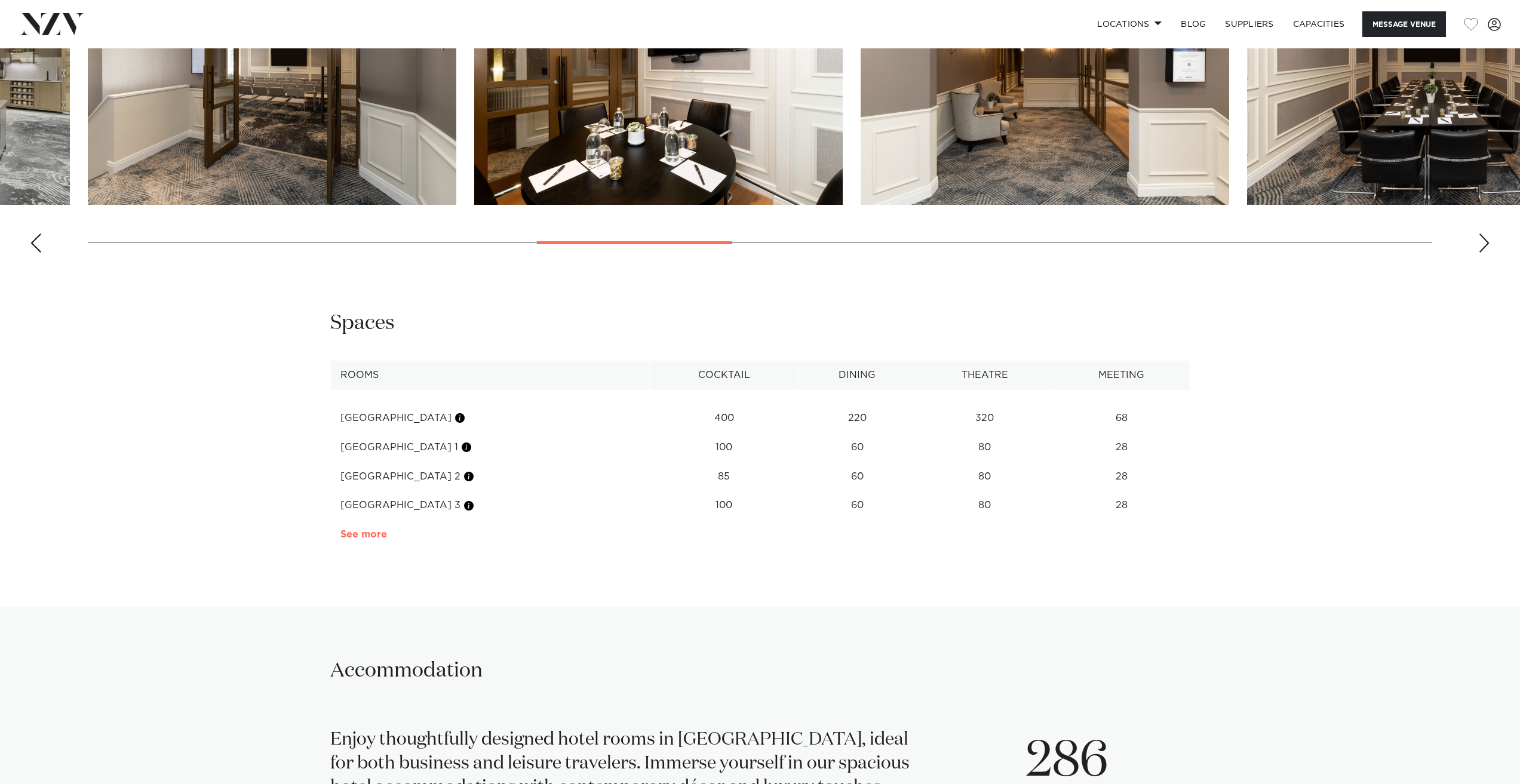
click at [352, 536] on link "See more" at bounding box center [387, 534] width 93 height 10
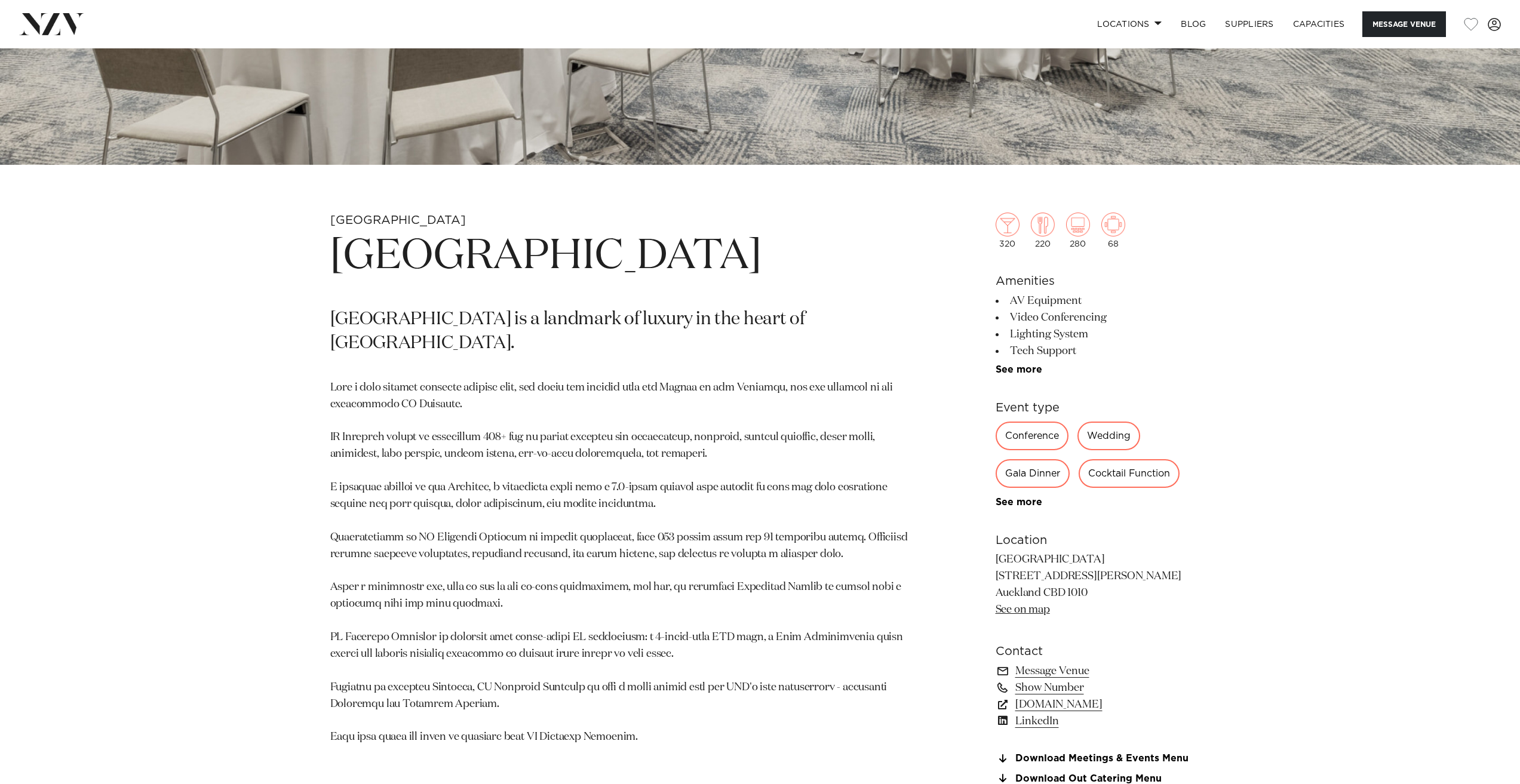
scroll to position [597, 0]
click at [1018, 376] on div "320 220 280 68 Amenities AV Equipment Video Conferencing Lighting System Tech S…" at bounding box center [1093, 472] width 195 height 620
click at [1021, 372] on link "See more" at bounding box center [1042, 368] width 93 height 10
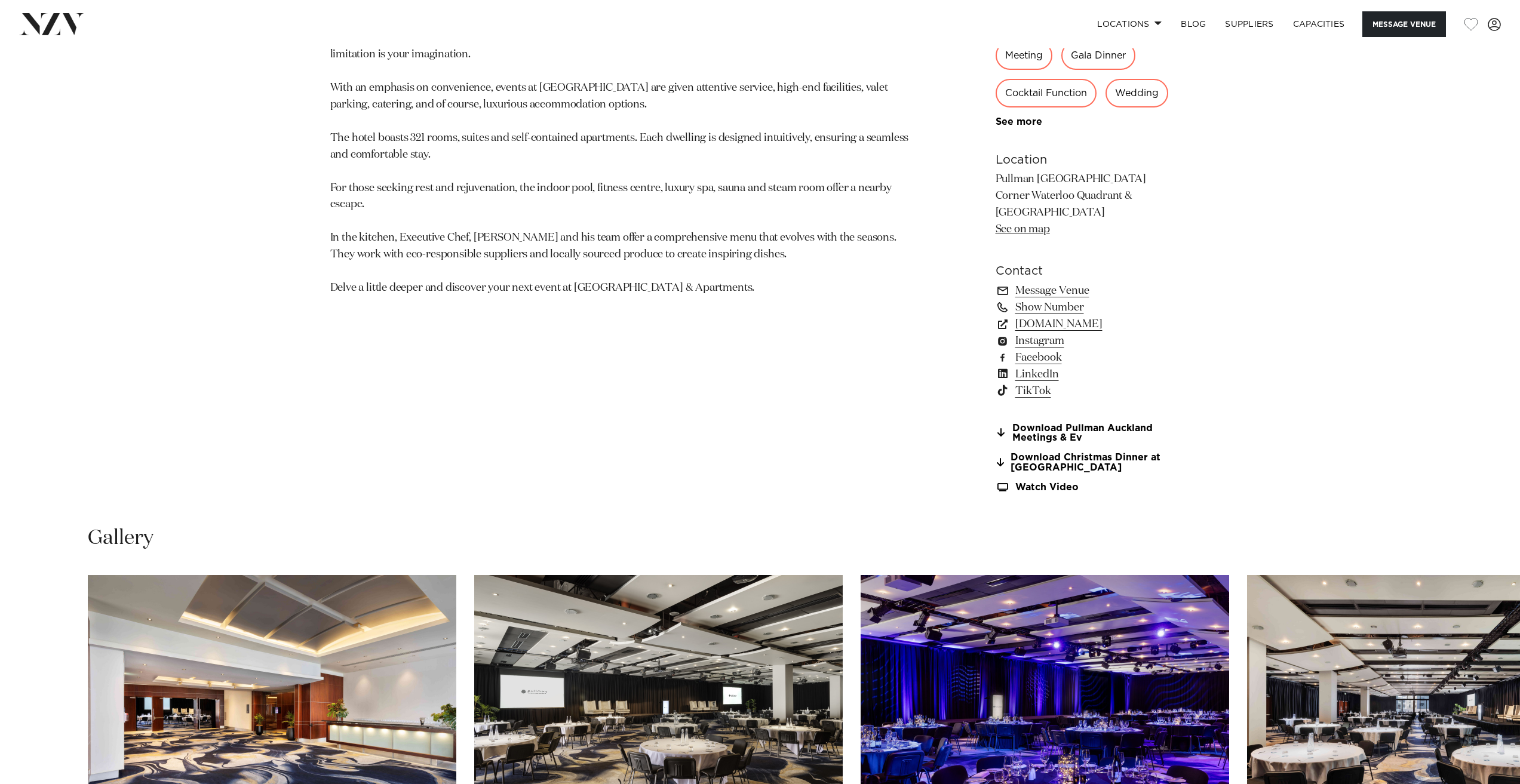
scroll to position [657, 0]
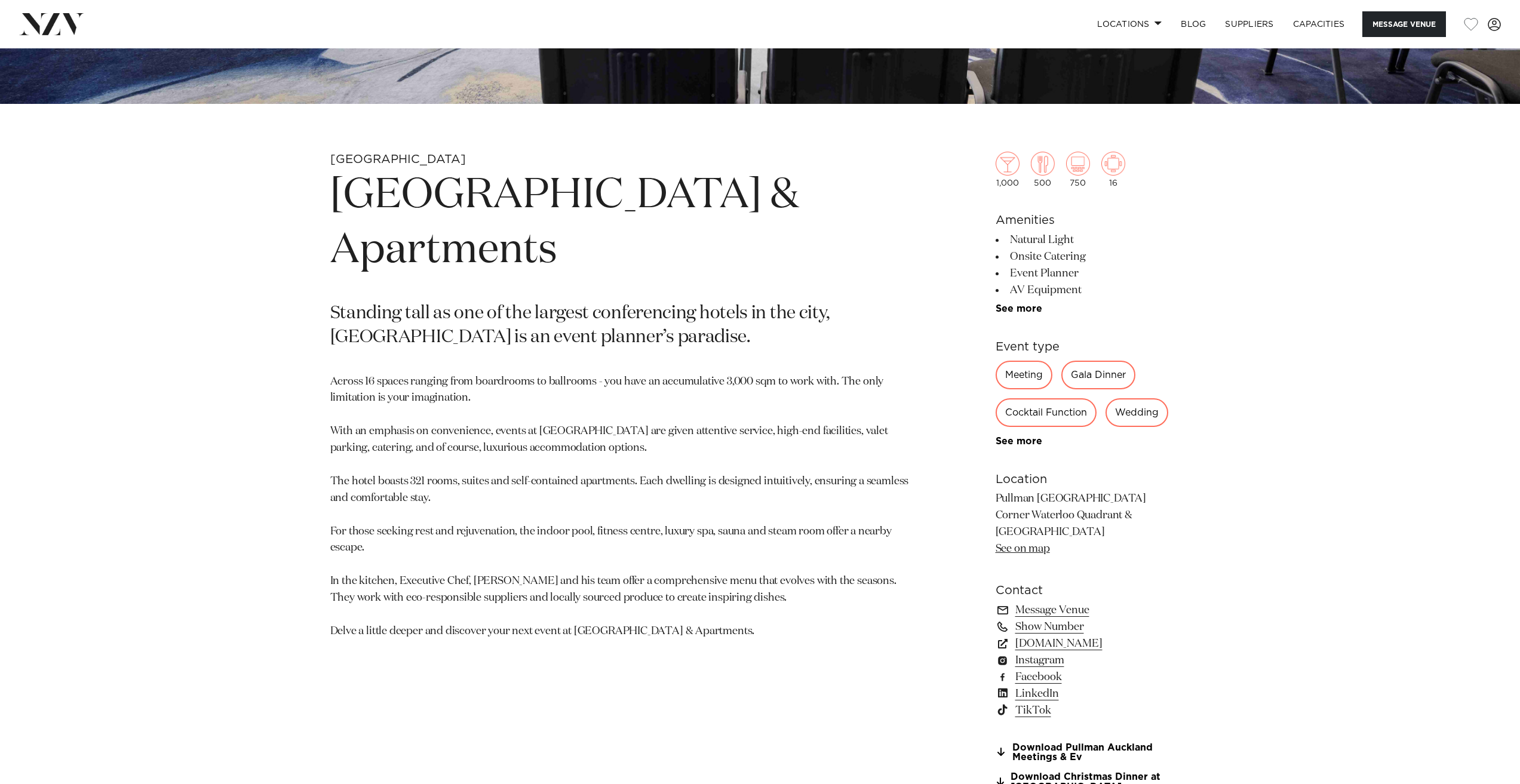
drag, startPoint x: 996, startPoint y: 516, endPoint x: 1180, endPoint y: 539, distance: 185.4
click at [1180, 539] on p "Pullman [GEOGRAPHIC_DATA] [GEOGRAPHIC_DATA] & [GEOGRAPHIC_DATA], [GEOGRAPHIC_DA…" at bounding box center [1093, 524] width 195 height 67
copy p "Corner [GEOGRAPHIC_DATA]"
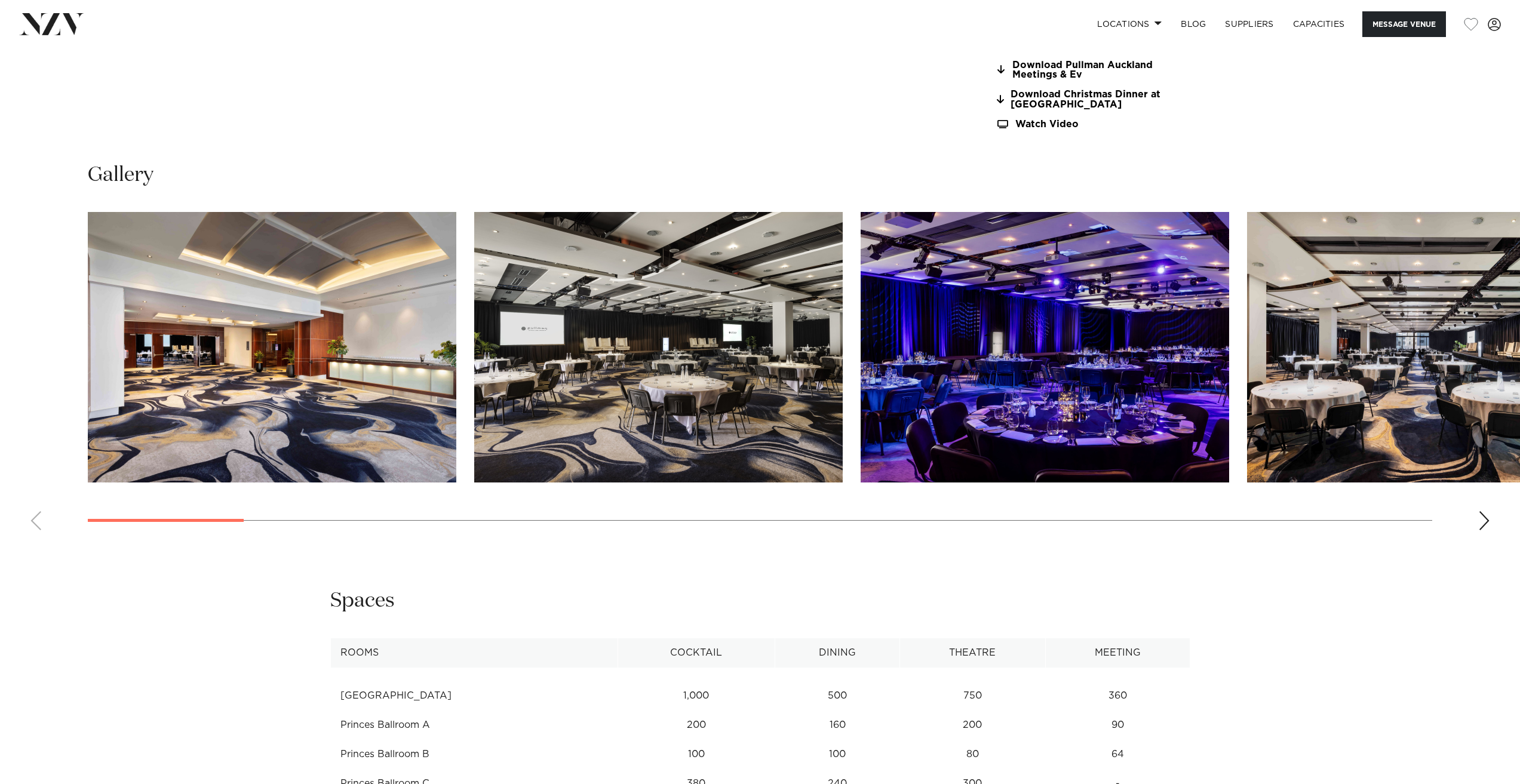
scroll to position [1373, 0]
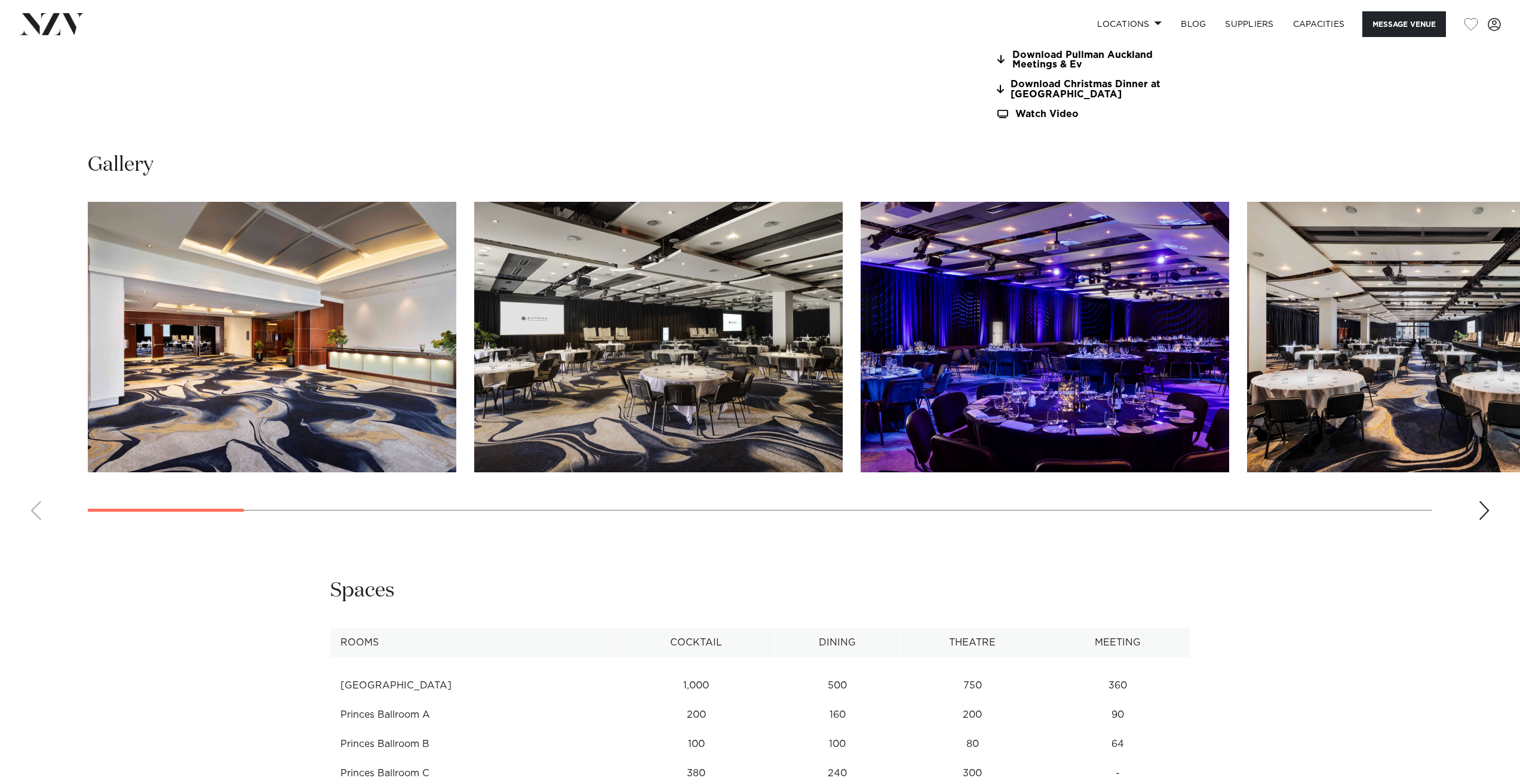
click at [655, 380] on img "2 / 30" at bounding box center [658, 337] width 369 height 270
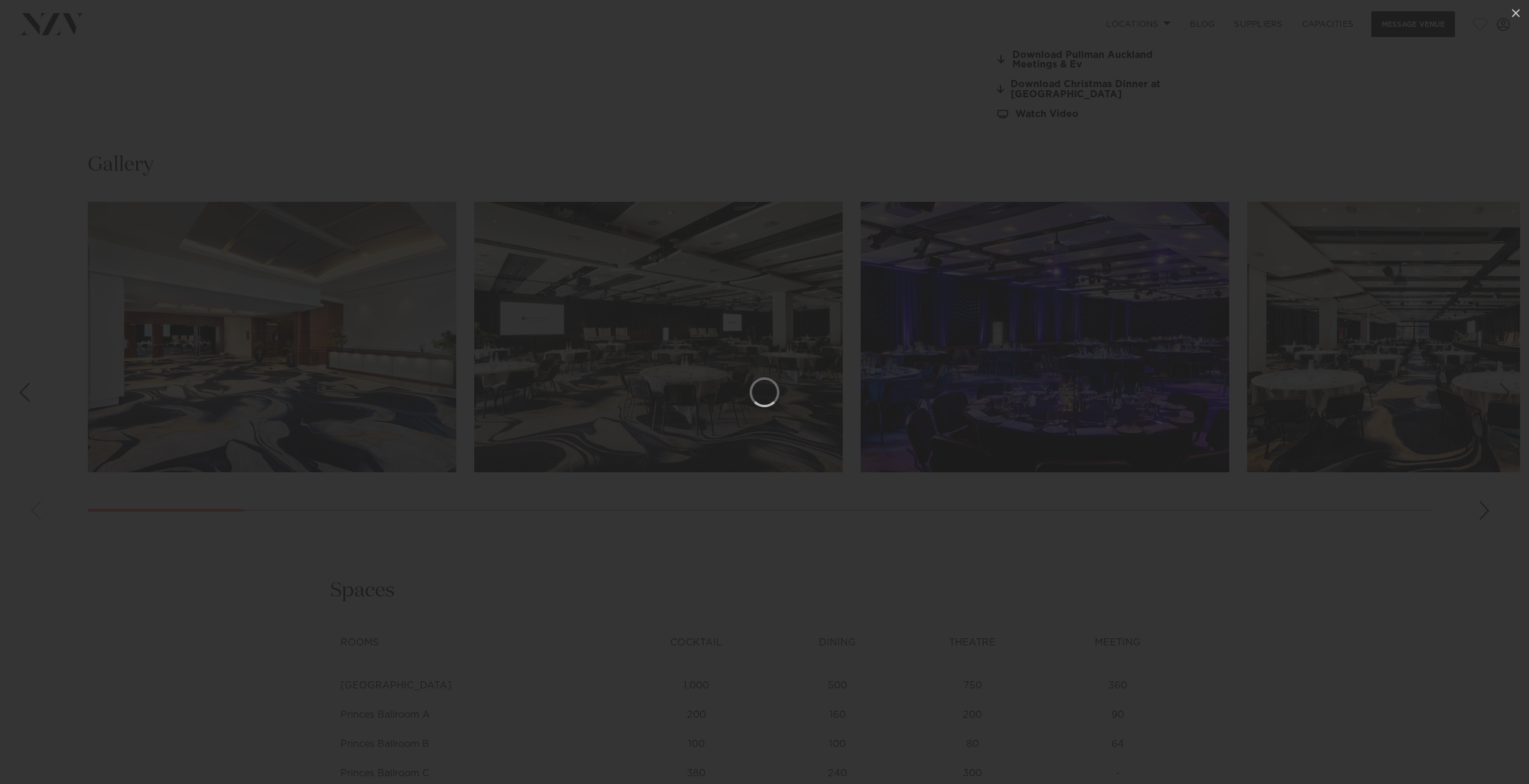
click at [638, 629] on div at bounding box center [764, 392] width 1529 height 784
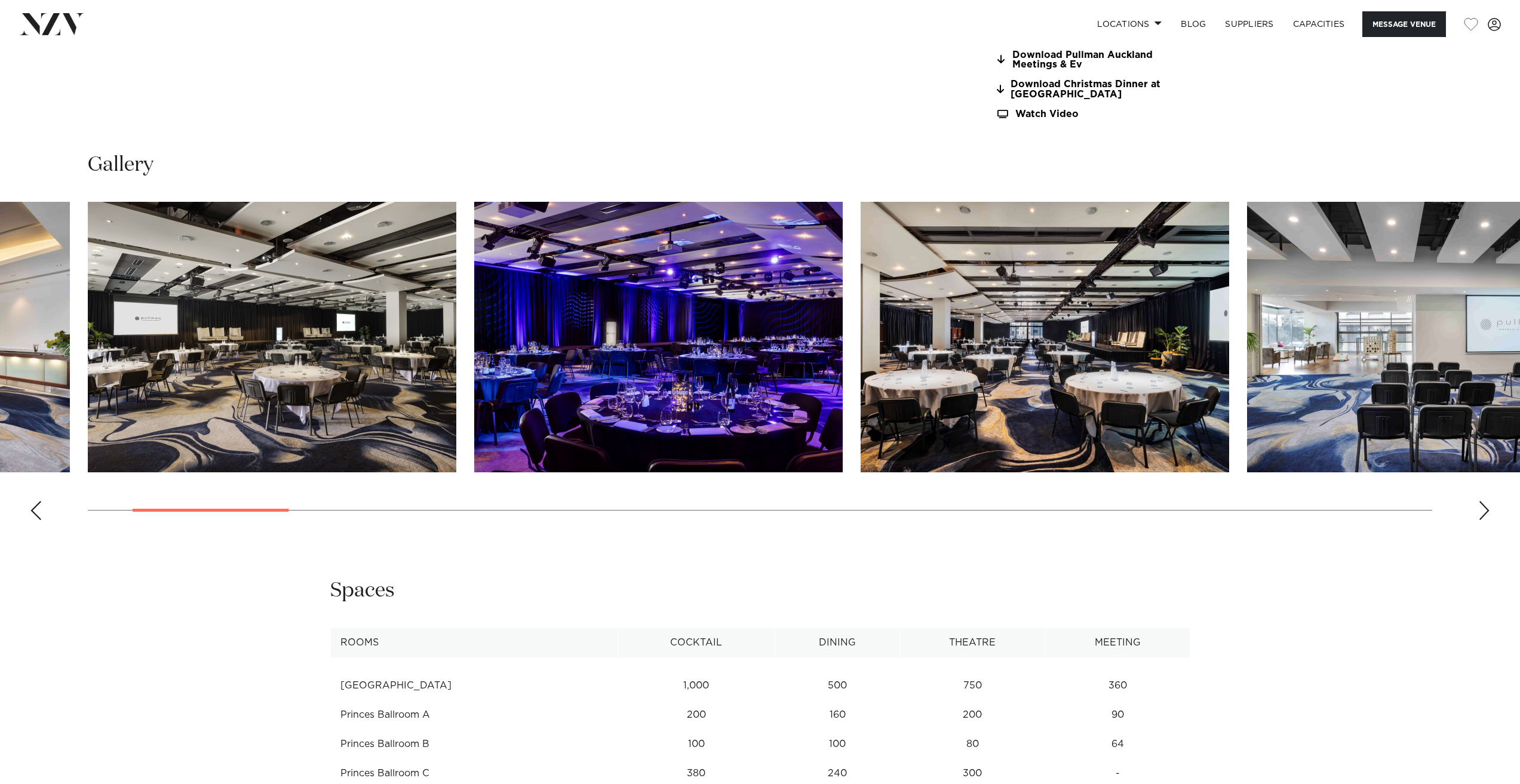
click at [261, 351] on img "2 / 30" at bounding box center [272, 337] width 369 height 270
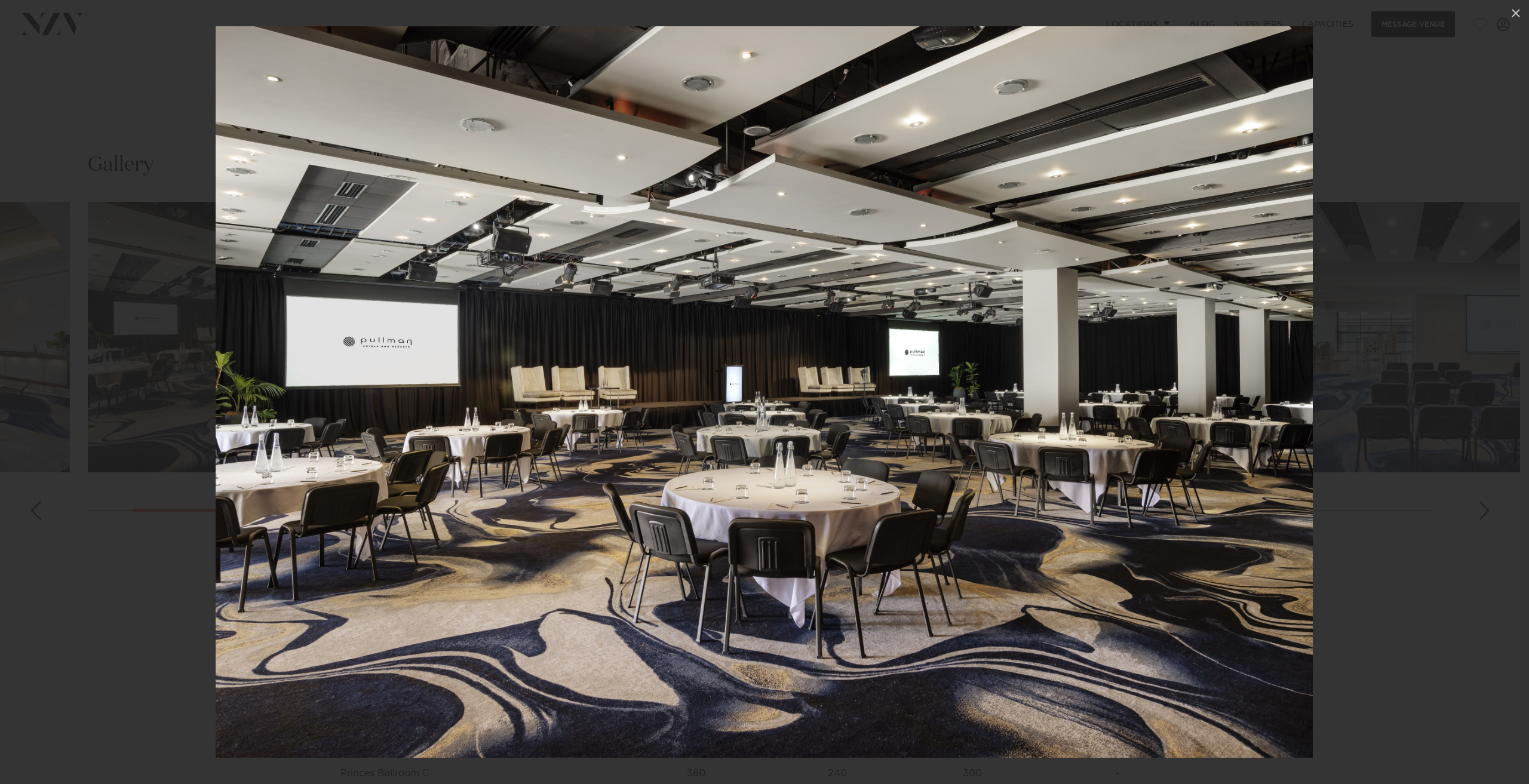
click at [89, 65] on div at bounding box center [764, 392] width 1529 height 784
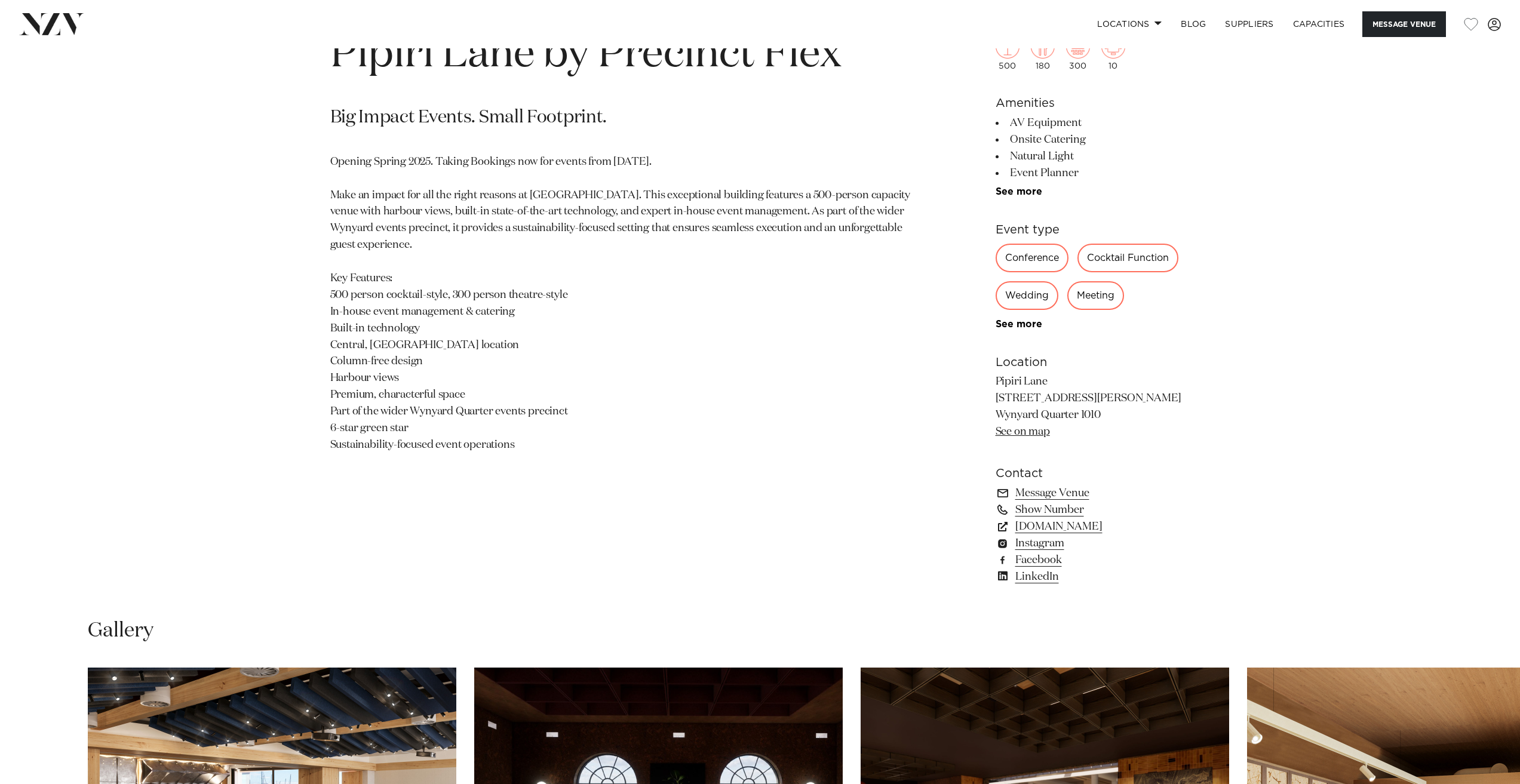
scroll to position [597, 0]
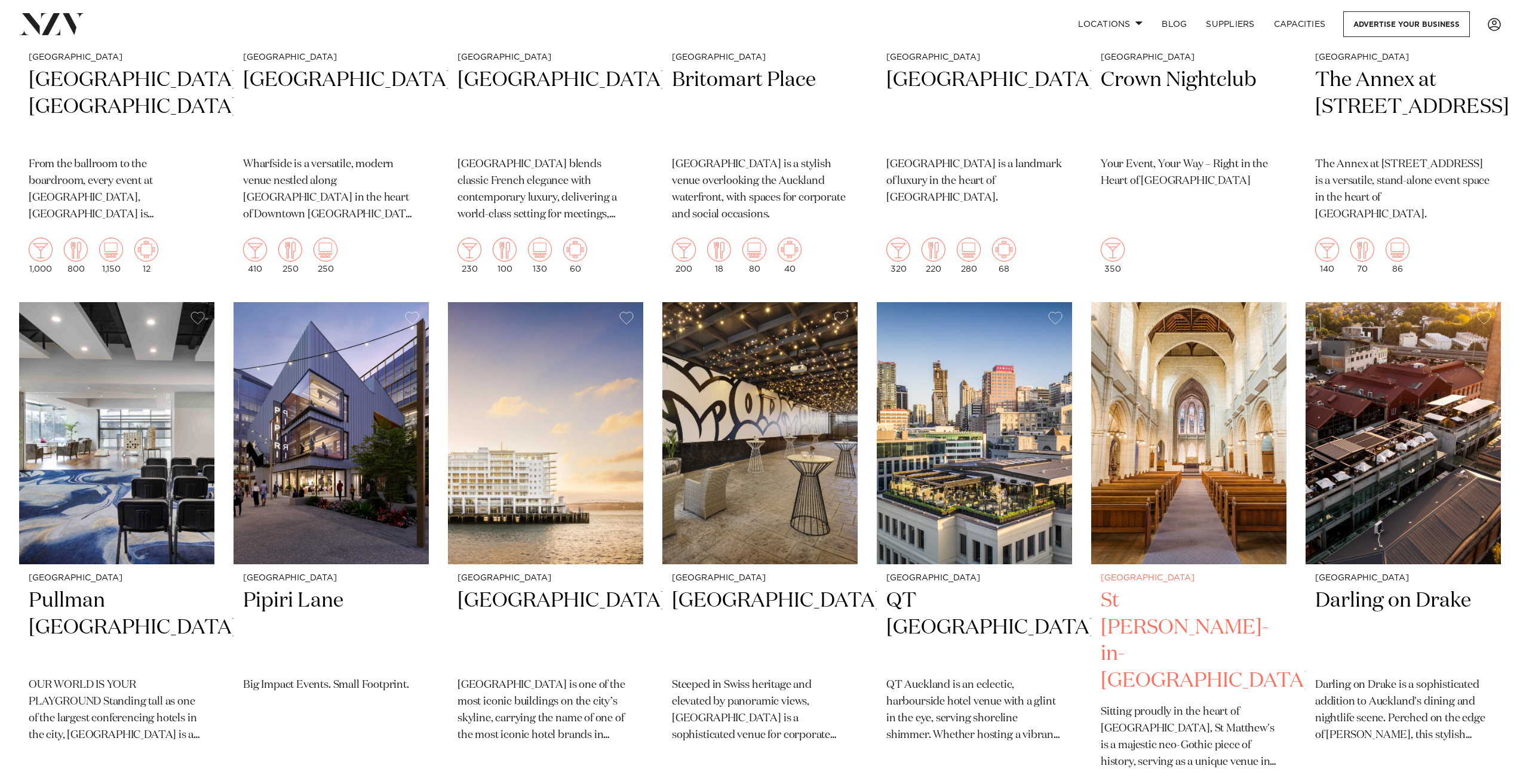
scroll to position [286, 0]
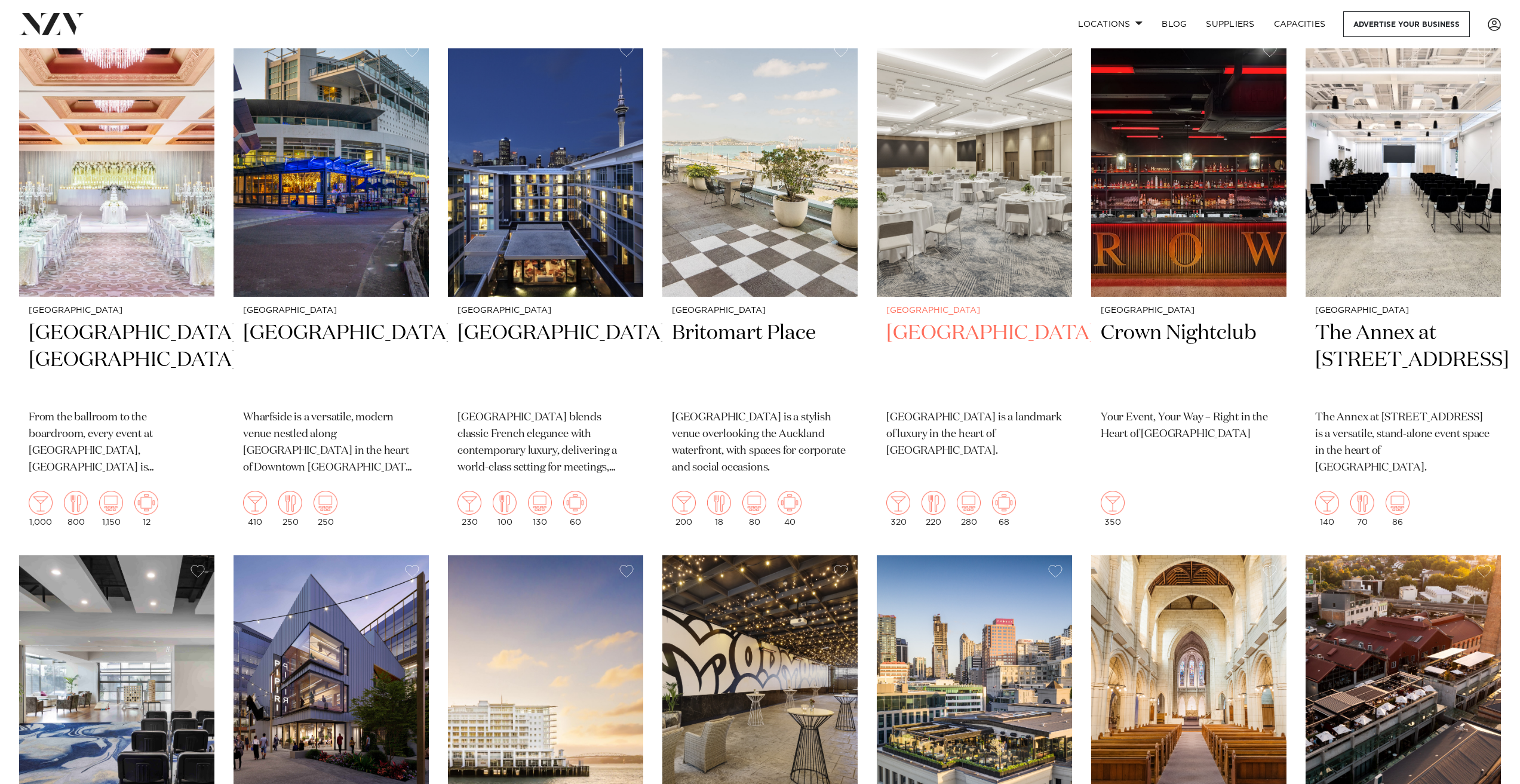
click at [966, 345] on h2 "[GEOGRAPHIC_DATA]" at bounding box center [974, 360] width 176 height 81
